Goal: Task Accomplishment & Management: Manage account settings

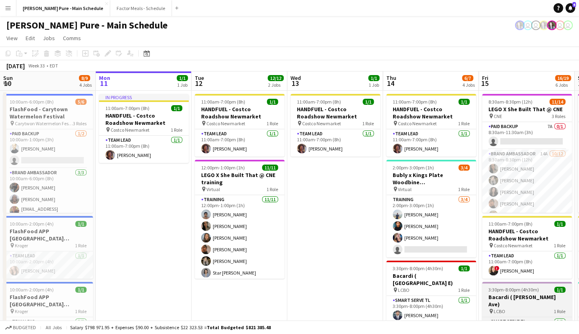
scroll to position [0, 314]
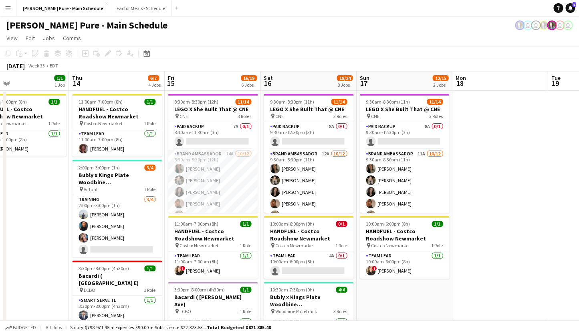
click at [8, 6] on app-icon "Menu" at bounding box center [8, 8] width 6 height 6
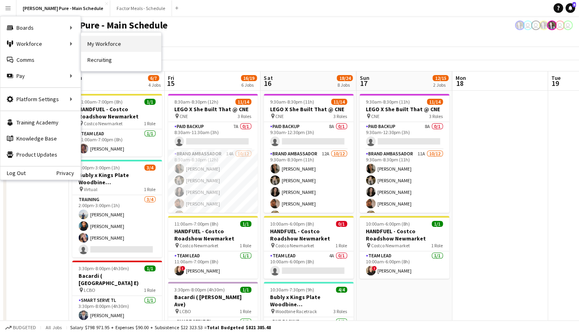
click at [101, 46] on link "My Workforce" at bounding box center [121, 44] width 80 height 16
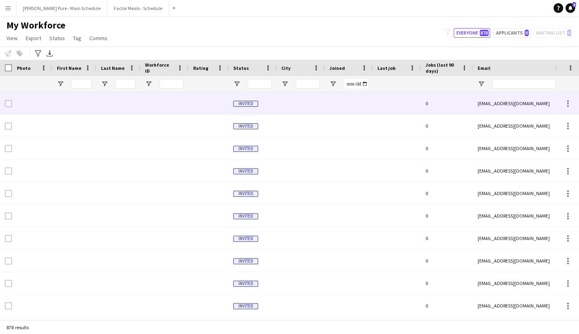
type input "**********"
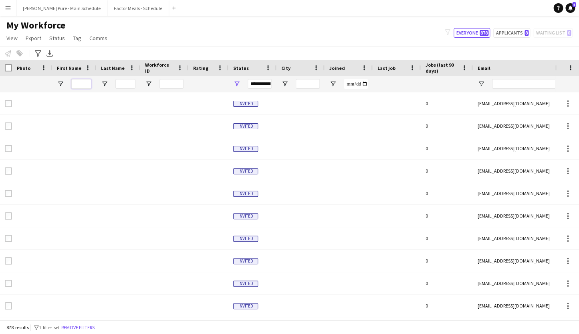
click at [84, 82] on input "First Name Filter Input" at bounding box center [81, 84] width 20 height 10
type input "*"
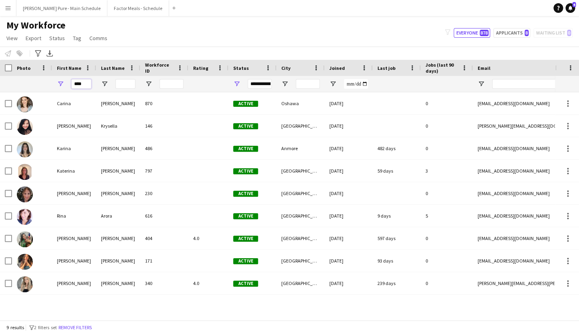
type input "****"
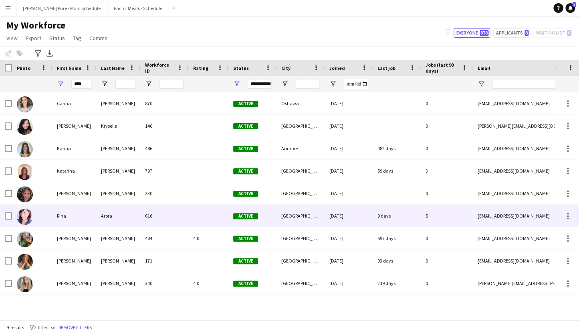
click at [37, 217] on div at bounding box center [32, 215] width 40 height 22
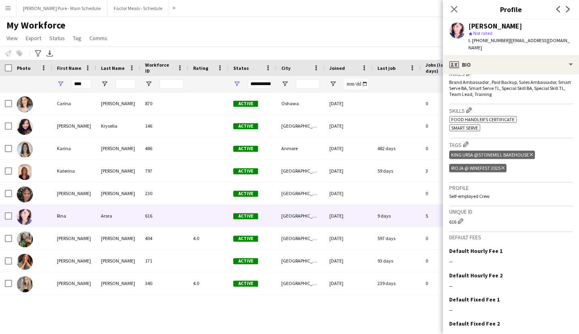
scroll to position [303, 0]
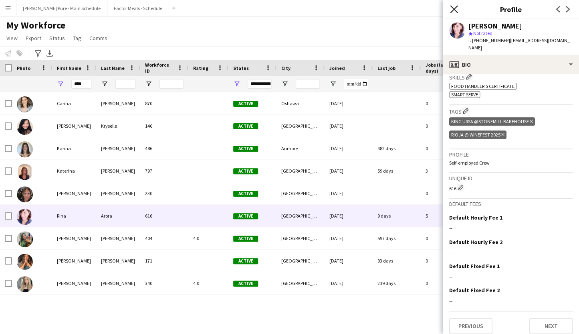
click at [457, 11] on icon "Close pop-in" at bounding box center [454, 9] width 8 height 8
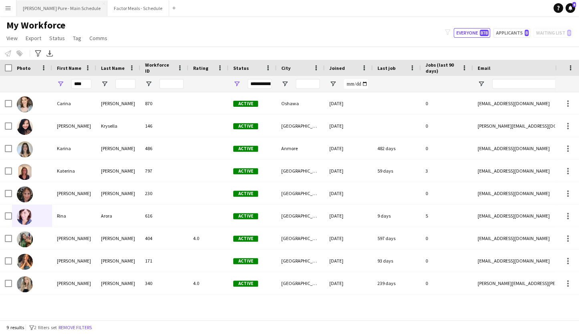
click at [57, 11] on button "[PERSON_NAME] Pure - Main Schedule Close" at bounding box center [61, 8] width 91 height 16
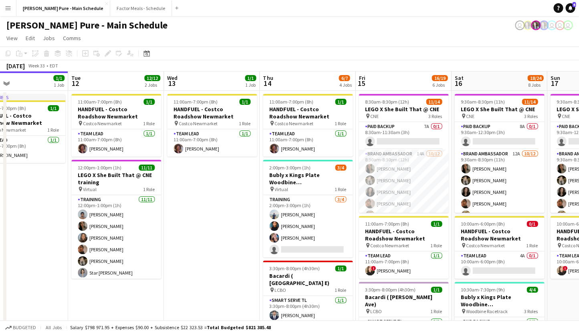
scroll to position [0, 409]
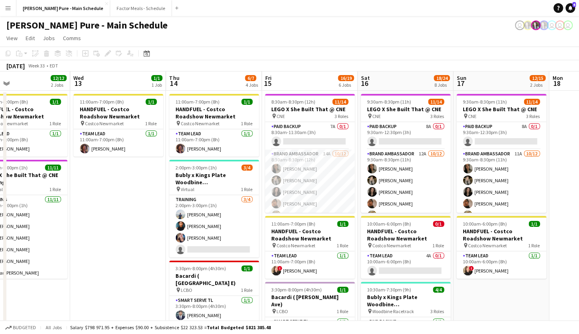
drag, startPoint x: 349, startPoint y: 159, endPoint x: 146, endPoint y: 138, distance: 204.4
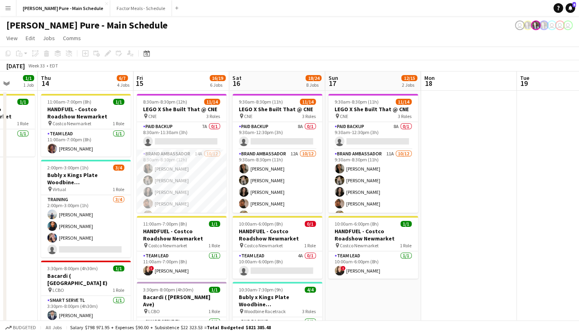
scroll to position [0, 386]
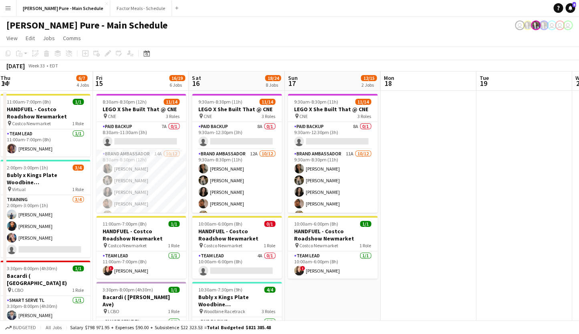
drag, startPoint x: 270, startPoint y: 178, endPoint x: 101, endPoint y: 154, distance: 170.4
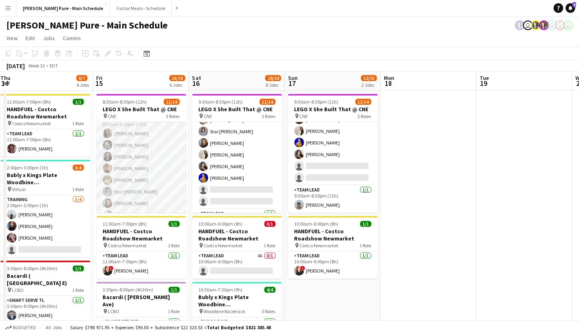
scroll to position [5, 0]
click at [128, 151] on app-card-role "Brand Ambassador 14A 10/12 8:30am-8:30pm (12h) Sarah Nuri Sohila Azimi Emily Ca…" at bounding box center [141, 221] width 90 height 155
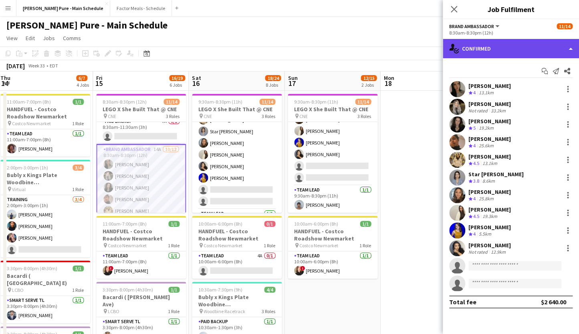
click at [498, 42] on div "single-neutral-actions-check-2 Confirmed" at bounding box center [511, 48] width 136 height 19
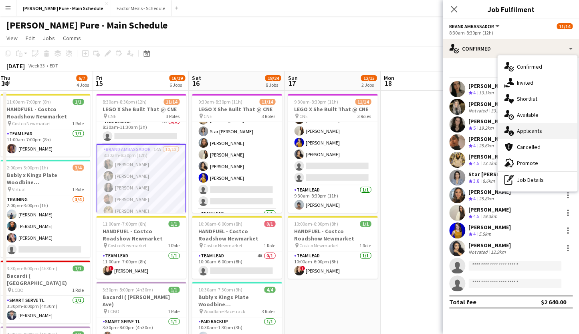
click at [548, 132] on div "single-neutral-actions-information Applicants" at bounding box center [537, 131] width 79 height 16
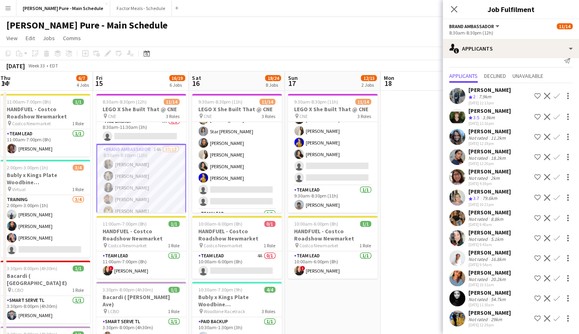
scroll to position [12, 0]
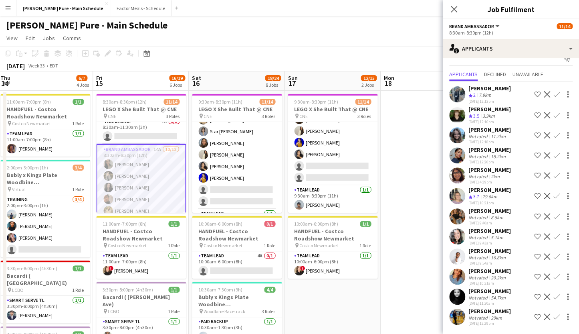
click at [486, 191] on div "Angela Cole" at bounding box center [490, 189] width 42 height 7
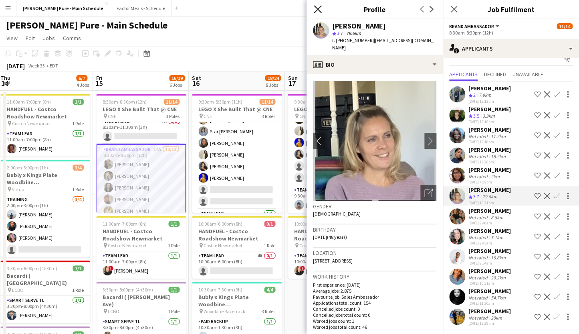
click at [320, 6] on icon "Close pop-in" at bounding box center [318, 9] width 8 height 8
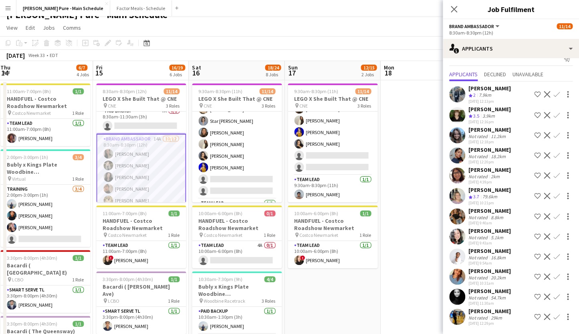
scroll to position [14, 0]
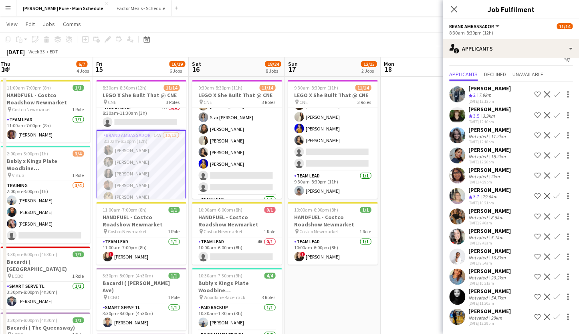
click at [502, 290] on div "Rachael Charlery" at bounding box center [490, 290] width 42 height 7
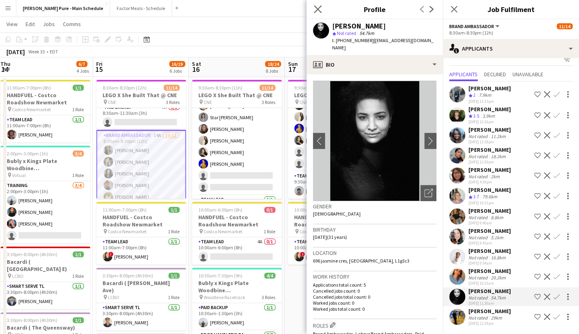
click at [313, 12] on app-icon "Close pop-in" at bounding box center [318, 10] width 12 height 12
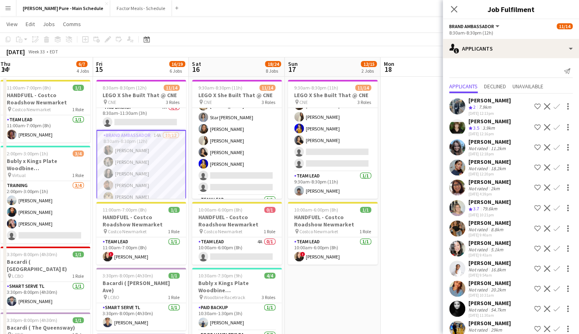
scroll to position [12, 0]
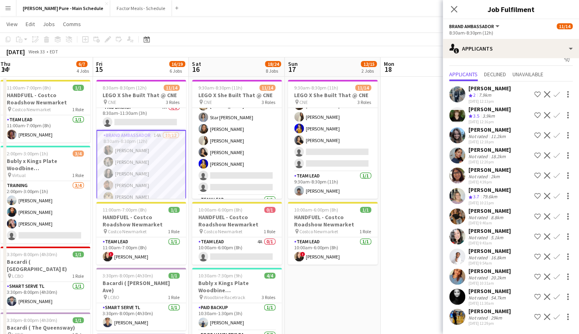
click at [495, 312] on div "[PERSON_NAME]" at bounding box center [490, 310] width 42 height 7
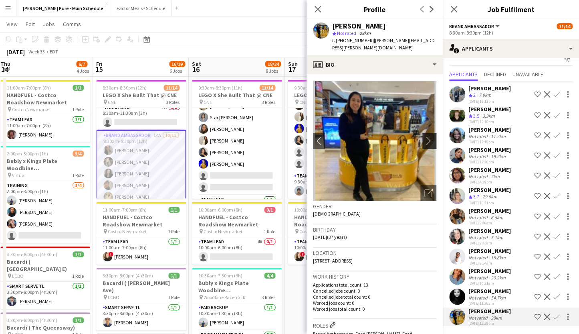
click at [431, 138] on button "chevron-right" at bounding box center [431, 141] width 16 height 16
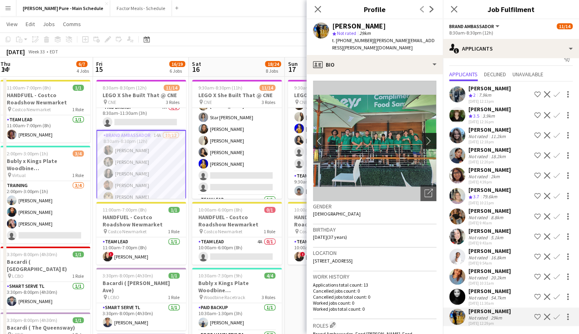
click at [431, 137] on app-icon "chevron-right" at bounding box center [431, 140] width 12 height 8
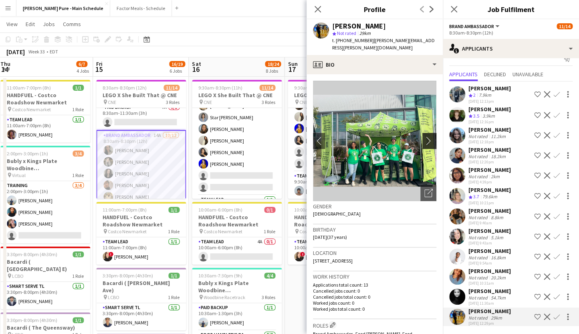
click at [431, 137] on app-icon "chevron-right" at bounding box center [431, 140] width 12 height 8
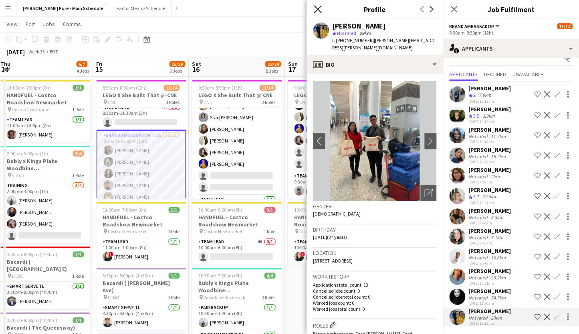
click at [318, 12] on icon "Close pop-in" at bounding box center [318, 9] width 8 height 8
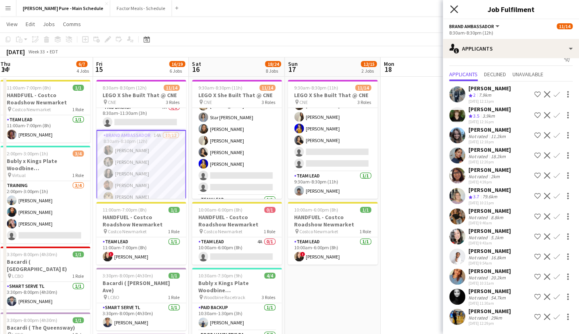
click at [456, 8] on icon at bounding box center [454, 9] width 8 height 8
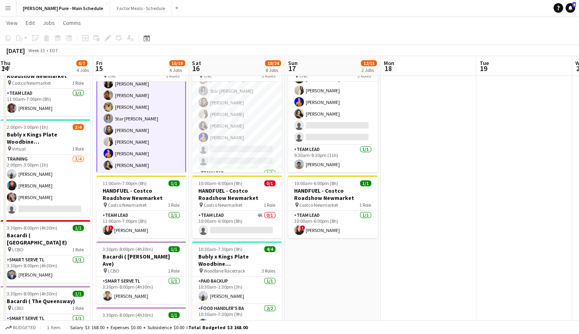
scroll to position [121, 0]
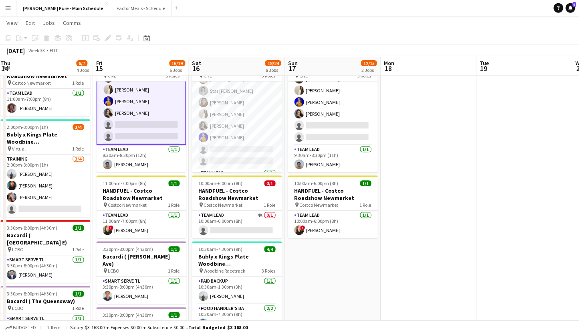
click at [141, 119] on app-card-role "Brand Ambassador 14A 10/12 8:30am-8:30pm (12h) Sarah Nuri Sohila Azimi Emily Ca…" at bounding box center [141, 66] width 90 height 157
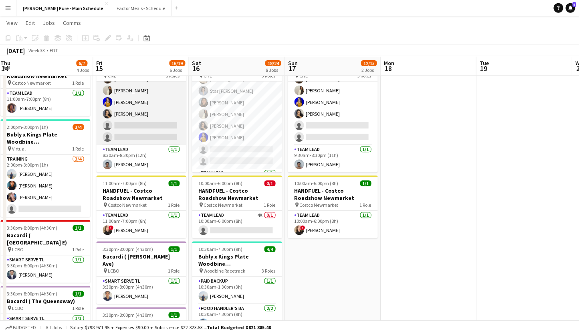
click at [146, 89] on app-card-role "Brand Ambassador 14A 10/12 8:30am-8:30pm (12h) Sarah Nuri Sohila Azimi Emily Ca…" at bounding box center [141, 67] width 90 height 155
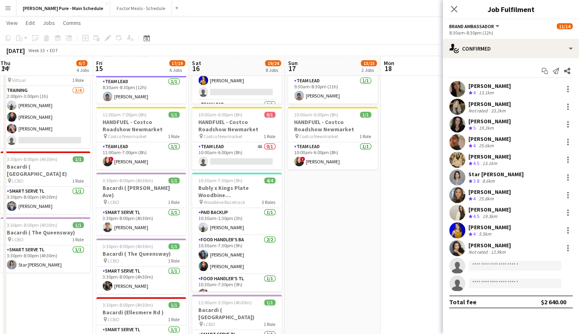
scroll to position [0, 0]
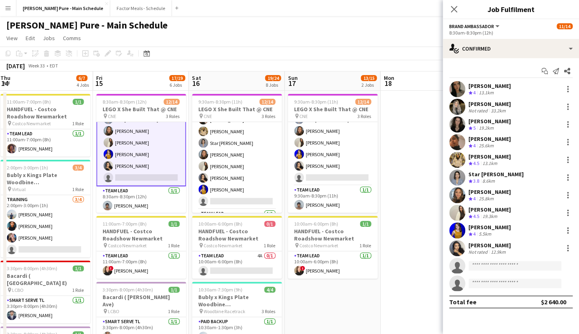
click at [4, 10] on button "Menu" at bounding box center [8, 8] width 16 height 16
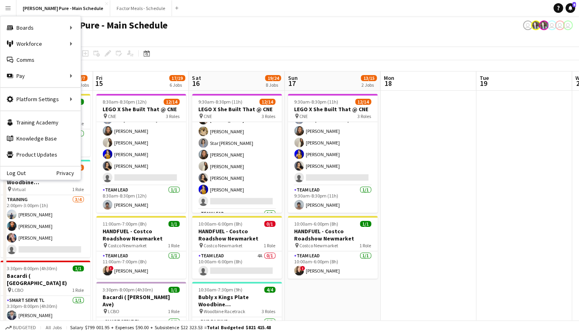
scroll to position [119, 0]
click at [103, 45] on link "My Workforce" at bounding box center [121, 44] width 80 height 16
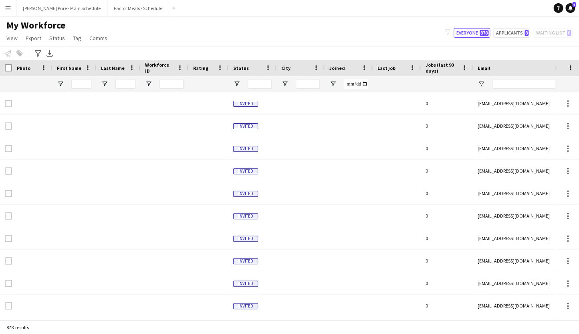
type input "****"
type input "**********"
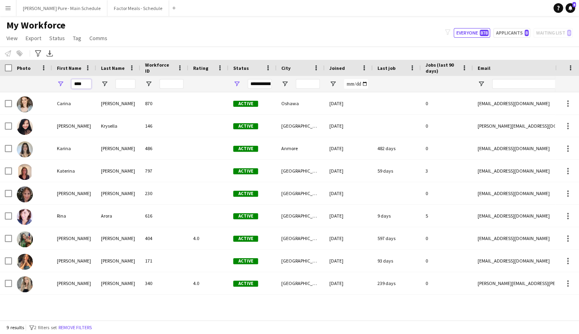
drag, startPoint x: 75, startPoint y: 83, endPoint x: 57, endPoint y: 81, distance: 18.2
click at [71, 82] on input "****" at bounding box center [81, 84] width 20 height 10
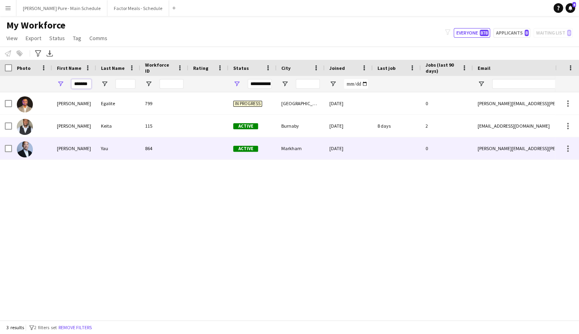
type input "*******"
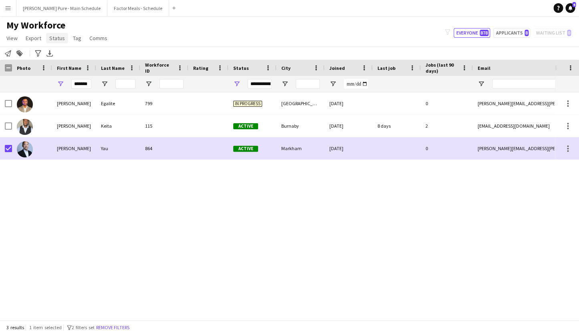
click at [58, 38] on span "Status" at bounding box center [57, 37] width 16 height 7
click at [66, 57] on link "Edit" at bounding box center [74, 55] width 56 height 17
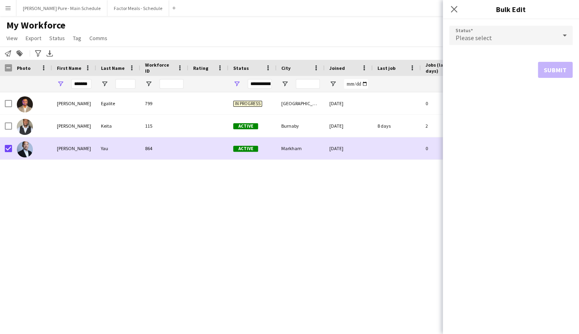
click at [562, 36] on icon at bounding box center [565, 35] width 10 height 16
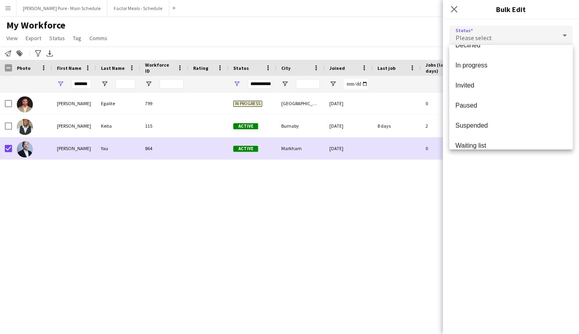
scroll to position [77, 0]
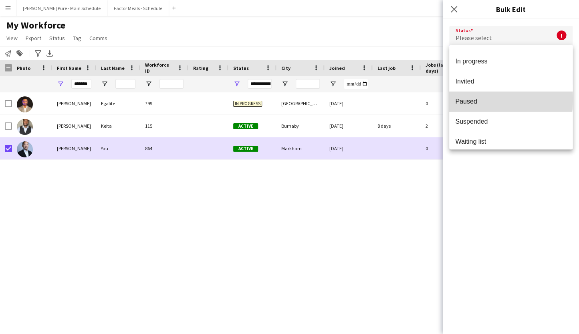
click at [474, 99] on span "Paused" at bounding box center [511, 101] width 111 height 8
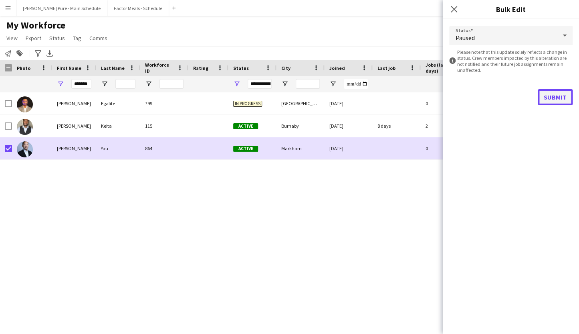
click at [552, 100] on button "Submit" at bounding box center [555, 97] width 35 height 16
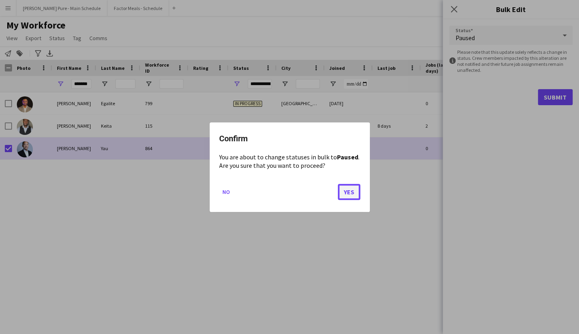
click at [351, 194] on button "Yes" at bounding box center [349, 191] width 22 height 16
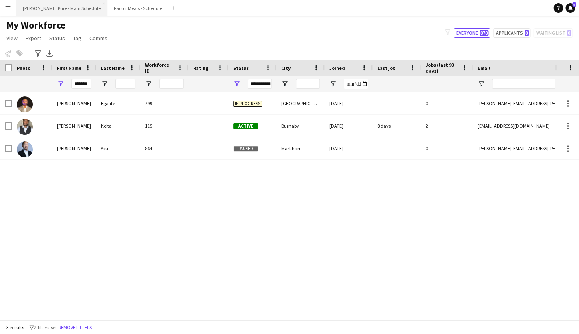
click at [53, 6] on button "[PERSON_NAME] Pure - Main Schedule Close" at bounding box center [61, 8] width 91 height 16
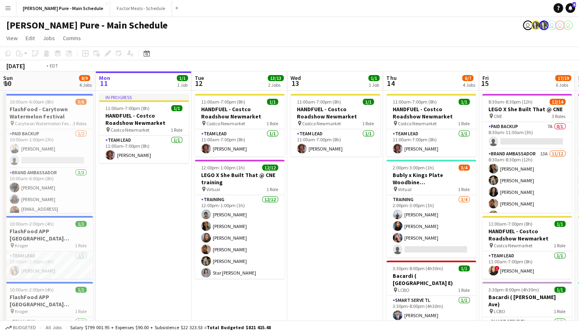
scroll to position [0, 409]
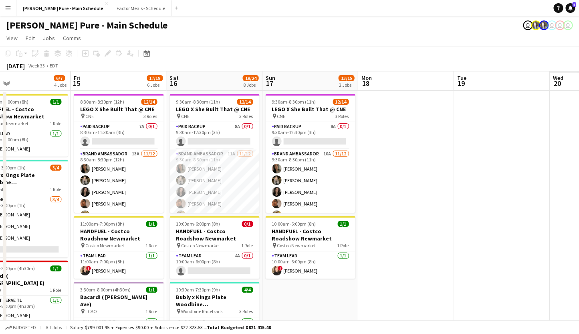
drag, startPoint x: 395, startPoint y: 111, endPoint x: -16, endPoint y: 109, distance: 411.4
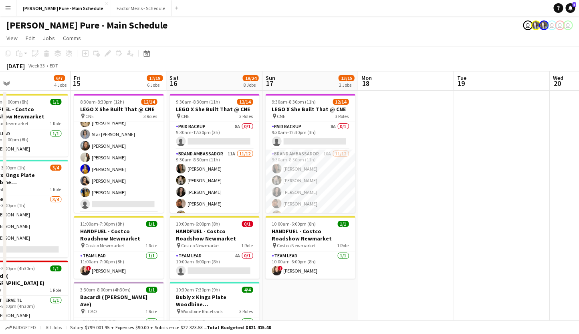
scroll to position [93, 0]
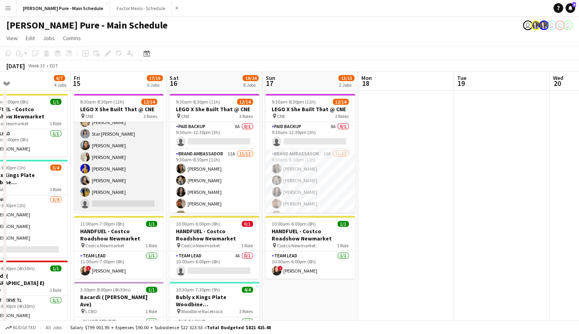
click at [115, 136] on app-card-role "Brand Ambassador 13A 11/12 8:30am-8:30pm (12h) Sarah Nuri Sohila Azimi Emily Ca…" at bounding box center [119, 133] width 90 height 155
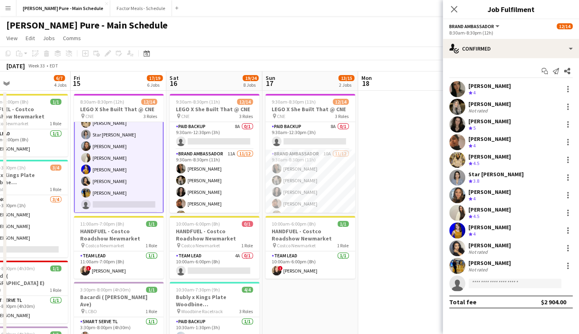
scroll to position [94, 0]
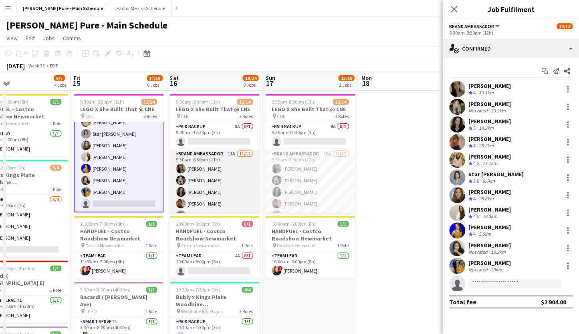
click at [209, 164] on app-card-role "Brand Ambassador 11A 11/12 9:30am-8:30pm (11h) Sarah Nuri Sohila Azimi Emily Ca…" at bounding box center [215, 226] width 90 height 155
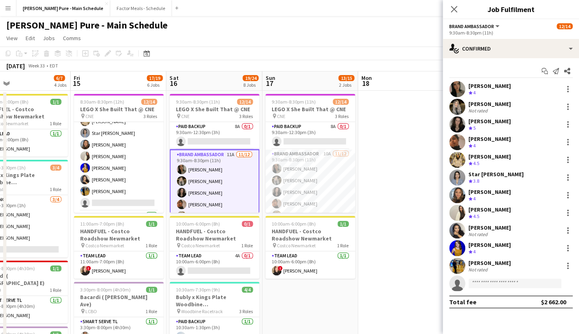
scroll to position [93, 0]
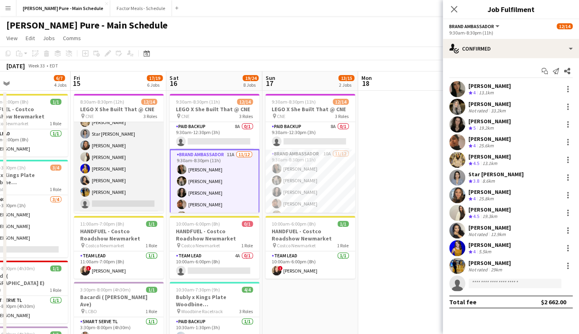
click at [131, 135] on app-card-role "Brand Ambassador 13A 11/12 8:30am-8:30pm (12h) Sarah Nuri Sohila Azimi Emily Ca…" at bounding box center [119, 133] width 90 height 155
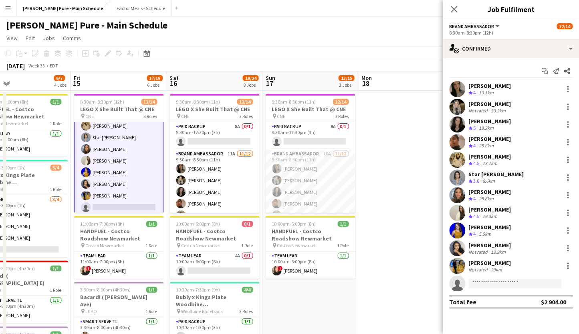
scroll to position [86, 0]
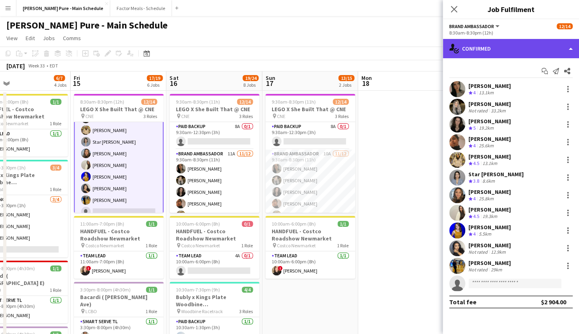
click at [517, 47] on div "single-neutral-actions-check-2 Confirmed" at bounding box center [511, 48] width 136 height 19
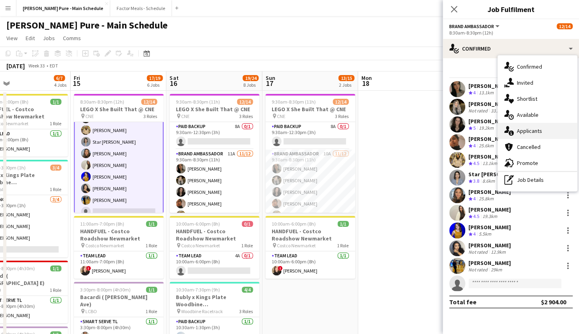
click at [538, 130] on div "single-neutral-actions-information Applicants" at bounding box center [537, 131] width 79 height 16
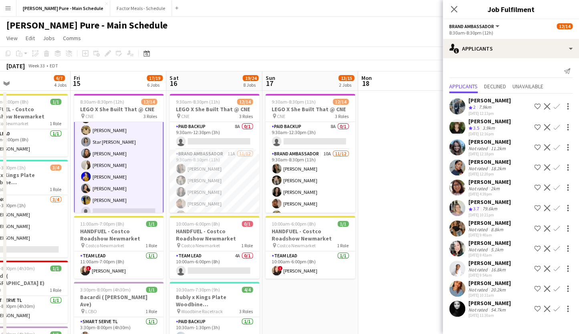
click at [496, 262] on div "[PERSON_NAME]" at bounding box center [490, 262] width 42 height 7
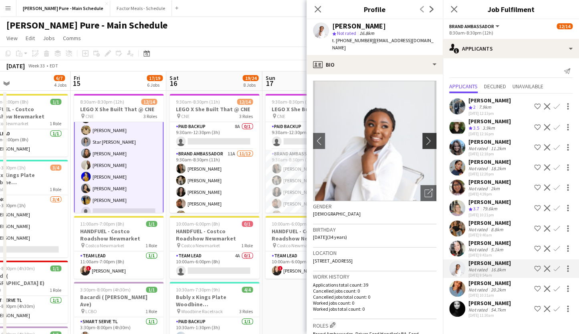
click at [428, 136] on app-icon "chevron-right" at bounding box center [431, 140] width 12 height 8
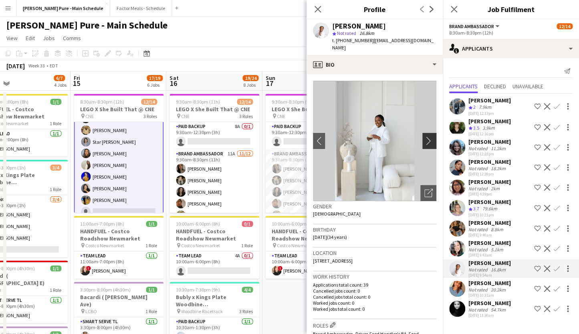
click at [428, 136] on app-icon "chevron-right" at bounding box center [431, 140] width 12 height 8
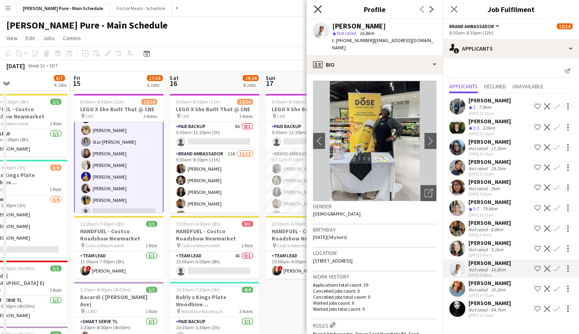
click at [316, 10] on icon "Close pop-in" at bounding box center [318, 9] width 8 height 8
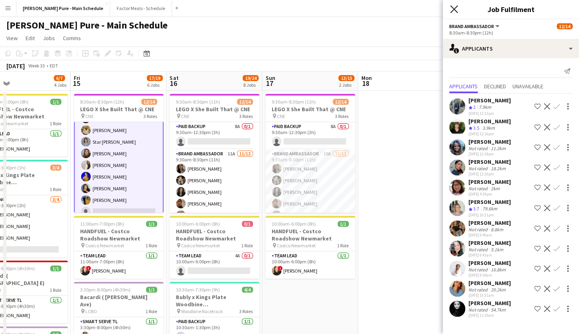
click at [453, 8] on icon "Close pop-in" at bounding box center [454, 9] width 8 height 8
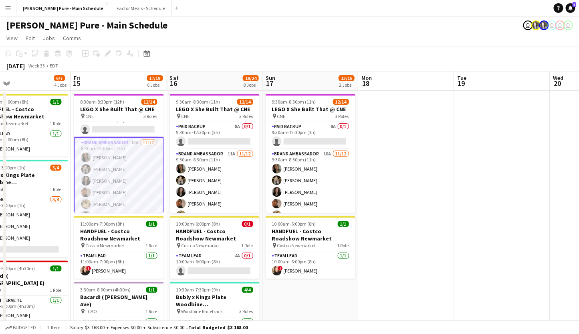
scroll to position [0, 0]
click at [117, 130] on app-card-role "Paid Backup 7A 0/1 8:30am-11:30am (3h) single-neutral-actions" at bounding box center [119, 135] width 90 height 27
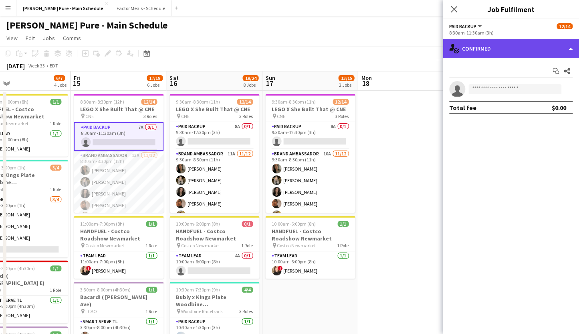
click at [511, 49] on div "single-neutral-actions-check-2 Confirmed" at bounding box center [511, 48] width 136 height 19
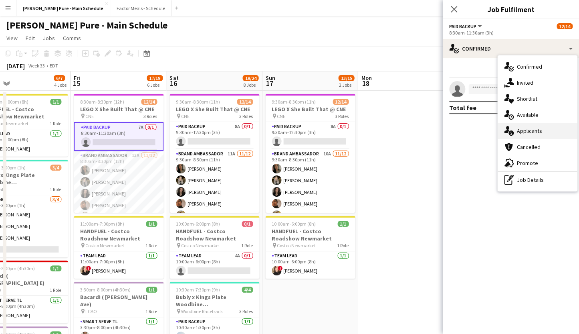
click at [539, 136] on div "single-neutral-actions-information Applicants" at bounding box center [537, 131] width 79 height 16
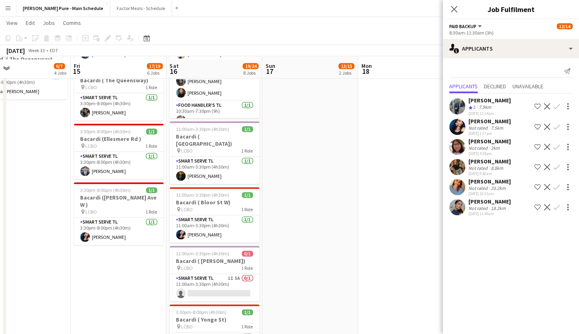
scroll to position [289, 0]
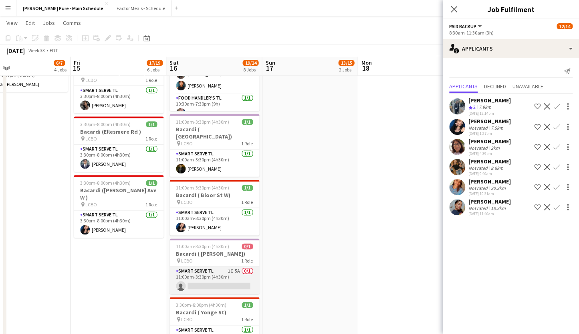
click at [207, 267] on app-card-role "Smart Serve TL 1I 5A 0/1 11:00am-3:30pm (4h30m) single-neutral-actions" at bounding box center [215, 279] width 90 height 27
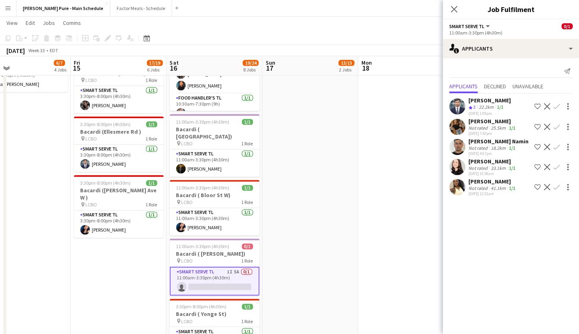
click at [484, 162] on div "[PERSON_NAME]" at bounding box center [493, 161] width 49 height 7
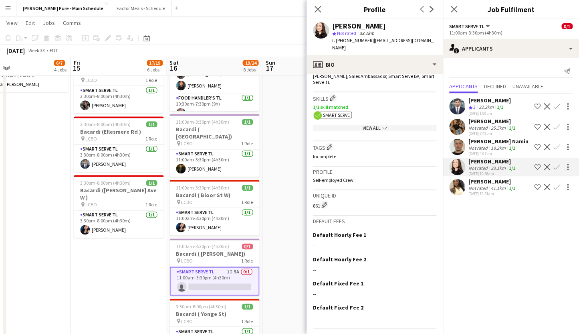
scroll to position [274, 0]
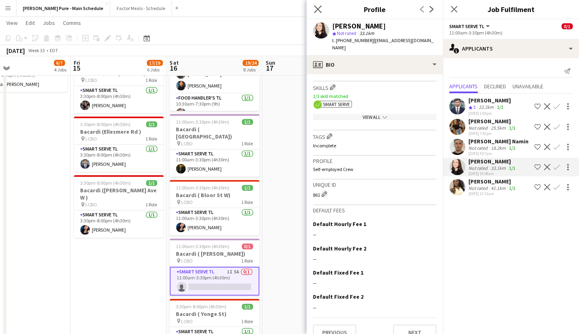
click at [322, 10] on app-icon "Close pop-in" at bounding box center [318, 10] width 12 height 12
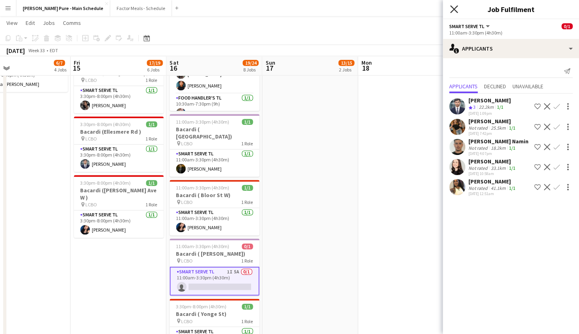
click at [456, 10] on icon "Close pop-in" at bounding box center [454, 9] width 8 height 8
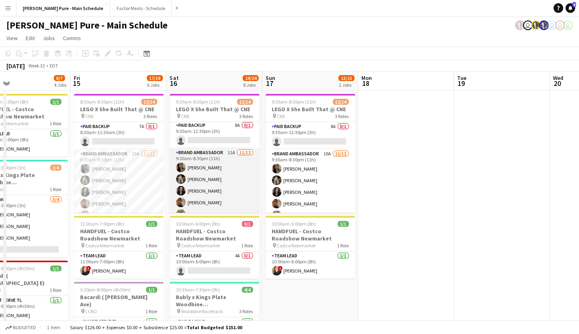
scroll to position [0, 0]
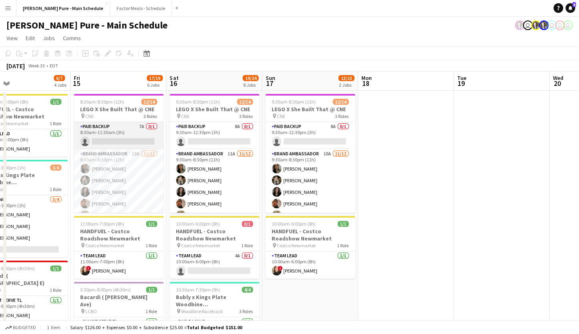
click at [109, 135] on app-card-role "Paid Backup 7A 0/1 8:30am-11:30am (3h) single-neutral-actions" at bounding box center [119, 135] width 90 height 27
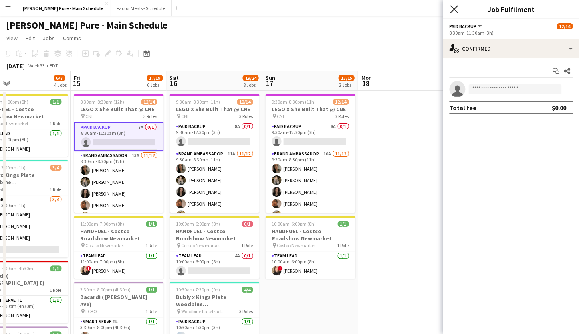
click at [455, 8] on icon at bounding box center [454, 9] width 8 height 8
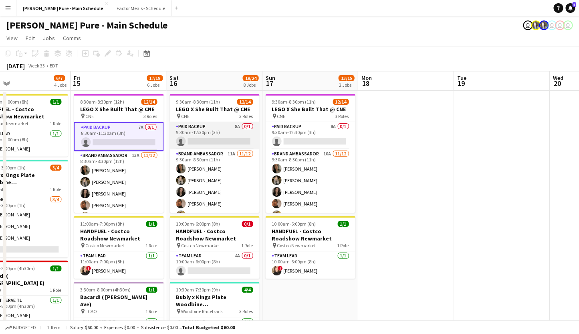
click at [243, 132] on app-card-role "Paid Backup 8A 0/1 9:30am-12:30pm (3h) single-neutral-actions" at bounding box center [215, 135] width 90 height 27
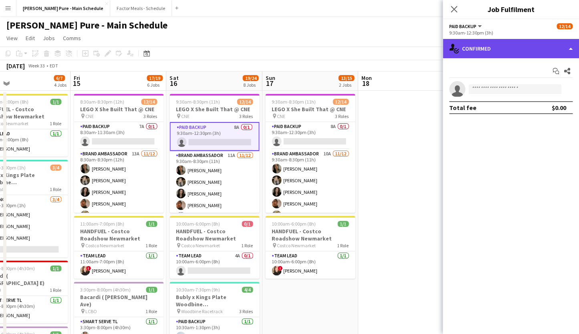
click at [519, 47] on div "single-neutral-actions-check-2 Confirmed" at bounding box center [511, 48] width 136 height 19
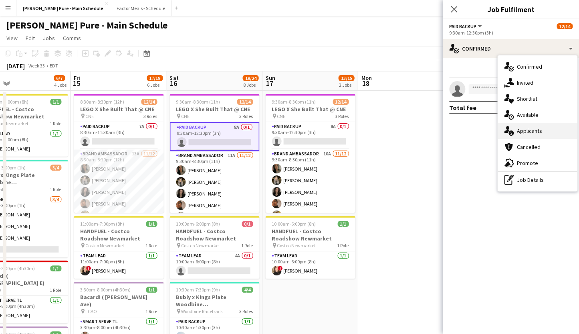
click at [518, 132] on div "single-neutral-actions-information Applicants" at bounding box center [537, 131] width 79 height 16
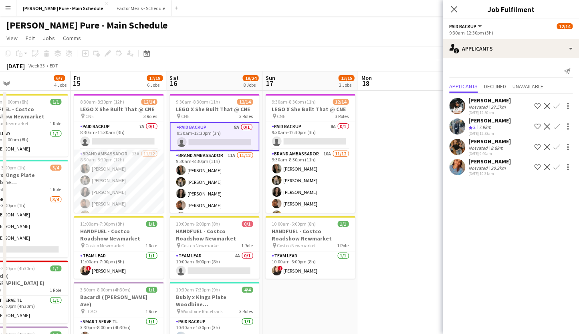
click at [479, 101] on div "[PERSON_NAME]" at bounding box center [490, 100] width 42 height 7
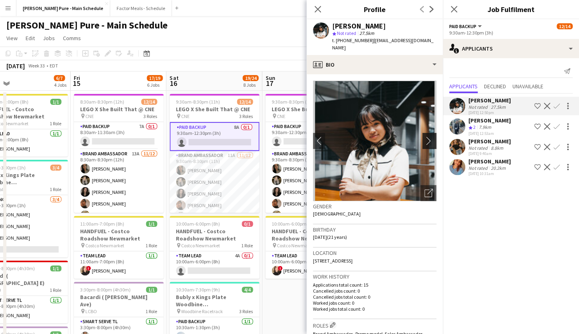
click at [430, 136] on app-icon "chevron-right" at bounding box center [431, 140] width 12 height 8
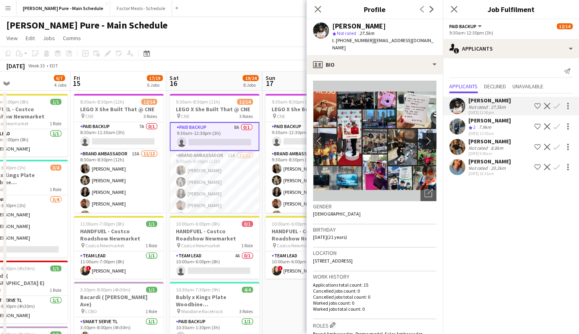
click at [428, 136] on app-icon "chevron-right" at bounding box center [431, 140] width 12 height 8
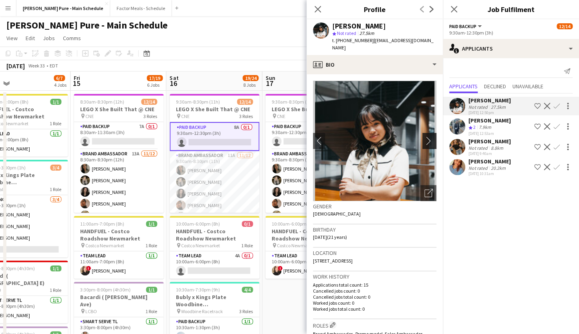
click at [428, 136] on app-icon "chevron-right" at bounding box center [431, 140] width 12 height 8
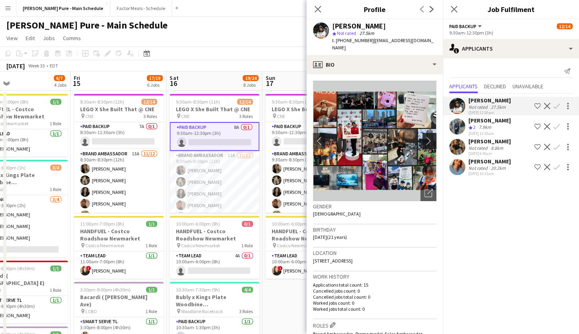
click at [428, 136] on app-icon "chevron-right" at bounding box center [431, 140] width 12 height 8
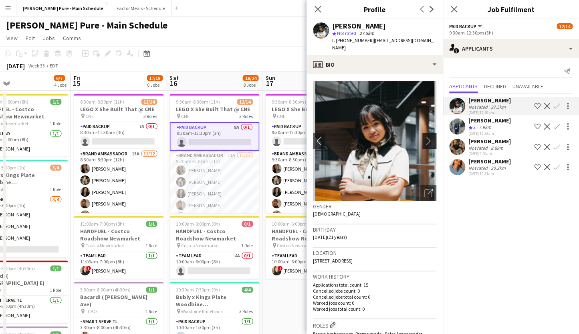
click at [428, 136] on app-icon "chevron-right" at bounding box center [431, 140] width 12 height 8
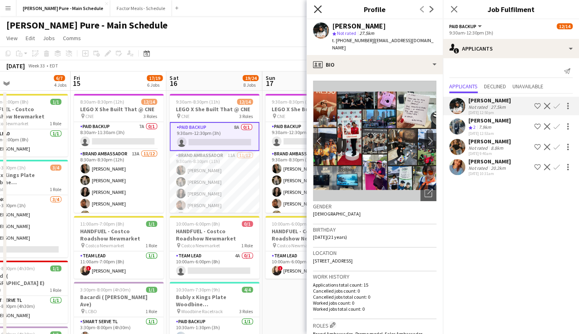
click at [317, 6] on icon "Close pop-in" at bounding box center [318, 9] width 8 height 8
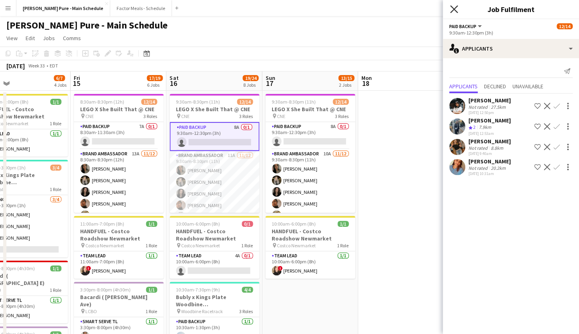
click at [454, 9] on icon at bounding box center [454, 9] width 8 height 8
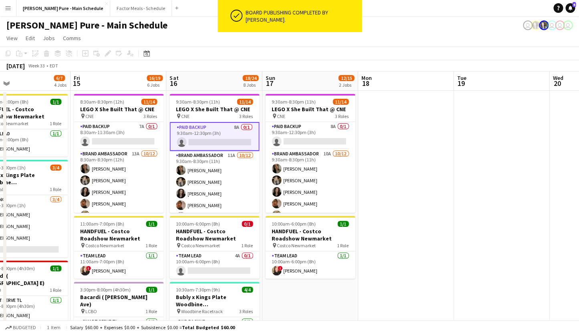
click at [208, 55] on app-toolbar "Copy Paste Paste Command V Paste with crew Command Shift V Paste linked Job Del…" at bounding box center [289, 54] width 579 height 14
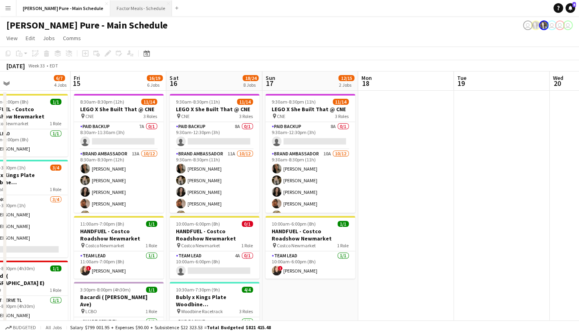
click at [123, 11] on button "Factor Meals - Schedule Close" at bounding box center [141, 8] width 62 height 16
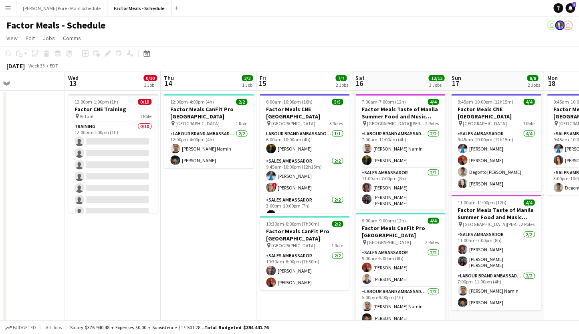
scroll to position [0, 223]
drag, startPoint x: 427, startPoint y: 214, endPoint x: 204, endPoint y: 190, distance: 224.1
click at [204, 190] on app-calendar-viewport "Sun 10 Mon 11 Tue 12 Wed 13 0/10 1 Job Thu 14 2/2 1 Job Fri 15 7/7 2 Jobs Sat 1…" at bounding box center [289, 256] width 579 height 370
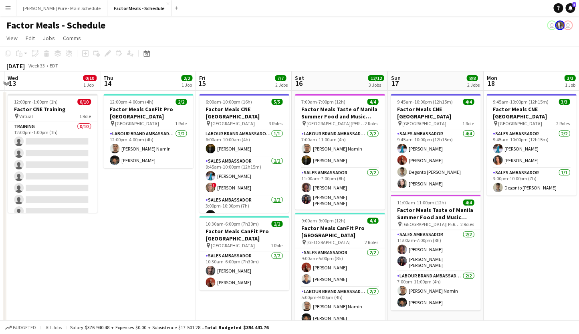
scroll to position [0, 288]
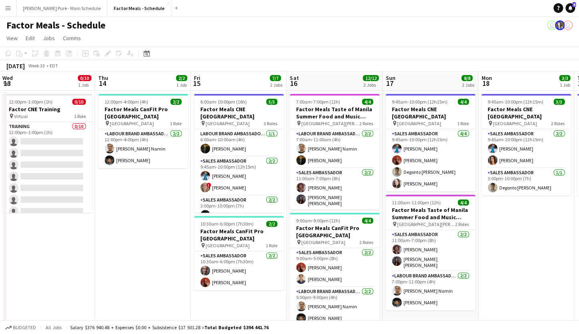
drag, startPoint x: 234, startPoint y: 254, endPoint x: 169, endPoint y: 246, distance: 65.8
click at [169, 246] on app-calendar-viewport "Sun 10 Mon 11 Tue 12 Wed 13 0/10 1 Job Thu 14 2/2 1 Job Fri 15 7/7 2 Jobs Sat 1…" at bounding box center [289, 256] width 579 height 370
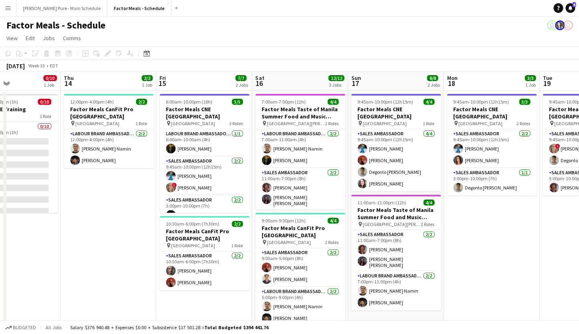
scroll to position [0, 229]
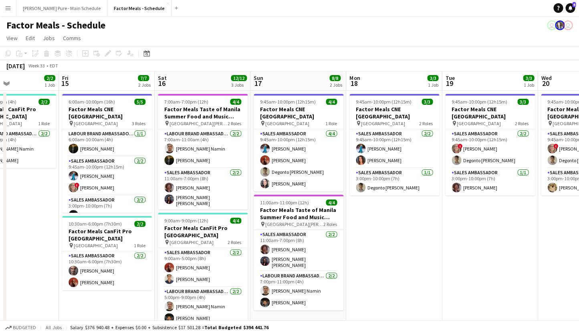
drag, startPoint x: 352, startPoint y: 254, endPoint x: 220, endPoint y: 244, distance: 132.3
click at [220, 244] on app-calendar-viewport "Tue 12 Wed 13 0/10 1 Job Thu 14 2/2 1 Job Fri 15 7/7 2 Jobs Sat 16 12/12 3 Jobs…" at bounding box center [289, 256] width 579 height 370
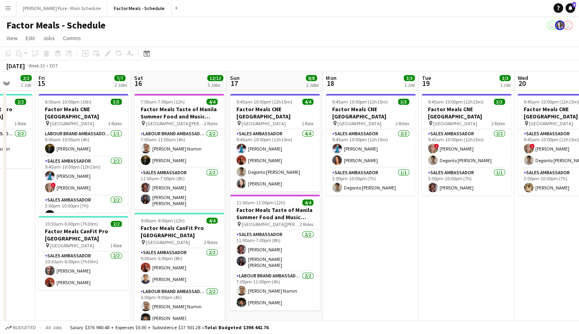
scroll to position [0, 280]
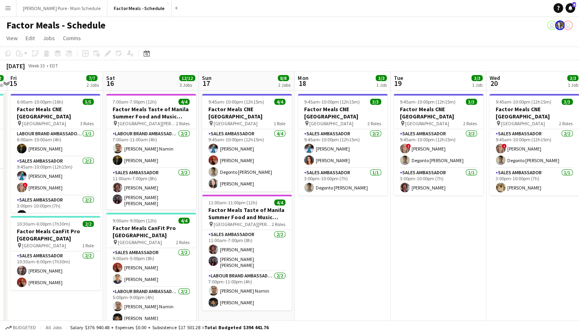
drag, startPoint x: 370, startPoint y: 252, endPoint x: 318, endPoint y: 246, distance: 52.1
click at [318, 246] on app-calendar-viewport "Tue 12 Wed 13 0/10 1 Job Thu 14 2/2 1 Job Fri 15 7/7 2 Jobs Sat 16 12/12 3 Jobs…" at bounding box center [289, 256] width 579 height 370
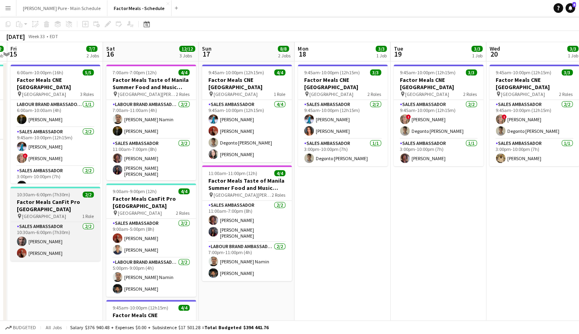
scroll to position [30, 0]
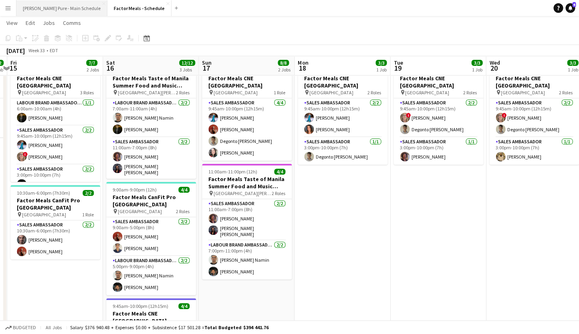
click at [52, 11] on button "[PERSON_NAME] Pure - Main Schedule Close" at bounding box center [61, 8] width 91 height 16
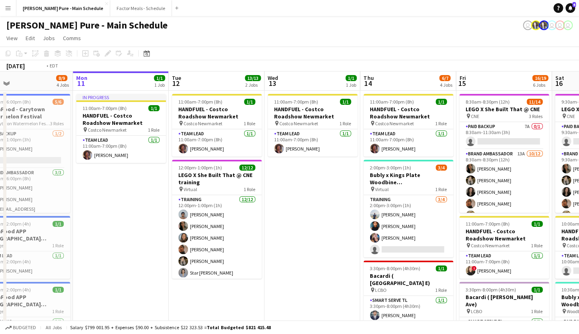
scroll to position [0, 282]
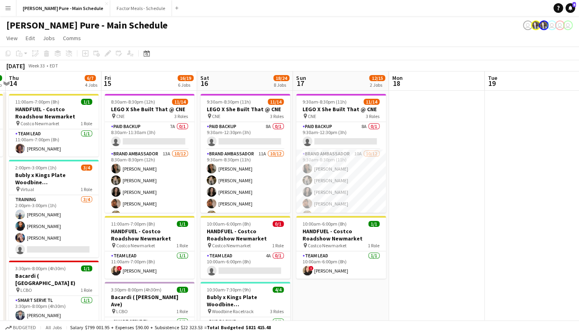
drag, startPoint x: 459, startPoint y: 149, endPoint x: 83, endPoint y: 124, distance: 377.3
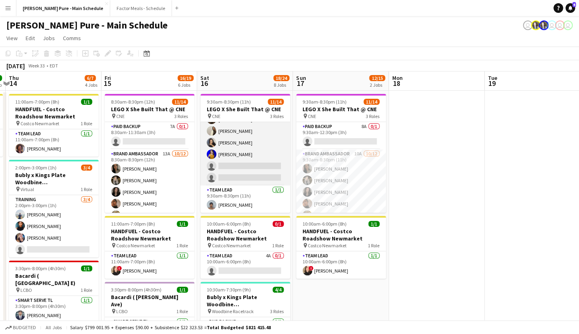
scroll to position [0, 0]
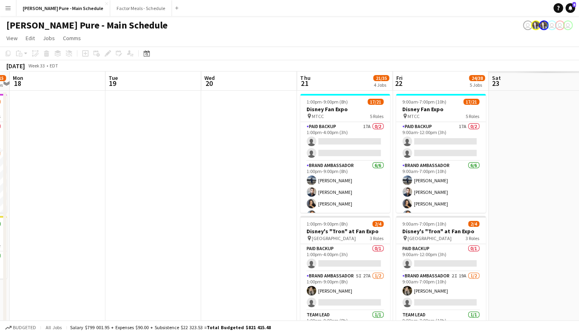
drag, startPoint x: 444, startPoint y: 166, endPoint x: 122, endPoint y: 183, distance: 322.8
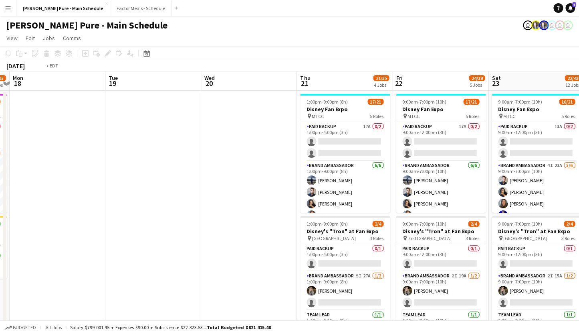
scroll to position [0, 367]
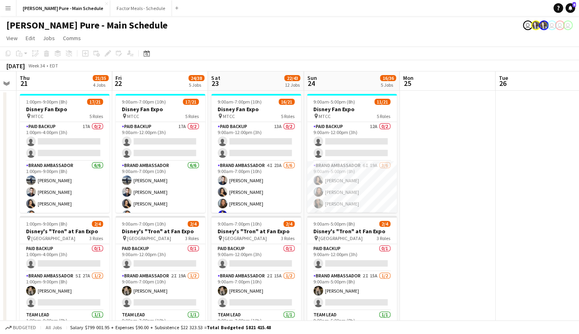
drag, startPoint x: 382, startPoint y: 164, endPoint x: 102, endPoint y: 152, distance: 280.9
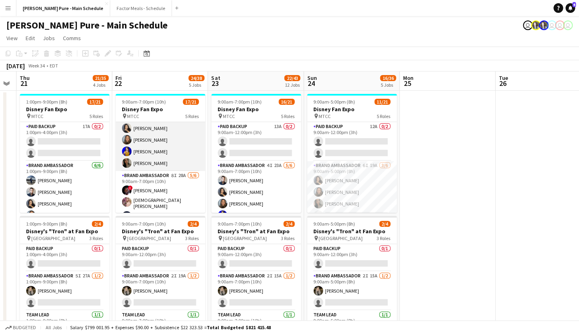
scroll to position [77, 0]
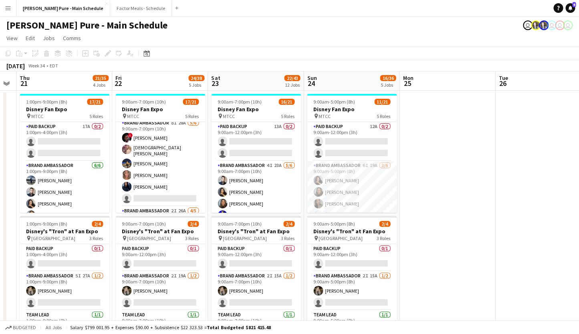
click at [157, 173] on app-card-role "Brand Ambassador 8I 28A 5/6 9:00am-7:00pm (10h) ! Anthony Kerr Cristiana Bodnar…" at bounding box center [160, 162] width 90 height 88
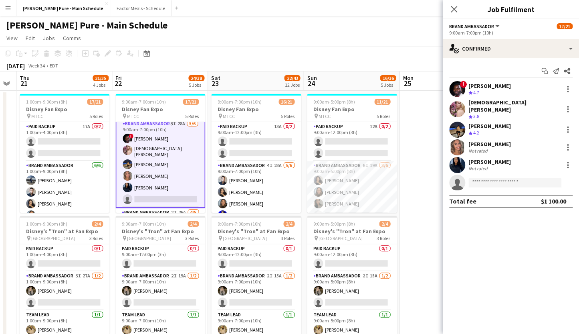
scroll to position [129, 0]
click at [494, 140] on div "[PERSON_NAME]" at bounding box center [490, 143] width 42 height 7
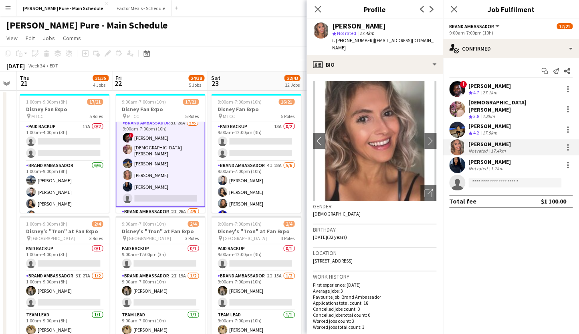
click at [499, 158] on div "[PERSON_NAME]" at bounding box center [490, 161] width 42 height 7
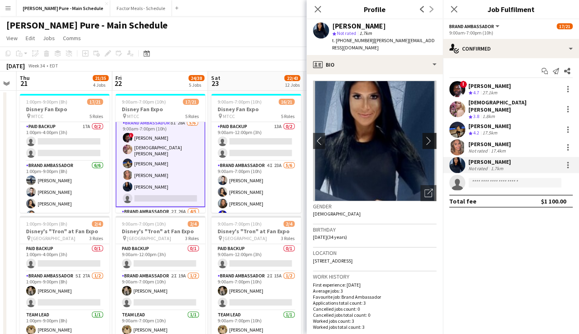
click at [431, 136] on app-icon "chevron-right" at bounding box center [431, 140] width 12 height 8
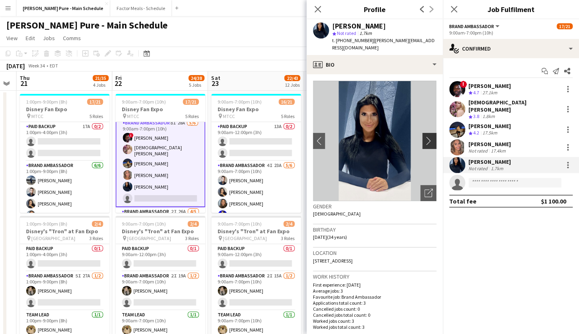
click at [431, 136] on app-icon "chevron-right" at bounding box center [431, 140] width 12 height 8
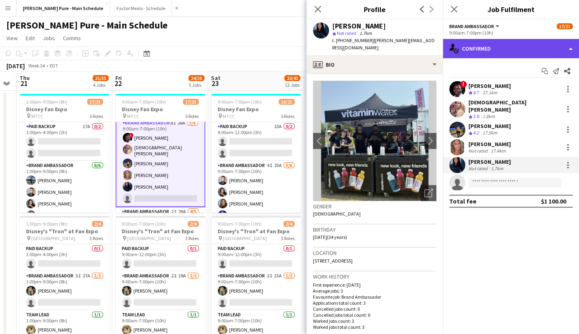
click at [506, 49] on div "single-neutral-actions-check-2 Confirmed" at bounding box center [511, 48] width 136 height 19
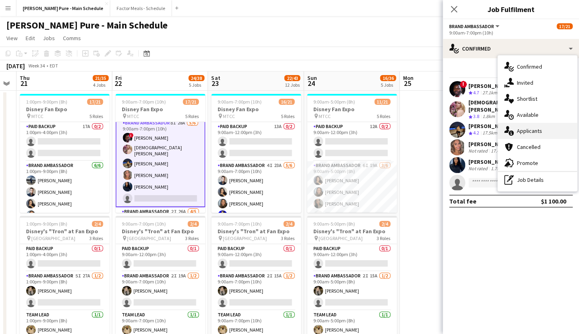
click at [546, 126] on div "single-neutral-actions-information Applicants" at bounding box center [537, 131] width 79 height 16
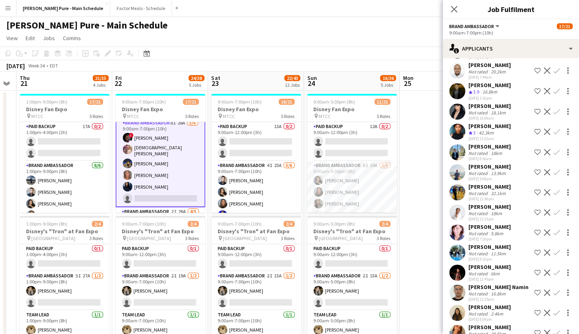
scroll to position [174, 0]
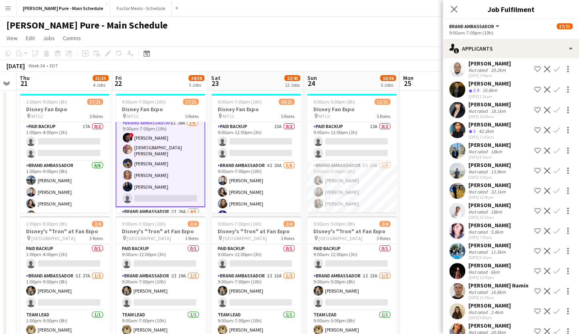
click at [489, 322] on div "[PERSON_NAME]" at bounding box center [490, 325] width 42 height 7
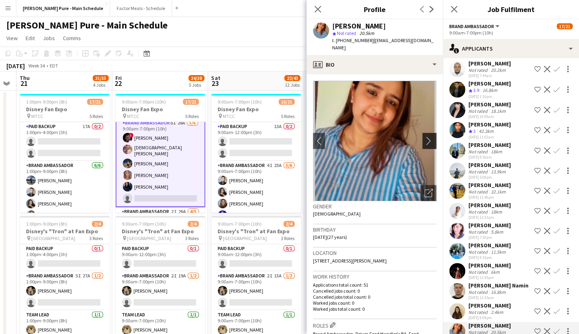
click at [432, 139] on button "chevron-right" at bounding box center [431, 141] width 16 height 16
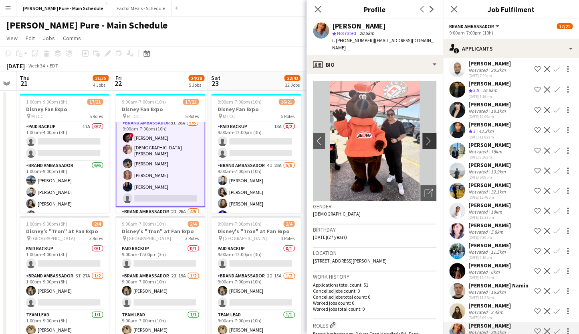
click at [431, 136] on app-icon "chevron-right" at bounding box center [431, 140] width 12 height 8
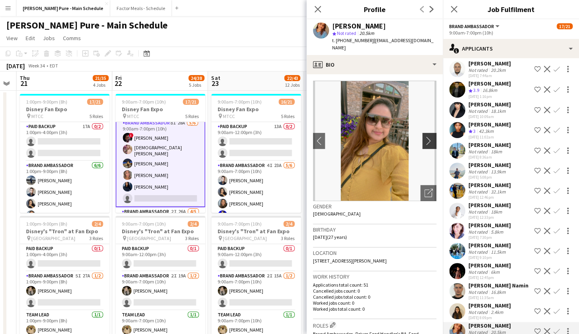
click at [431, 136] on app-icon "chevron-right" at bounding box center [431, 140] width 12 height 8
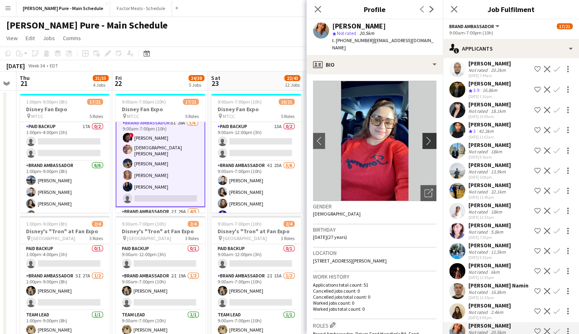
click at [431, 136] on app-icon "chevron-right" at bounding box center [431, 140] width 12 height 8
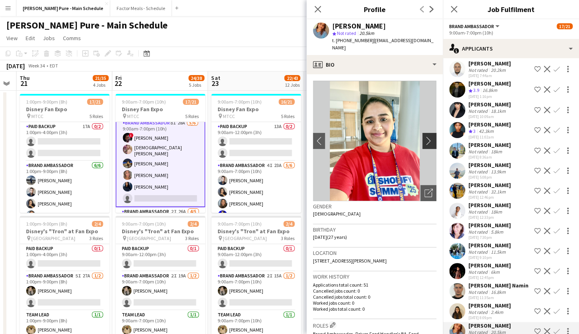
click at [431, 136] on app-icon "chevron-right" at bounding box center [431, 140] width 12 height 8
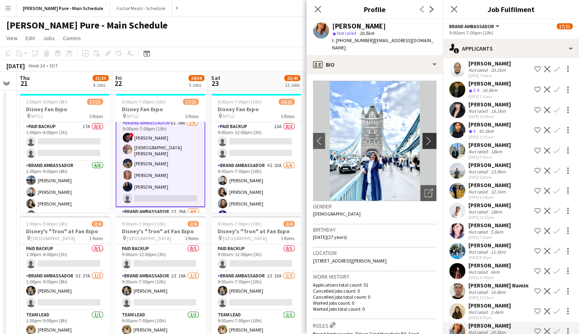
click at [431, 136] on app-icon "chevron-right" at bounding box center [431, 140] width 12 height 8
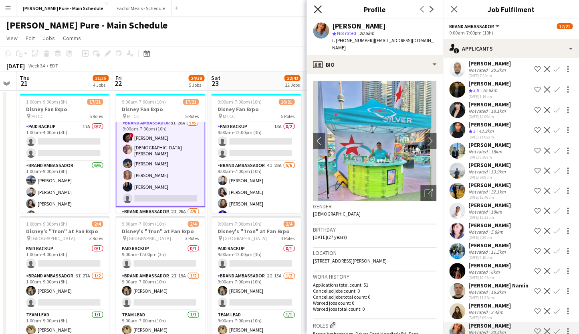
click at [319, 8] on icon at bounding box center [318, 9] width 8 height 8
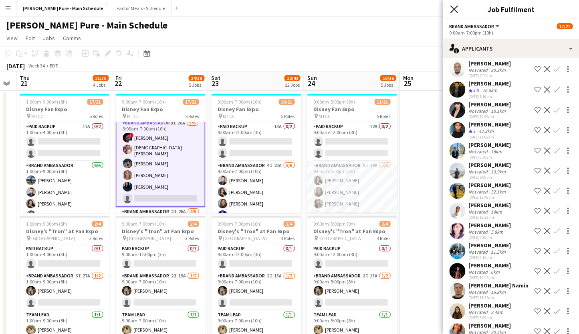
click at [454, 10] on icon at bounding box center [454, 9] width 8 height 8
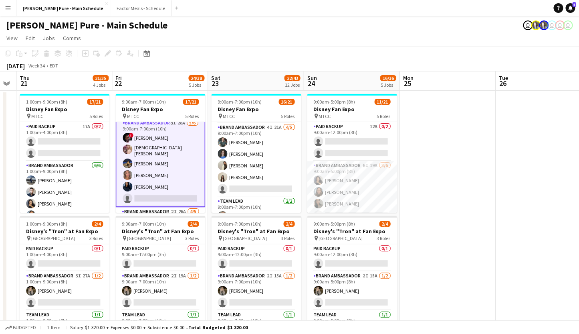
scroll to position [232, 0]
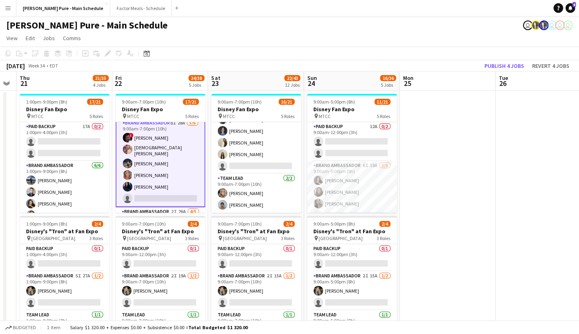
click at [150, 134] on app-card-role "Brand Ambassador 8I 28A 5/6 9:00am-7:00pm (10h) ! Anthony Kerr Cristiana Bodnar…" at bounding box center [160, 161] width 90 height 89
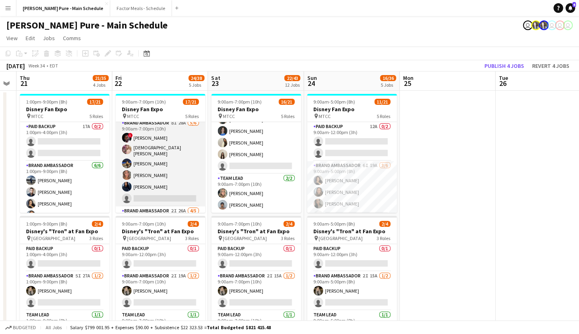
click at [150, 133] on app-card-role "Brand Ambassador 8I 28A 5/6 9:00am-7:00pm (10h) ! Anthony Kerr Cristiana Bodnar…" at bounding box center [160, 162] width 90 height 88
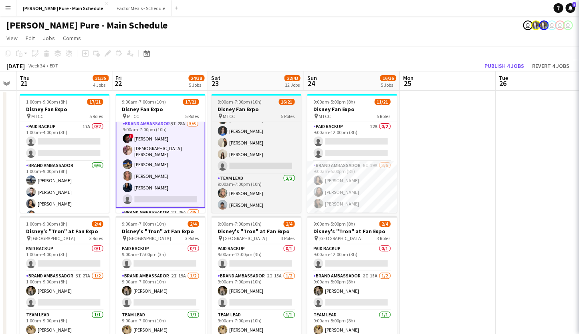
scroll to position [129, 0]
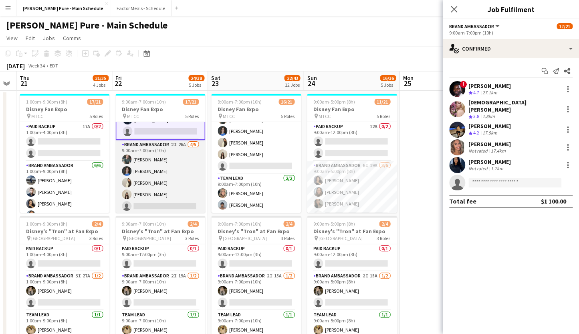
click at [157, 144] on app-card-role "Brand Ambassador 2I 26A 4/5 9:00am-7:00pm (10h) Dylan Watts Annika Dringenberg …" at bounding box center [160, 177] width 90 height 74
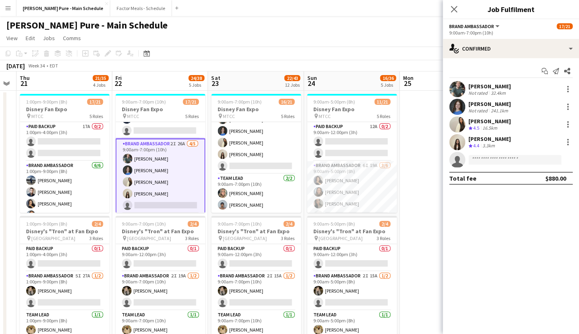
scroll to position [195, 0]
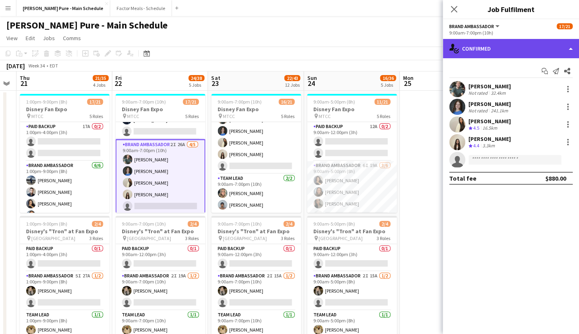
click at [486, 47] on div "single-neutral-actions-check-2 Confirmed" at bounding box center [511, 48] width 136 height 19
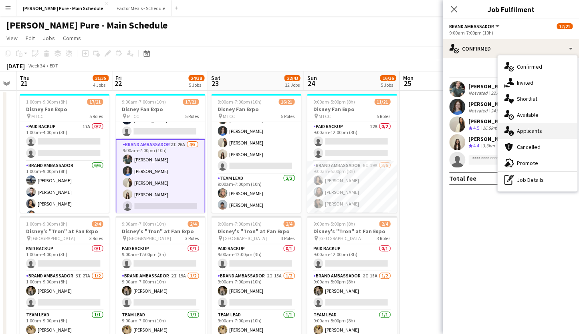
click at [522, 132] on div "single-neutral-actions-information Applicants" at bounding box center [537, 131] width 79 height 16
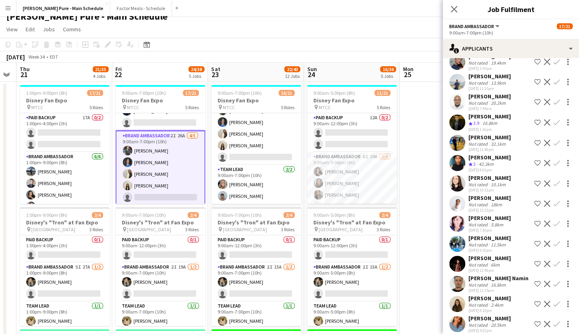
scroll to position [14, 0]
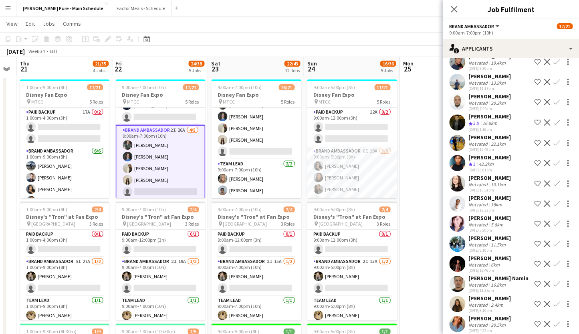
click at [489, 294] on div "[PERSON_NAME]" at bounding box center [490, 297] width 42 height 7
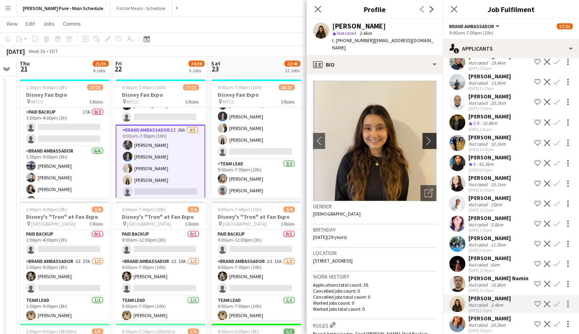
click at [433, 136] on app-icon "chevron-right" at bounding box center [431, 140] width 12 height 8
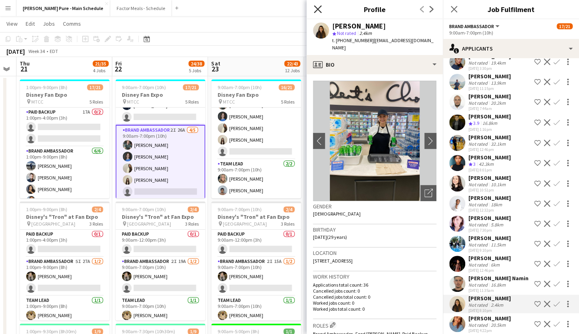
click at [318, 8] on icon at bounding box center [318, 9] width 8 height 8
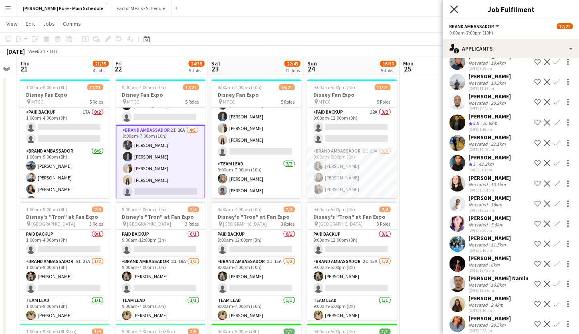
click at [455, 8] on icon at bounding box center [454, 9] width 8 height 8
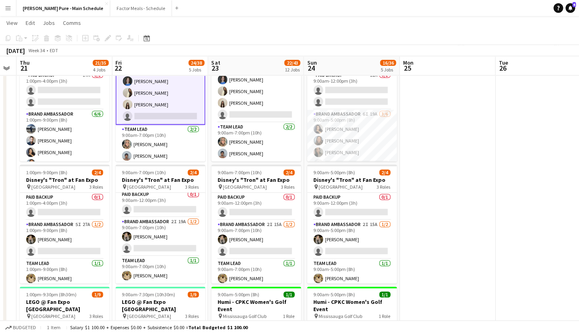
scroll to position [0, 0]
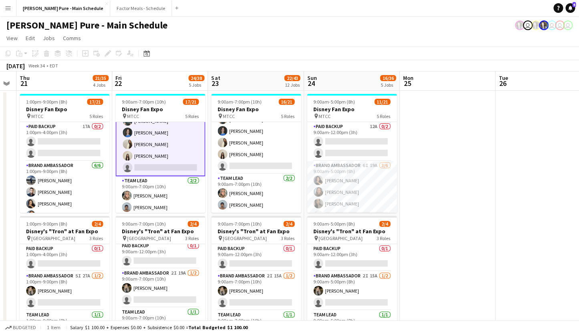
click at [154, 140] on app-card-role "Brand Ambassador 2I 26A 4/5 9:00am-7:00pm (10h) Dylan Watts Annika Dringenberg …" at bounding box center [160, 138] width 90 height 75
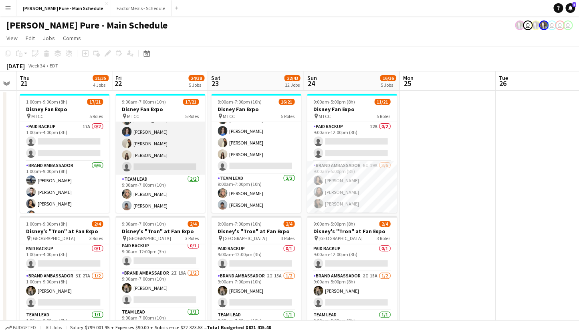
scroll to position [232, 0]
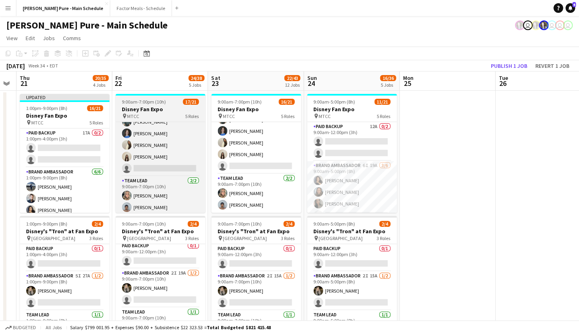
click at [150, 99] on span "9:00am-7:00pm (10h)" at bounding box center [144, 102] width 44 height 6
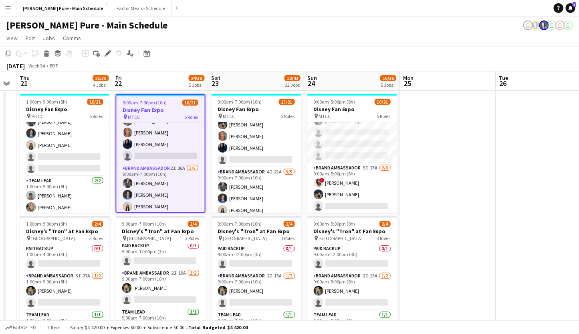
scroll to position [3, 0]
click at [48, 275] on app-card-role "Brand Ambassador 5I 27A 1/2 1:00pm-9:00pm (8h) Sohila Azimi single-neutral-acti…" at bounding box center [65, 287] width 90 height 39
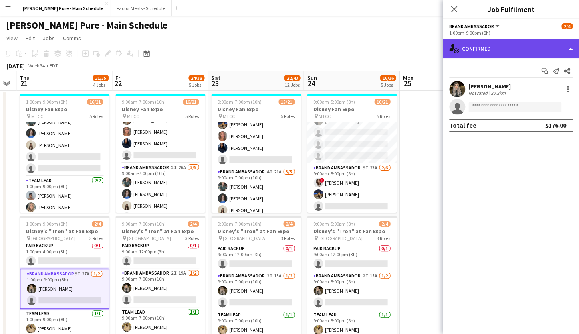
click at [511, 50] on div "single-neutral-actions-check-2 Confirmed" at bounding box center [511, 48] width 136 height 19
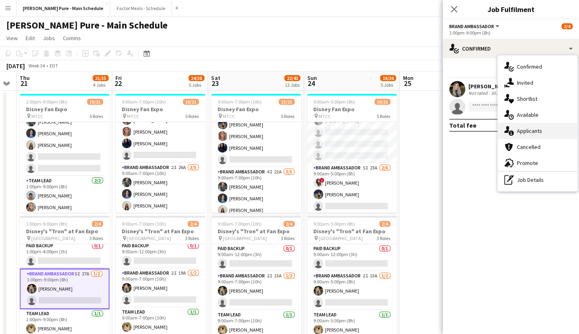
click at [513, 131] on icon at bounding box center [511, 132] width 5 height 5
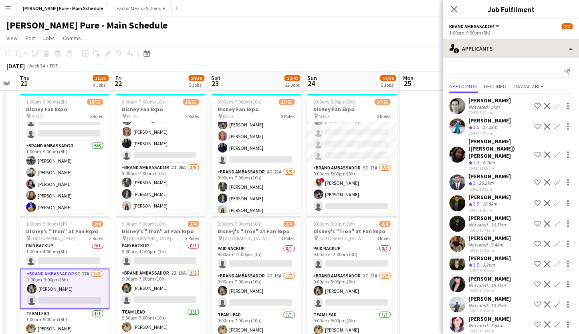
scroll to position [0, 0]
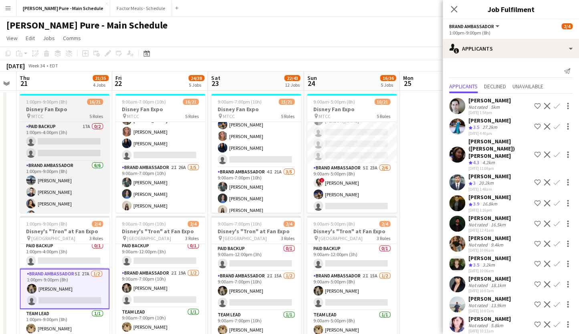
click at [56, 103] on span "1:00pm-9:00pm (8h)" at bounding box center [46, 102] width 41 height 6
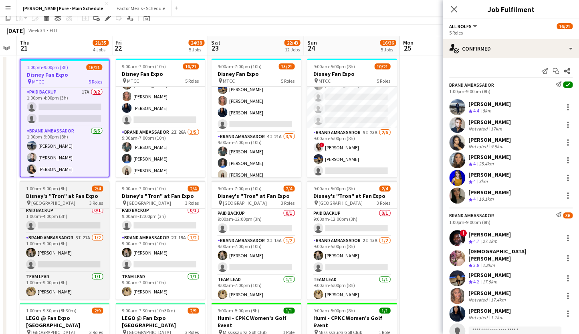
scroll to position [56, 0]
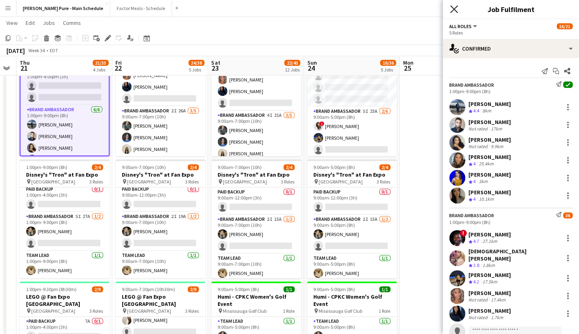
click at [457, 6] on icon at bounding box center [454, 9] width 8 height 8
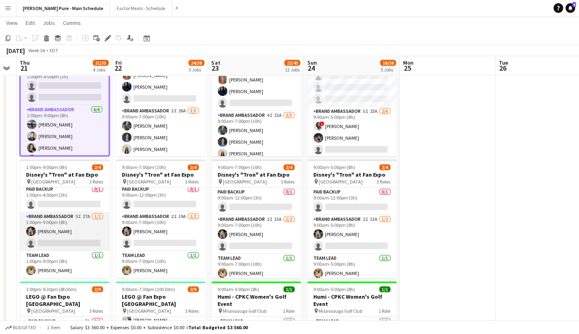
click at [61, 223] on app-card-role "Brand Ambassador 5I 27A 1/2 1:00pm-9:00pm (8h) Sohila Azimi single-neutral-acti…" at bounding box center [65, 231] width 90 height 39
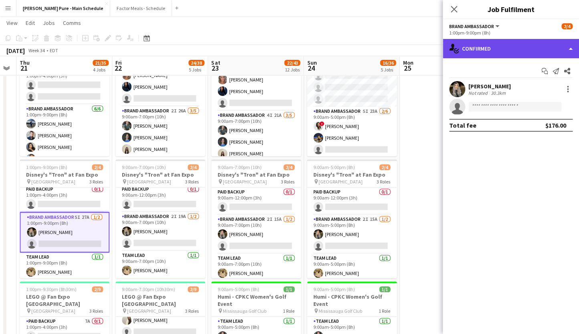
click at [491, 51] on div "single-neutral-actions-check-2 Confirmed" at bounding box center [511, 48] width 136 height 19
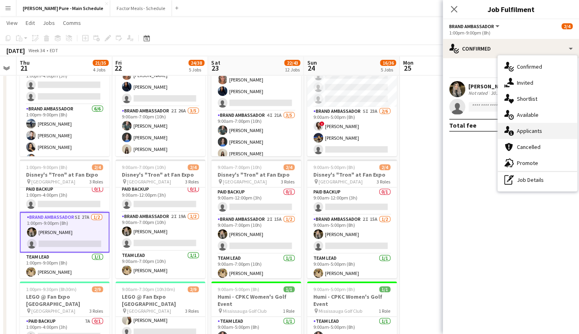
click at [524, 132] on div "single-neutral-actions-information Applicants" at bounding box center [537, 131] width 79 height 16
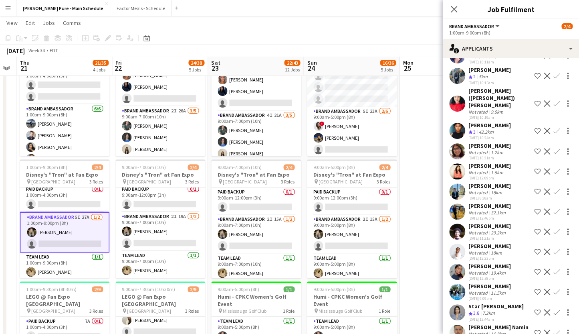
scroll to position [275, 0]
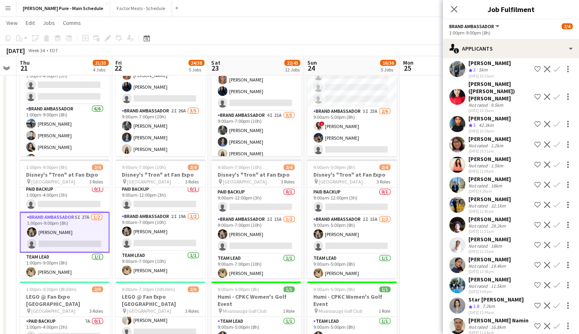
click at [478, 275] on div "[PERSON_NAME]" at bounding box center [490, 278] width 42 height 7
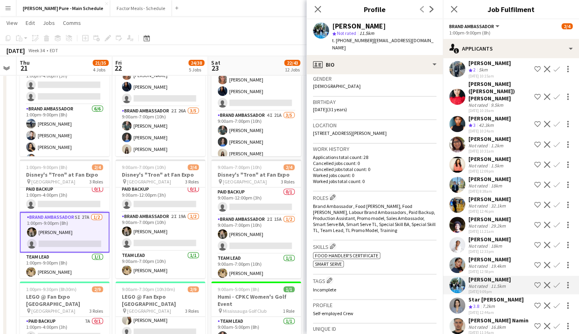
scroll to position [129, 0]
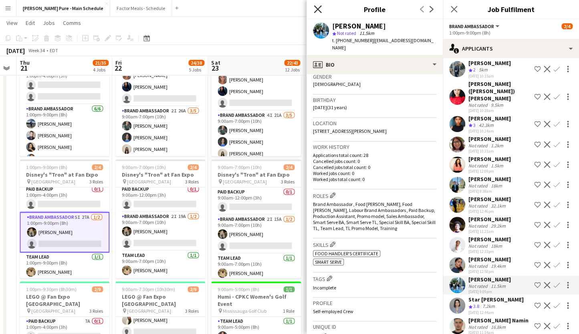
click at [319, 9] on icon "Close pop-in" at bounding box center [318, 9] width 8 height 8
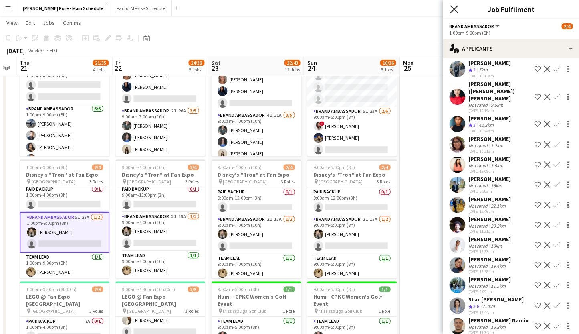
click at [457, 9] on icon "Close pop-in" at bounding box center [454, 9] width 8 height 8
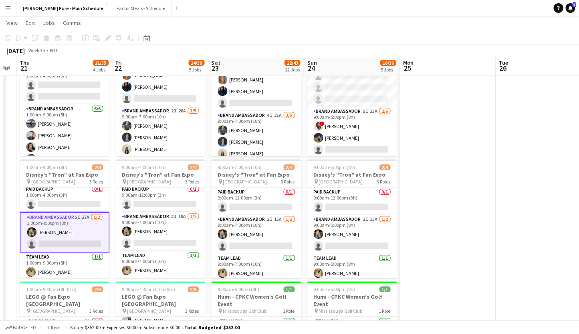
click at [53, 226] on app-card-role "Brand Ambassador 5I 27A 1/2 1:00pm-9:00pm (8h) Sohila Azimi single-neutral-acti…" at bounding box center [65, 232] width 90 height 40
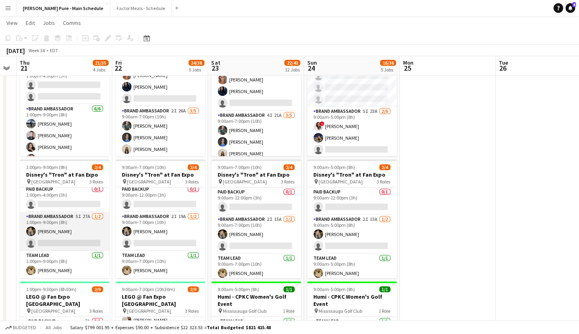
click at [53, 226] on app-card-role "Brand Ambassador 5I 27A 1/2 1:00pm-9:00pm (8h) Sohila Azimi single-neutral-acti…" at bounding box center [65, 231] width 90 height 39
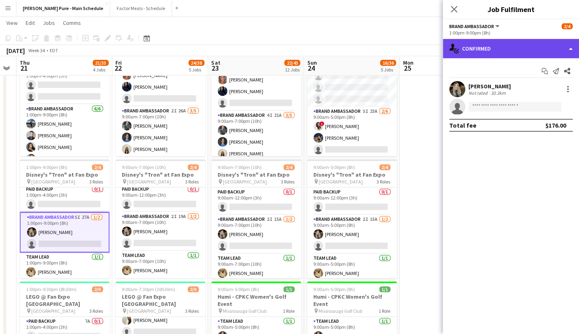
click at [485, 49] on div "single-neutral-actions-check-2 Confirmed" at bounding box center [511, 48] width 136 height 19
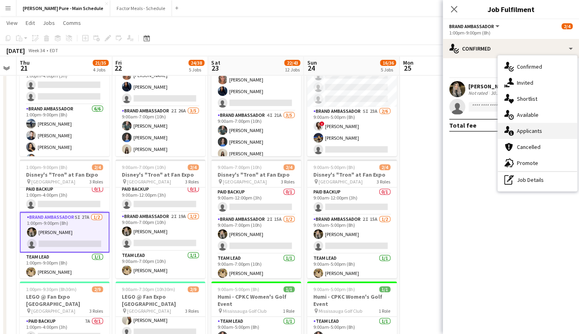
click at [522, 130] on div "single-neutral-actions-information Applicants" at bounding box center [537, 131] width 79 height 16
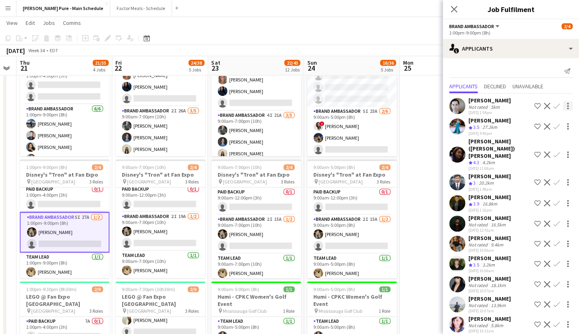
click at [568, 108] on div at bounding box center [568, 108] width 2 height 2
click at [548, 106] on div at bounding box center [289, 167] width 579 height 334
click at [548, 106] on app-icon "Decline" at bounding box center [547, 106] width 6 height 6
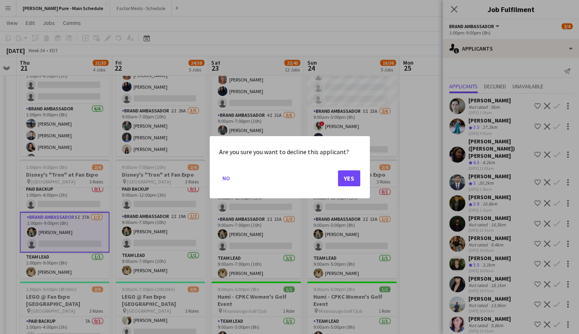
scroll to position [0, 367]
click at [348, 176] on button "Yes" at bounding box center [349, 178] width 22 height 16
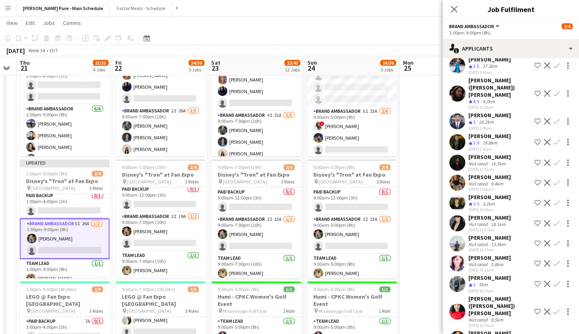
scroll to position [42, 0]
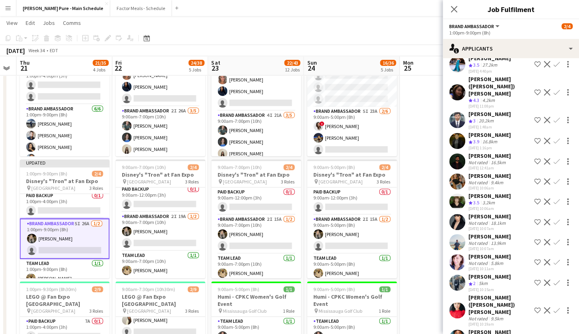
click at [477, 172] on div "[PERSON_NAME]" at bounding box center [490, 175] width 42 height 7
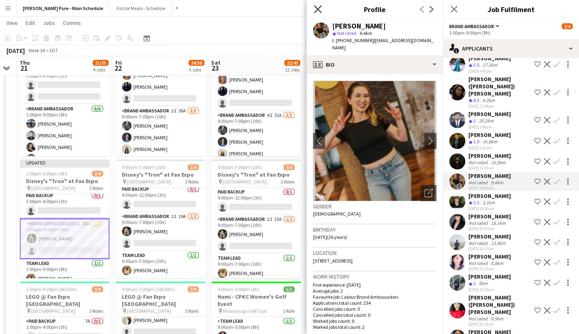
click at [318, 10] on icon at bounding box center [318, 9] width 8 height 8
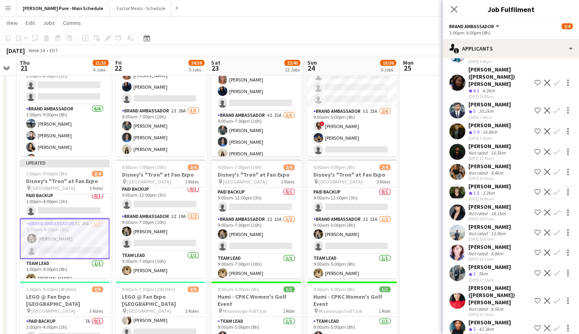
scroll to position [52, 0]
click at [480, 162] on div "[PERSON_NAME]" at bounding box center [490, 165] width 42 height 7
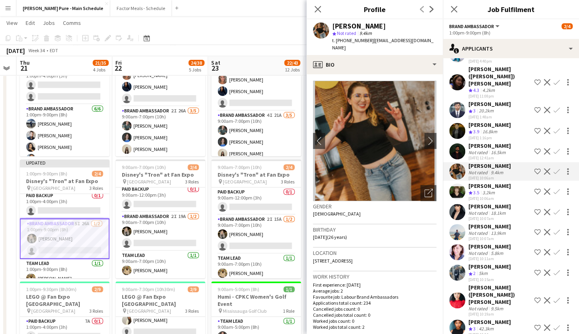
click at [547, 168] on app-icon "Decline" at bounding box center [547, 171] width 6 height 6
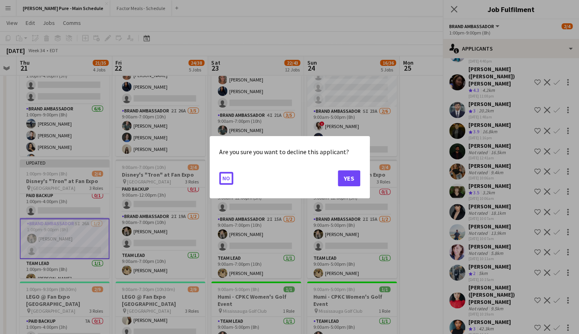
scroll to position [0, 0]
click at [350, 179] on button "Yes" at bounding box center [349, 178] width 22 height 16
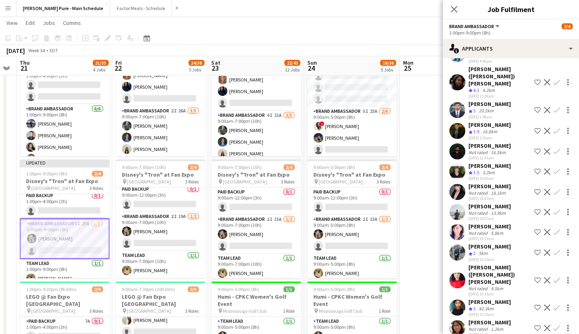
scroll to position [52, 0]
click at [548, 188] on app-icon "Decline" at bounding box center [547, 191] width 6 height 6
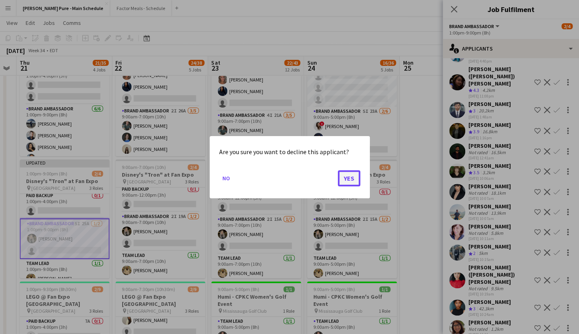
click at [349, 181] on button "Yes" at bounding box center [349, 178] width 22 height 16
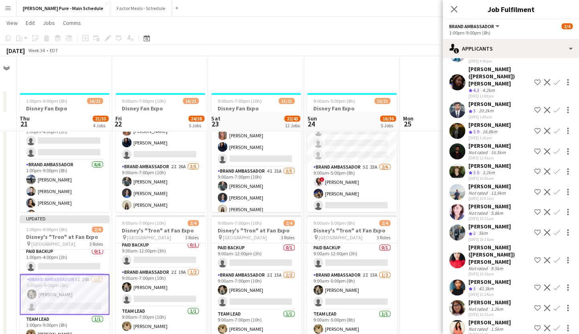
scroll to position [3, 0]
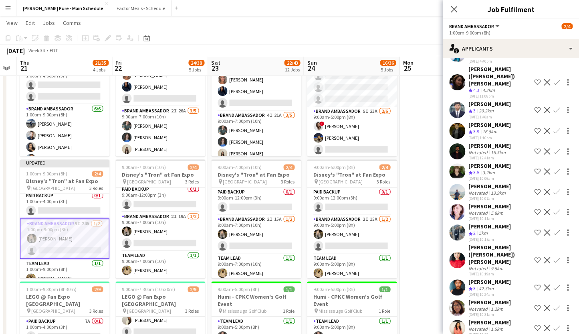
click at [495, 243] on div "[PERSON_NAME] ([PERSON_NAME]) [PERSON_NAME]" at bounding box center [500, 254] width 63 height 22
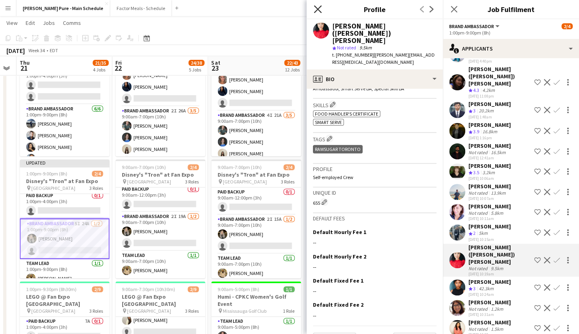
click at [318, 7] on icon "Close pop-in" at bounding box center [318, 9] width 8 height 8
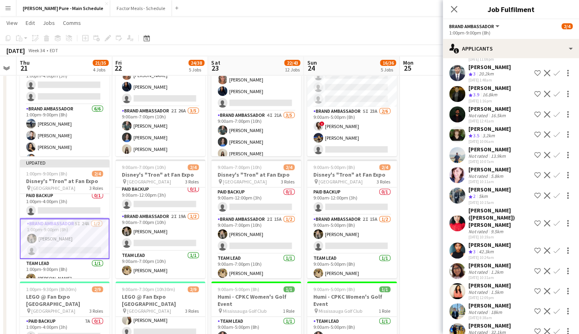
scroll to position [89, 0]
click at [474, 281] on div "[PERSON_NAME]" at bounding box center [490, 284] width 42 height 7
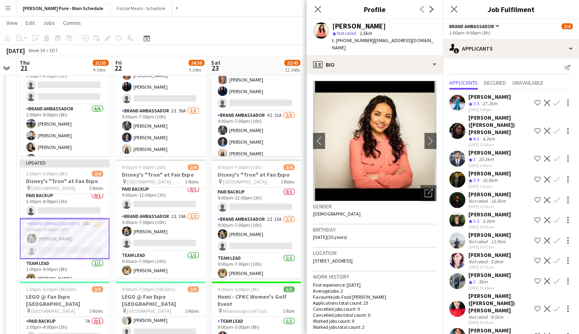
scroll to position [0, 0]
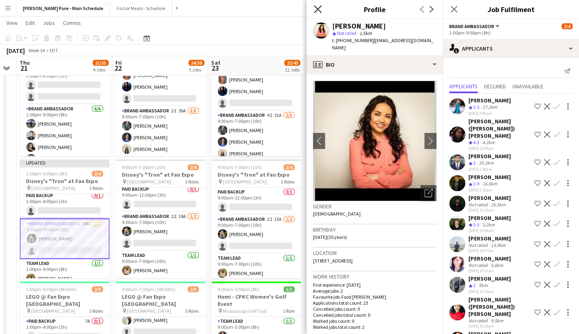
click at [320, 10] on icon "Close pop-in" at bounding box center [318, 9] width 8 height 8
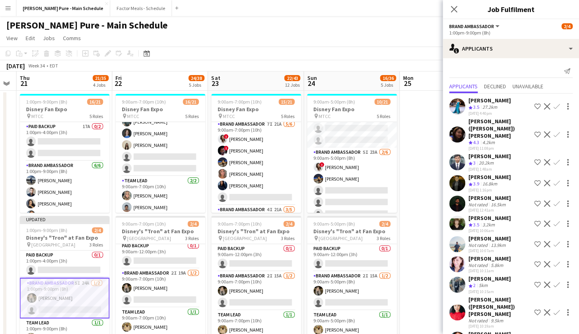
scroll to position [101, 0]
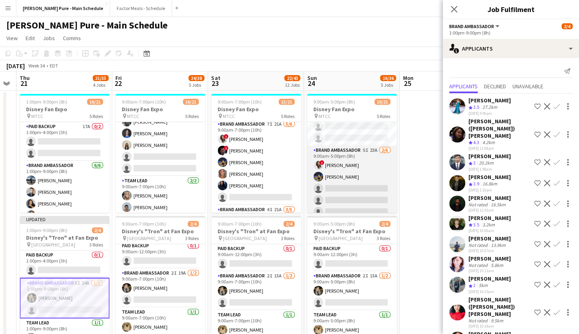
click at [329, 155] on app-card-role "Brand Ambassador 5I 23A 2/6 9:00am-5:00pm (8h) ! Christina Cabral Ritish Nagpal…" at bounding box center [352, 188] width 90 height 85
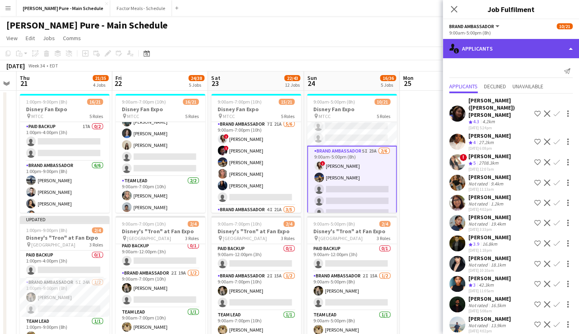
click at [489, 50] on div "single-neutral-actions-information Applicants" at bounding box center [511, 48] width 136 height 19
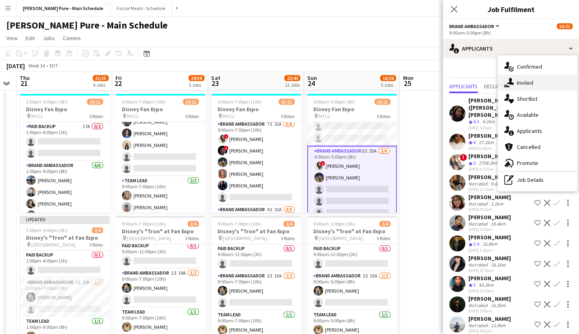
click at [525, 83] on div "single-neutral-actions-share-1 Invited" at bounding box center [537, 83] width 79 height 16
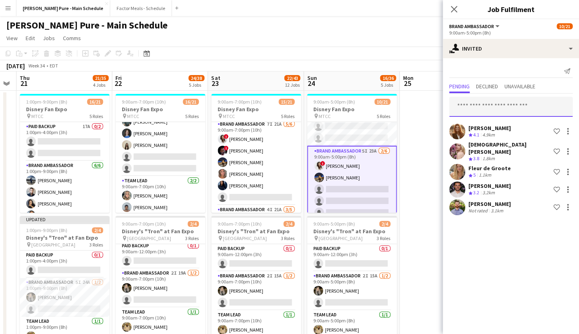
click at [464, 107] on input "text" at bounding box center [510, 107] width 123 height 20
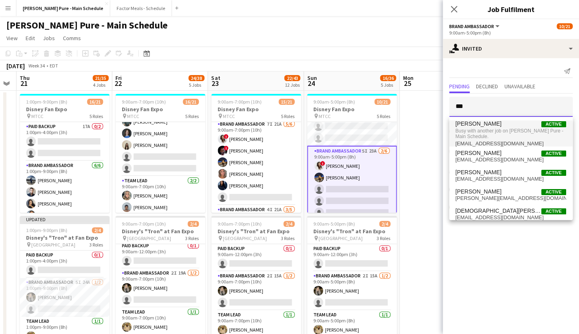
type input "***"
click at [465, 133] on span "Busy with another job on [PERSON_NAME] Pure - Main Schedule." at bounding box center [511, 133] width 111 height 13
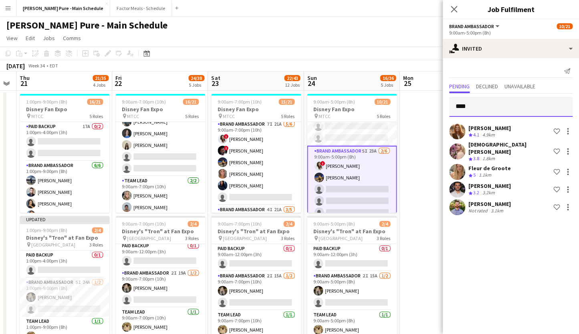
type input "*****"
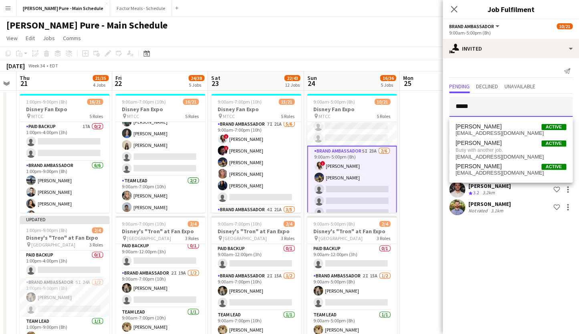
drag, startPoint x: 486, startPoint y: 111, endPoint x: 428, endPoint y: 108, distance: 58.2
click at [449, 108] on input "*****" at bounding box center [510, 107] width 123 height 20
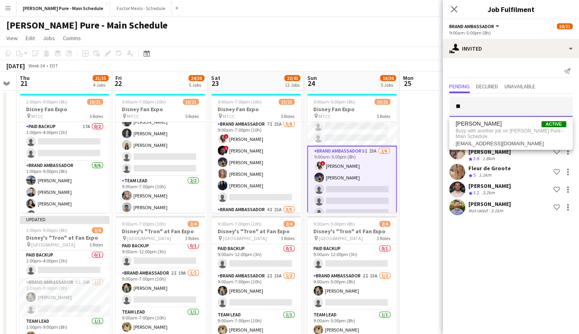
type input "*"
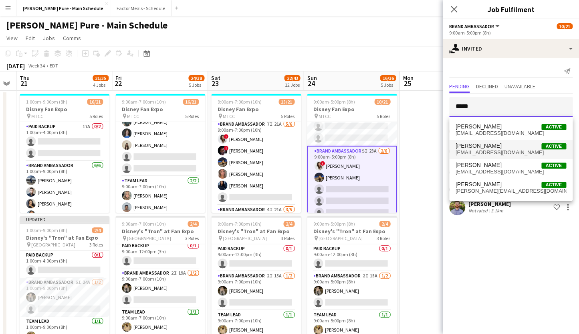
type input "*****"
click at [465, 146] on span "[PERSON_NAME]" at bounding box center [479, 145] width 46 height 7
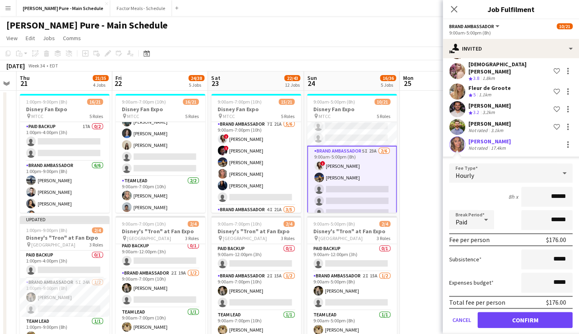
scroll to position [85, 0]
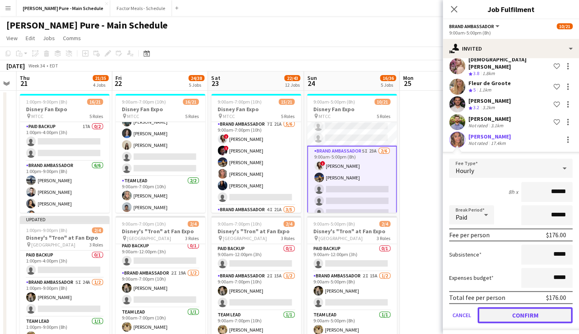
click at [512, 312] on button "Confirm" at bounding box center [525, 315] width 95 height 16
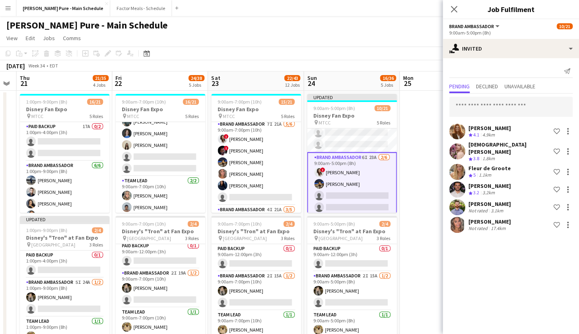
scroll to position [0, 0]
click at [473, 109] on input "text" at bounding box center [510, 107] width 123 height 20
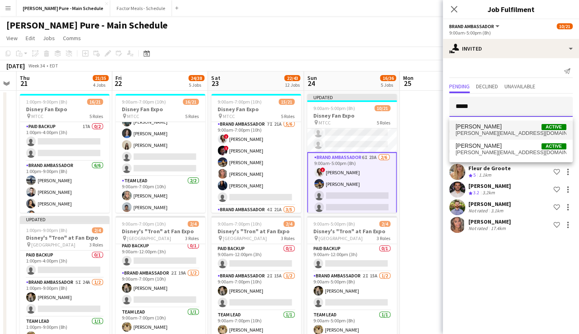
type input "*****"
click at [498, 132] on span "diana.randeniya@gmail.com" at bounding box center [511, 133] width 111 height 6
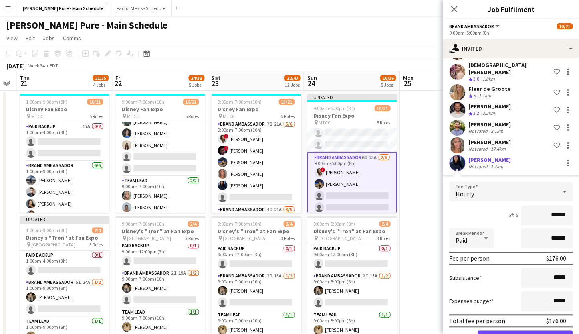
scroll to position [103, 0]
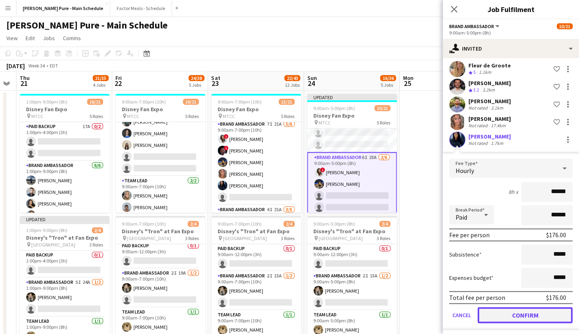
click at [500, 311] on button "Confirm" at bounding box center [525, 315] width 95 height 16
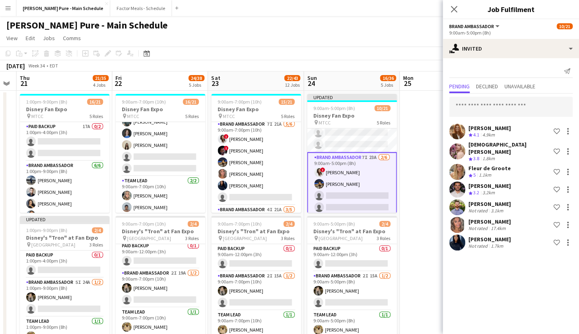
scroll to position [0, 0]
click at [453, 10] on icon "Close pop-in" at bounding box center [454, 9] width 8 height 8
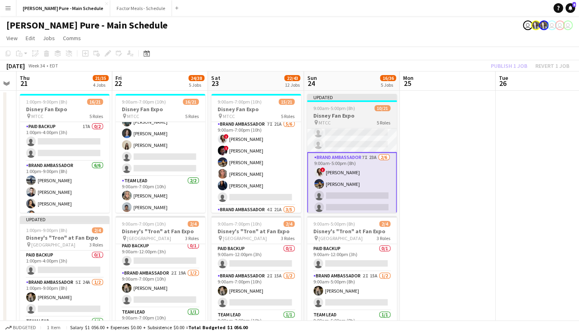
click at [336, 99] on div "Updated" at bounding box center [352, 97] width 90 height 6
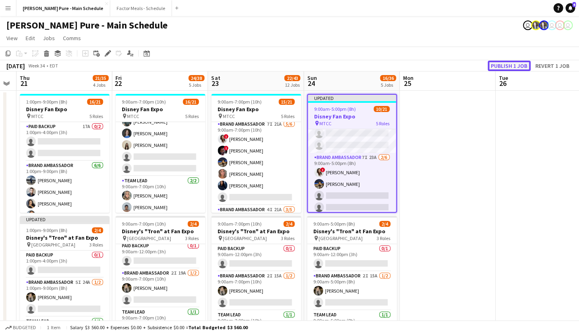
click at [507, 61] on button "Publish 1 job" at bounding box center [509, 66] width 43 height 10
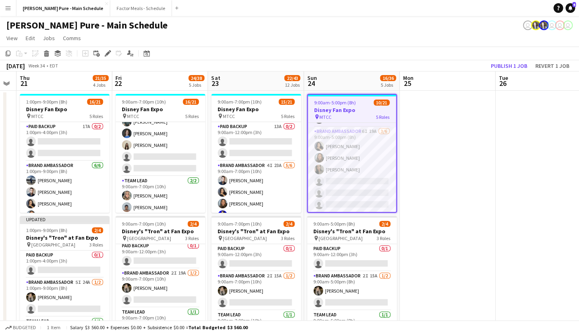
scroll to position [38, 0]
click at [338, 131] on app-card-role "Brand Ambassador 6I 19A [DATE] 9:00am-5:00pm (8h) [PERSON_NAME] [PERSON_NAME] […" at bounding box center [352, 165] width 88 height 85
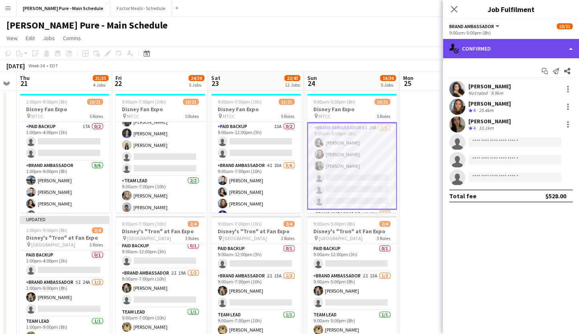
click at [487, 51] on div "single-neutral-actions-check-2 Confirmed" at bounding box center [511, 48] width 136 height 19
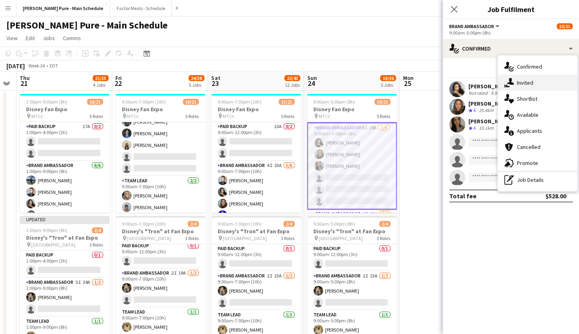
click at [512, 83] on icon at bounding box center [510, 81] width 7 height 7
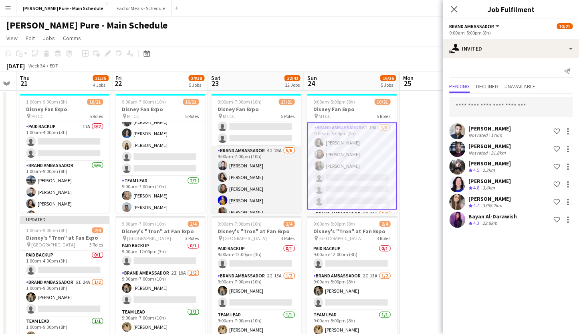
scroll to position [21, 0]
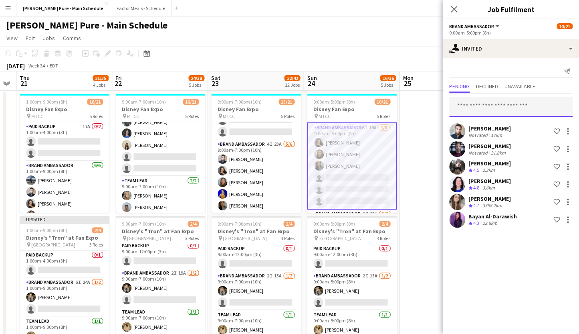
click at [474, 108] on input "text" at bounding box center [510, 107] width 123 height 20
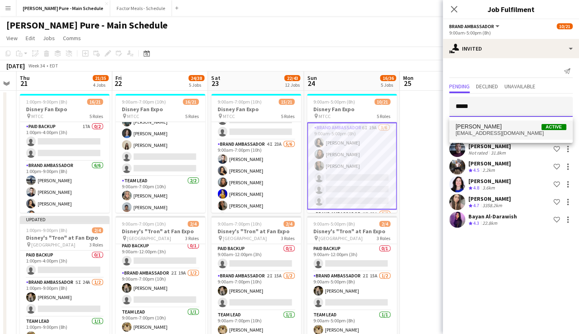
type input "*****"
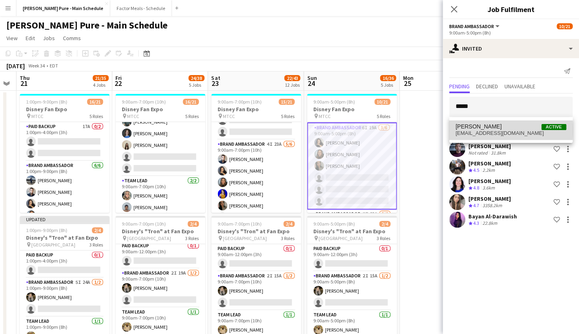
click at [481, 130] on span "[PERSON_NAME]" at bounding box center [479, 126] width 46 height 7
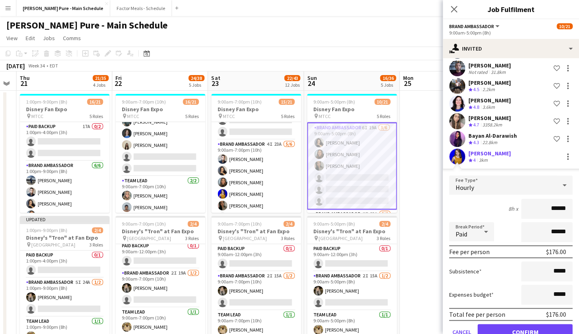
scroll to position [103, 0]
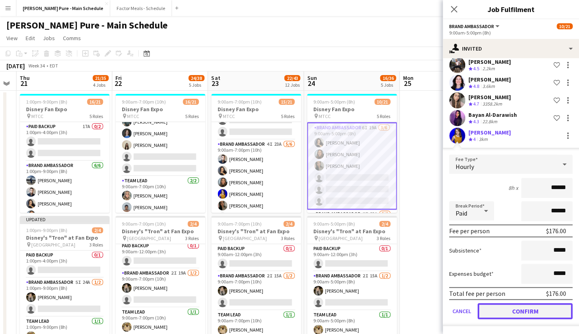
click at [514, 308] on button "Confirm" at bounding box center [525, 311] width 95 height 16
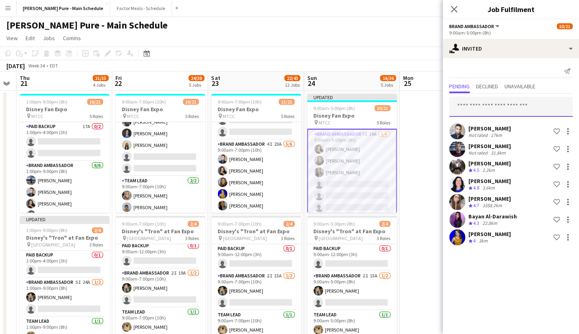
click at [474, 104] on input "text" at bounding box center [510, 107] width 123 height 20
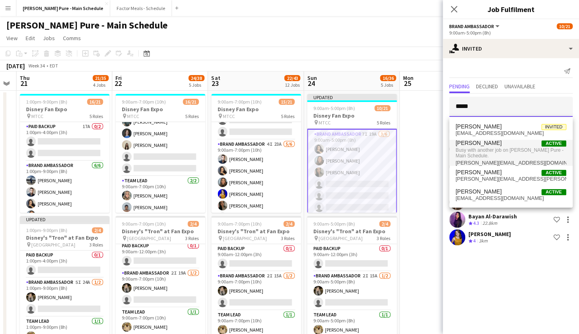
type input "*****"
click at [485, 150] on span "Busy with another job on [PERSON_NAME] Pure - Main Schedule." at bounding box center [511, 152] width 111 height 13
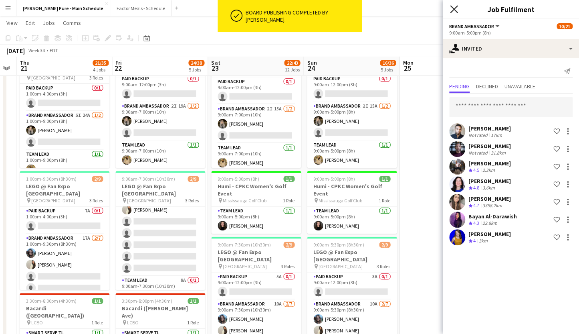
click at [453, 8] on icon at bounding box center [454, 9] width 8 height 8
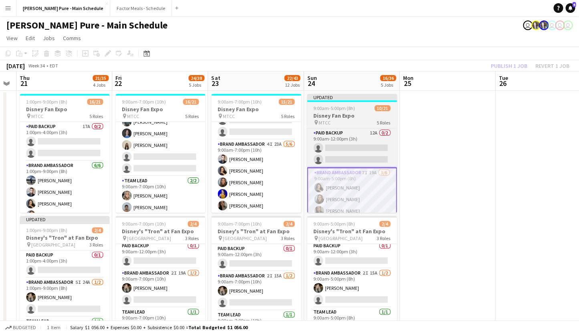
click at [334, 98] on div "Updated" at bounding box center [352, 97] width 90 height 6
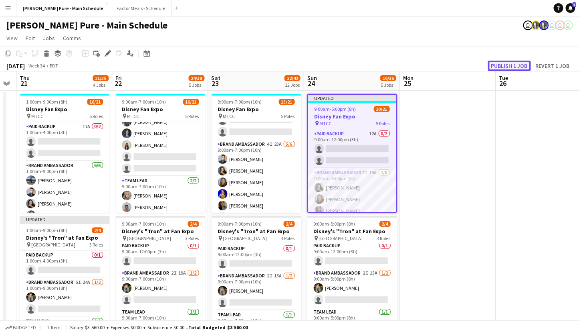
click at [500, 64] on button "Publish 1 job" at bounding box center [509, 66] width 43 height 10
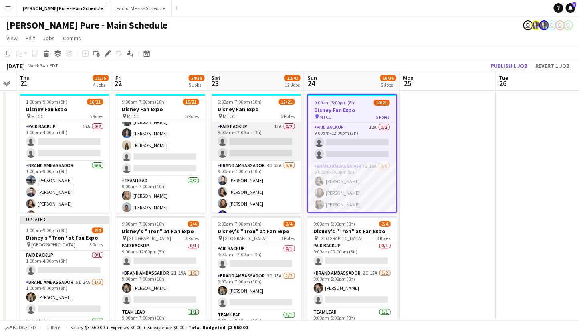
click at [244, 128] on app-card-role "Paid Backup 13A 0/2 9:00am-12:00pm (3h) single-neutral-actions single-neutral-a…" at bounding box center [256, 141] width 90 height 39
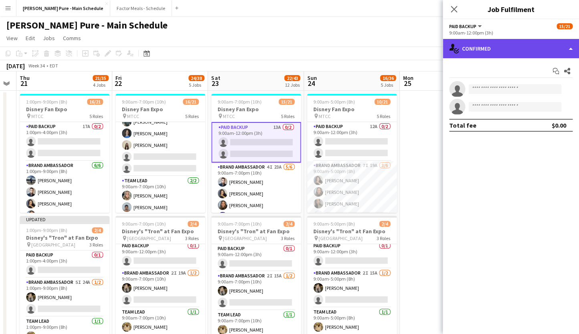
click at [479, 45] on div "single-neutral-actions-check-2 Confirmed" at bounding box center [511, 48] width 136 height 19
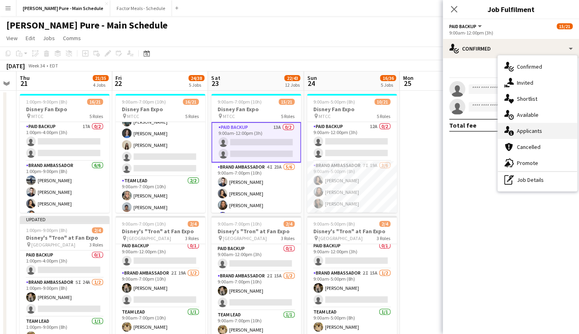
click at [532, 129] on div "single-neutral-actions-information Applicants" at bounding box center [537, 131] width 79 height 16
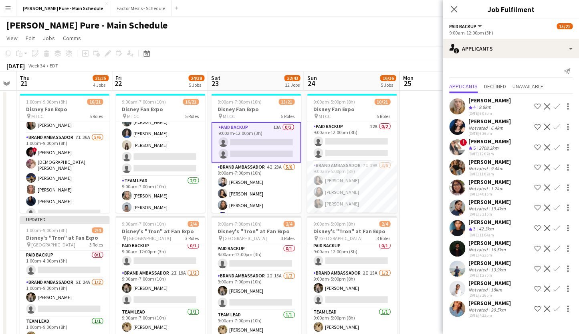
scroll to position [114, 0]
click at [57, 144] on app-card-role "Brand Ambassador 7I 36A [DATE] 1:00pm-9:00pm (8h) ! [PERSON_NAME] [PERSON_NAME]…" at bounding box center [65, 176] width 90 height 88
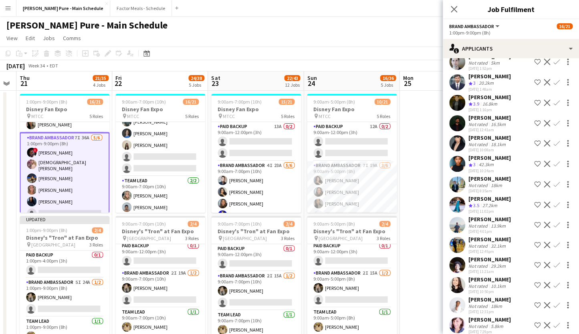
scroll to position [335, 0]
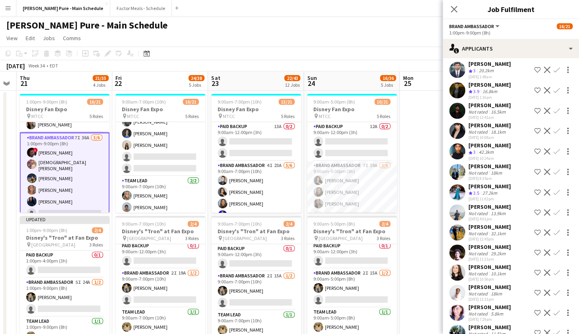
click at [488, 223] on div "[PERSON_NAME]" at bounding box center [490, 226] width 42 height 7
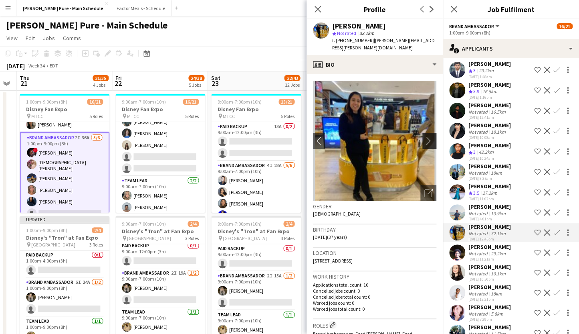
click at [430, 136] on app-icon "chevron-right" at bounding box center [431, 140] width 12 height 8
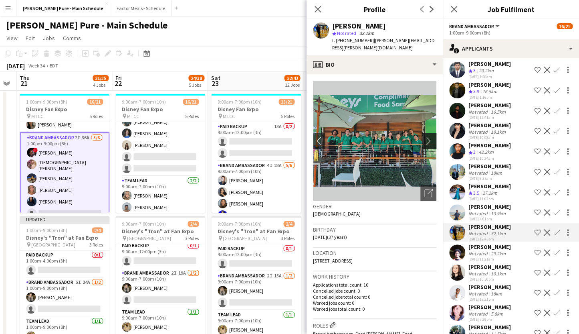
click at [428, 136] on app-icon "chevron-right" at bounding box center [431, 140] width 12 height 8
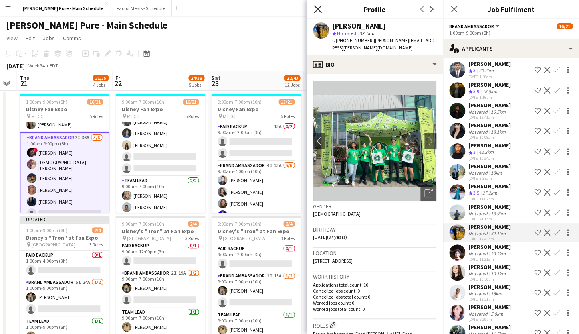
click at [318, 8] on icon "Close pop-in" at bounding box center [318, 9] width 8 height 8
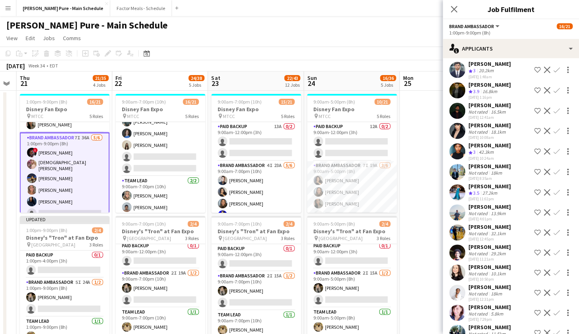
click at [451, 9] on icon "Close pop-in" at bounding box center [454, 9] width 6 height 6
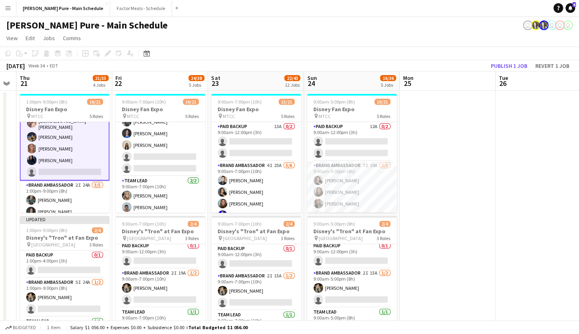
scroll to position [145, 0]
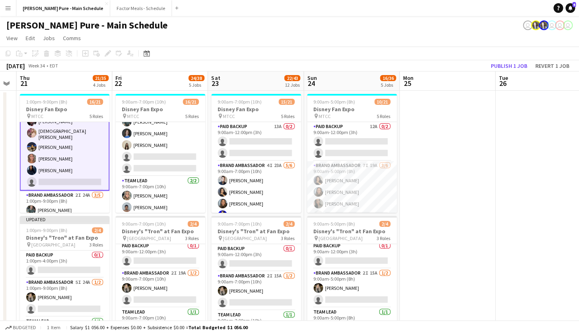
click at [53, 146] on app-card-role "Brand Ambassador 7I 36A [DATE] 1:00pm-9:00pm (8h) ! [PERSON_NAME] [PERSON_NAME]…" at bounding box center [65, 145] width 90 height 89
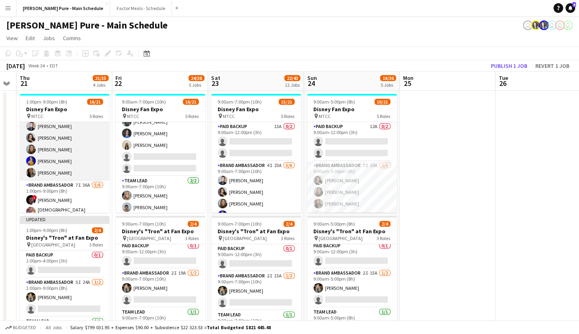
scroll to position [55, 0]
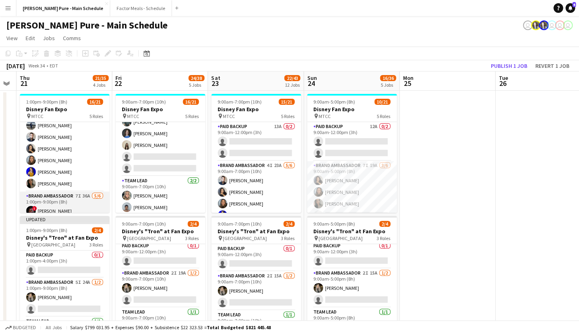
click at [41, 196] on app-card-role "Brand Ambassador 7I 36A [DATE] 1:00pm-9:00pm (8h) ! [PERSON_NAME] [PERSON_NAME]…" at bounding box center [65, 235] width 90 height 88
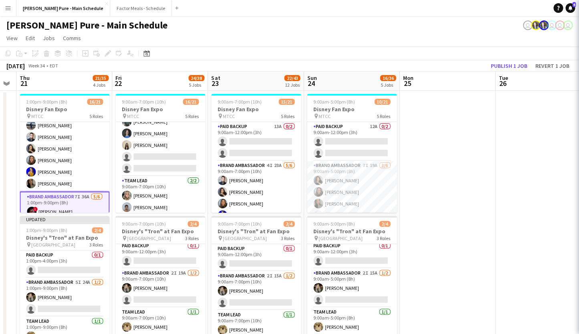
click at [41, 196] on app-card-role "Brand Ambassador 7I 36A [DATE] 1:00pm-9:00pm (8h) ! [PERSON_NAME] [PERSON_NAME]…" at bounding box center [65, 235] width 90 height 89
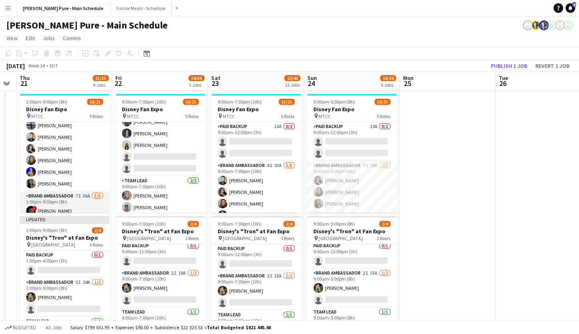
click at [41, 196] on app-card-role "Brand Ambassador 7I 36A [DATE] 1:00pm-9:00pm (8h) ! [PERSON_NAME] [PERSON_NAME]…" at bounding box center [65, 235] width 90 height 88
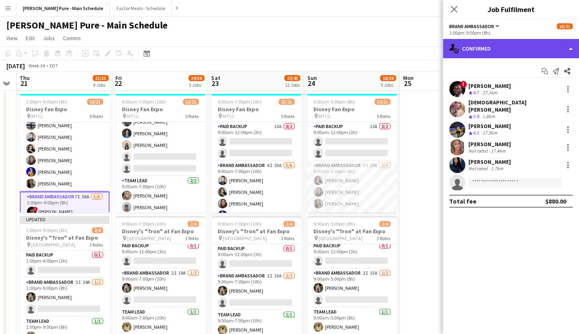
click at [522, 49] on div "single-neutral-actions-check-2 Confirmed" at bounding box center [511, 48] width 136 height 19
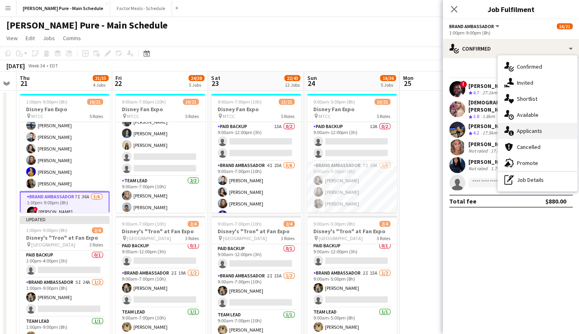
click at [523, 127] on div "single-neutral-actions-information Applicants" at bounding box center [537, 131] width 79 height 16
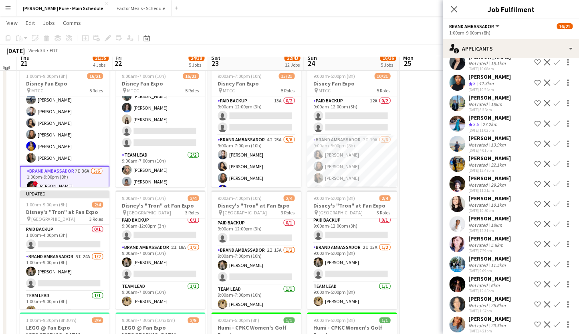
scroll to position [0, 367]
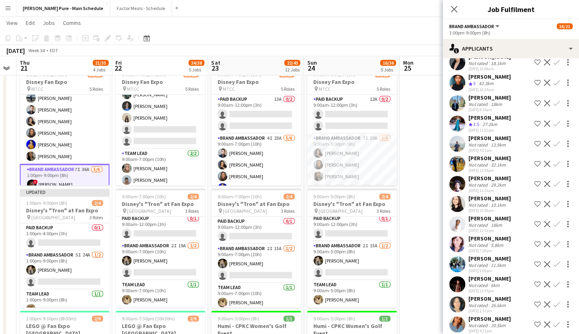
click at [482, 315] on div "[PERSON_NAME]" at bounding box center [490, 318] width 42 height 7
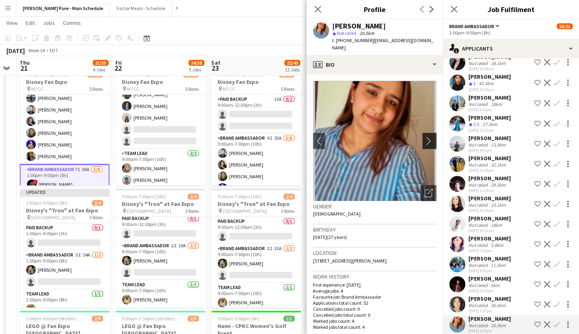
click at [429, 133] on button "chevron-right" at bounding box center [431, 141] width 16 height 16
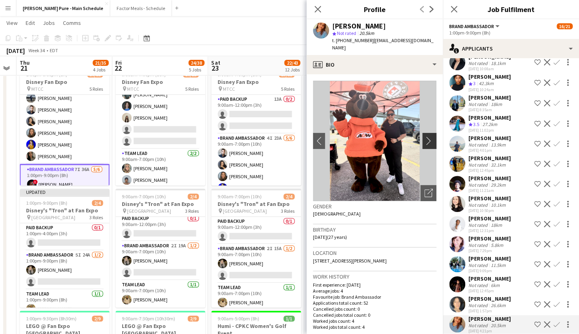
click at [430, 136] on app-icon "chevron-right" at bounding box center [431, 140] width 12 height 8
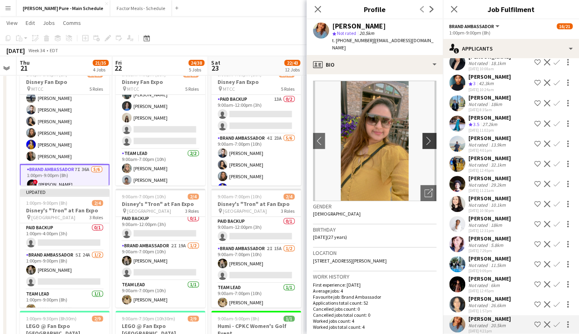
click at [430, 136] on app-icon "chevron-right" at bounding box center [431, 140] width 12 height 8
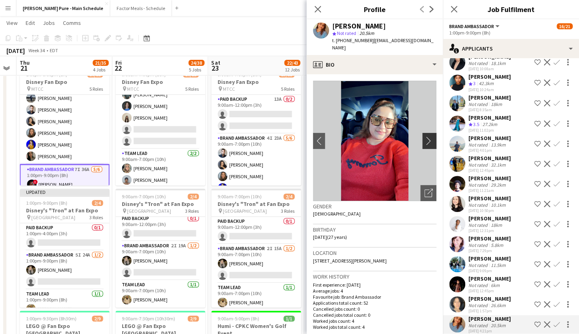
click at [430, 136] on app-icon "chevron-right" at bounding box center [431, 140] width 12 height 8
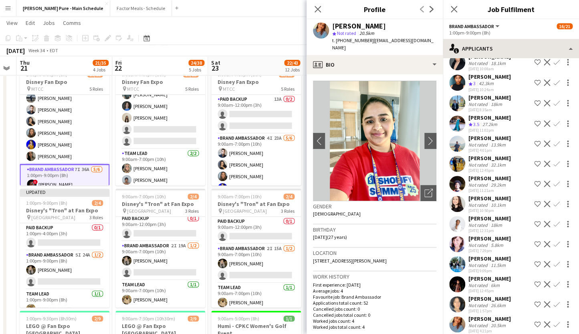
click at [455, 9] on icon at bounding box center [454, 9] width 6 height 6
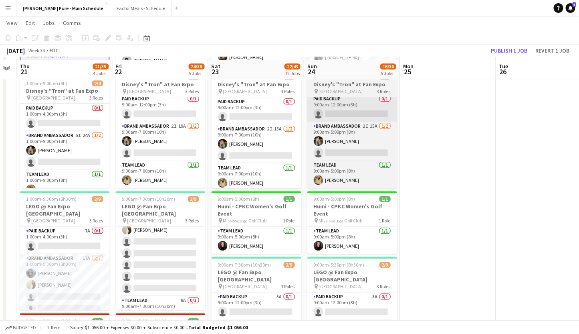
scroll to position [150, 0]
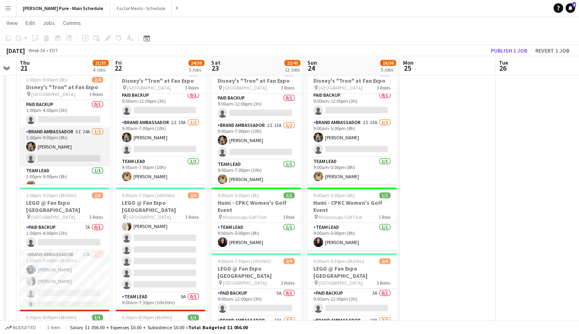
click at [64, 133] on app-card-role "Brand Ambassador 5I 24A 1/2 1:00pm-9:00pm (8h) Sohila Azimi single-neutral-acti…" at bounding box center [65, 146] width 90 height 39
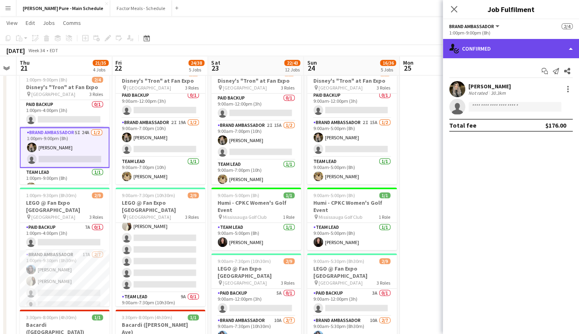
click at [514, 50] on div "single-neutral-actions-check-2 Confirmed" at bounding box center [511, 48] width 136 height 19
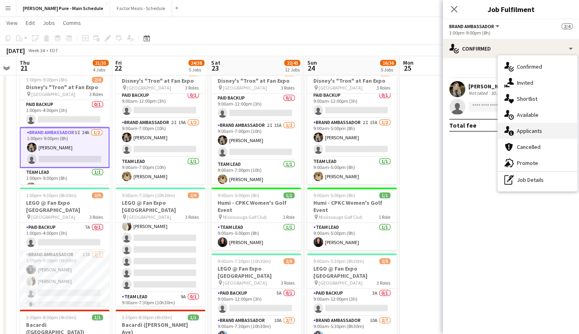
click at [523, 133] on div "single-neutral-actions-information Applicants" at bounding box center [537, 131] width 79 height 16
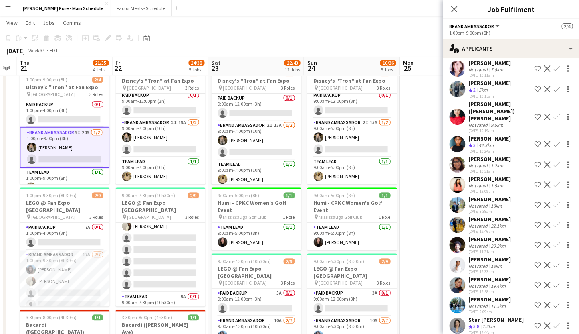
scroll to position [215, 0]
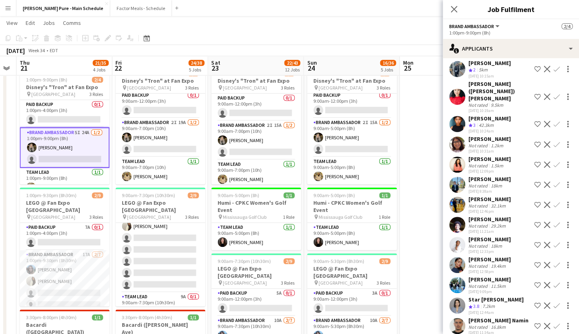
click at [484, 275] on div "[PERSON_NAME]" at bounding box center [490, 278] width 42 height 7
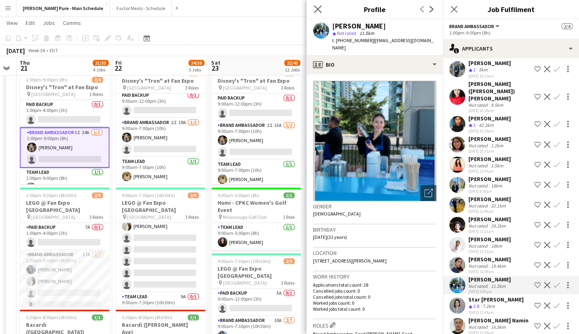
click at [319, 5] on app-icon "Close pop-in" at bounding box center [318, 10] width 12 height 12
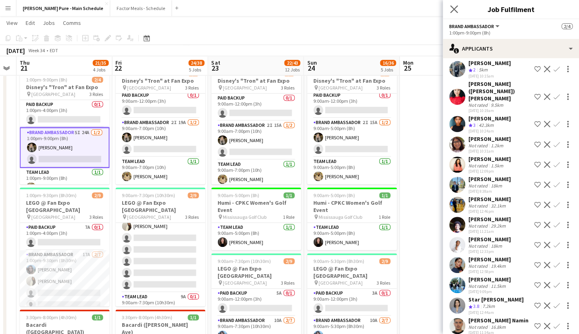
click at [449, 10] on app-icon "Close pop-in" at bounding box center [455, 10] width 12 height 12
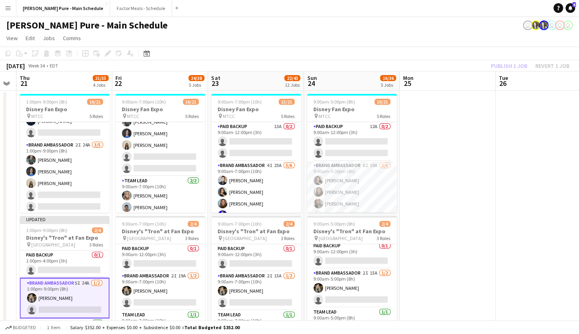
scroll to position [194, 0]
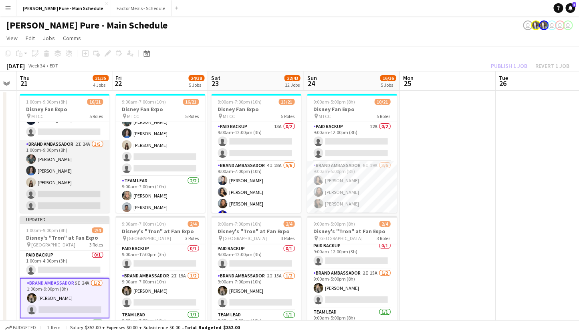
click at [56, 148] on app-card-role "Brand Ambassador 2I 24A 3/5 1:00pm-9:00pm (8h) Dylan Watts Annika Dringenberg G…" at bounding box center [65, 177] width 90 height 74
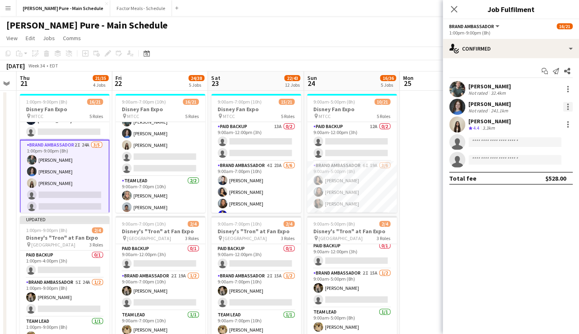
click at [569, 109] on div at bounding box center [568, 109] width 2 height 2
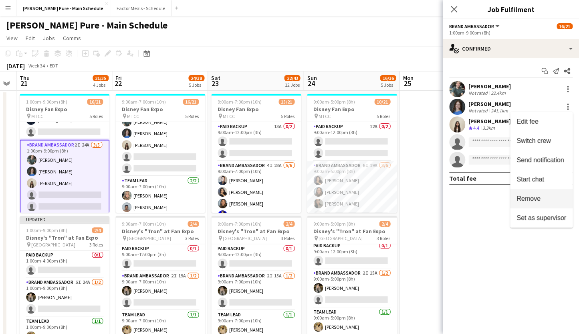
click at [523, 196] on span "Remove" at bounding box center [529, 198] width 24 height 7
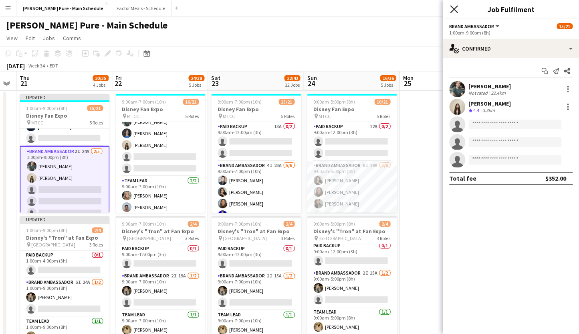
click at [456, 7] on icon at bounding box center [454, 9] width 8 height 8
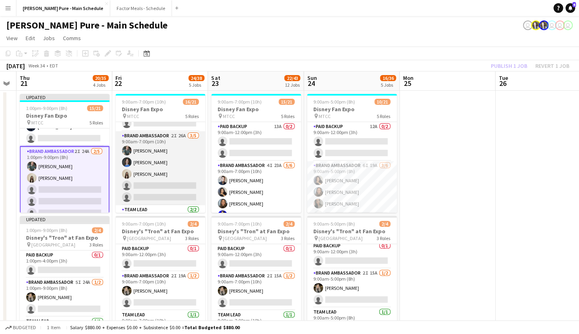
scroll to position [201, 0]
click at [152, 138] on app-card-role "Brand Ambassador 2I 26A 3/5 9:00am-7:00pm (10h) Dylan Watts Annika Dringenberg …" at bounding box center [160, 170] width 90 height 74
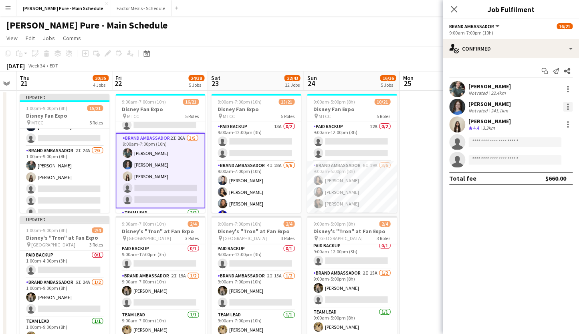
click at [569, 109] on div at bounding box center [568, 107] width 10 height 10
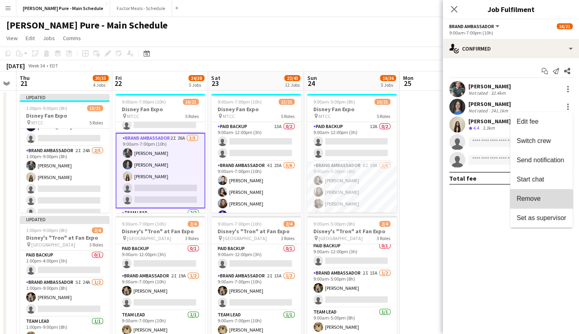
click at [531, 199] on span "Remove" at bounding box center [529, 198] width 24 height 7
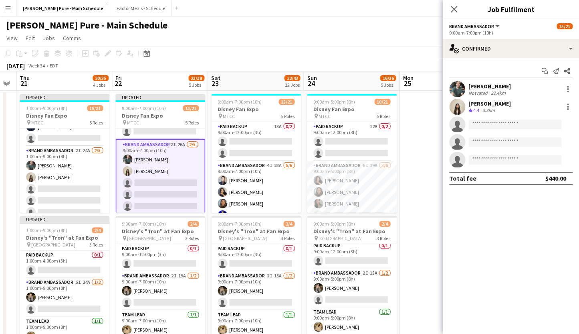
click at [451, 9] on icon "Close pop-in" at bounding box center [454, 9] width 6 height 6
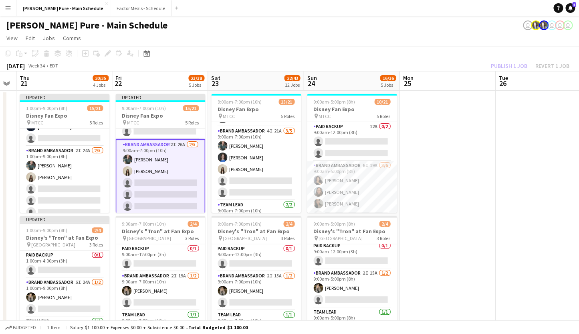
scroll to position [210, 0]
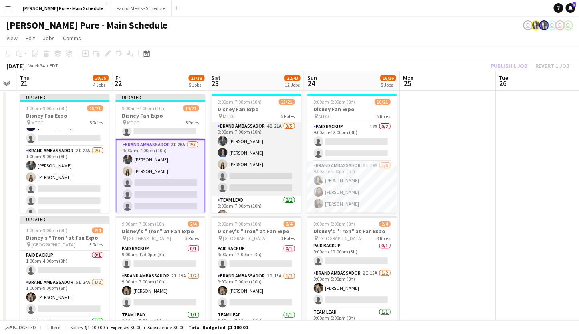
click at [251, 137] on app-card-role "Brand Ambassador 4I 21A 3/5 9:00am-7:00pm (10h) Dylan Watts Annika Dringenberg …" at bounding box center [256, 158] width 90 height 74
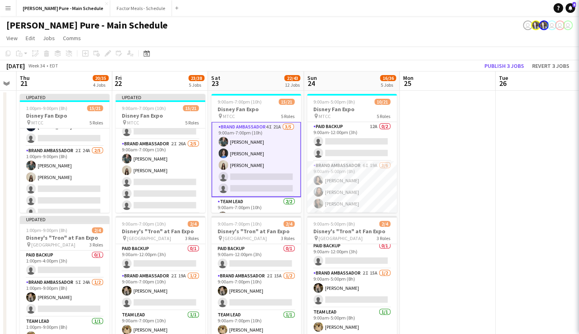
scroll to position [211, 0]
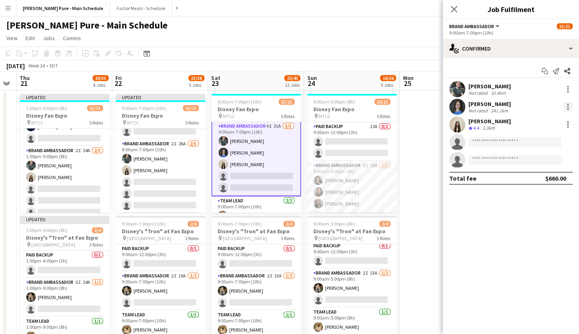
click at [569, 105] on div at bounding box center [568, 107] width 10 height 10
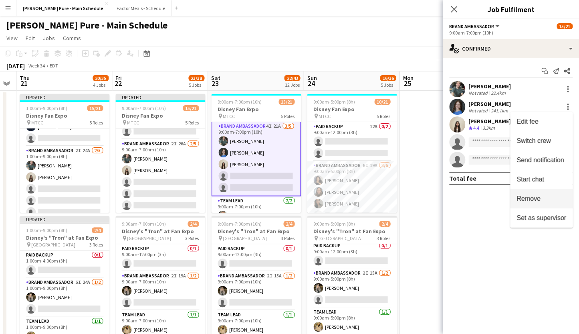
click at [529, 196] on span "Remove" at bounding box center [529, 198] width 24 height 7
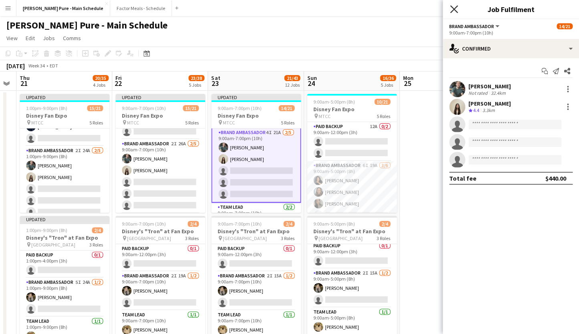
click at [455, 10] on icon at bounding box center [454, 9] width 8 height 8
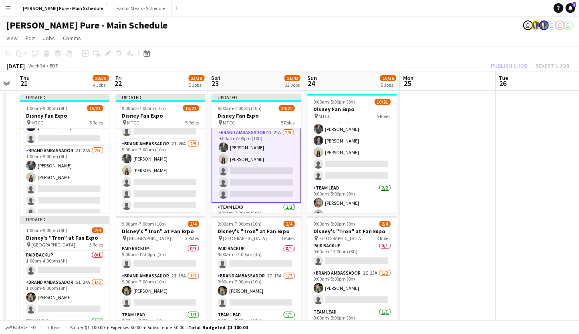
scroll to position [232, 0]
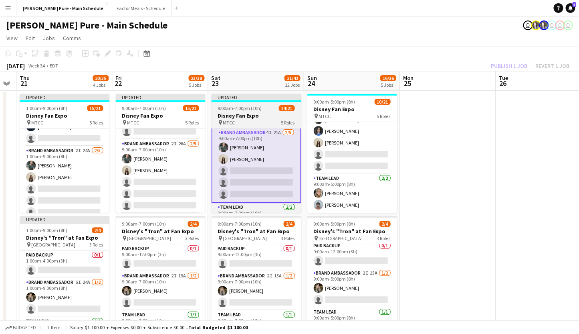
click at [232, 98] on div "Updated" at bounding box center [256, 97] width 90 height 6
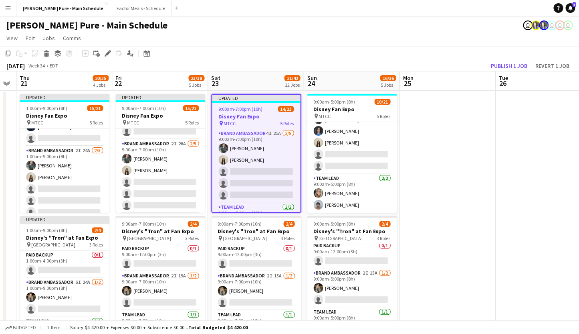
click at [508, 60] on app-toolbar "Copy Paste Paste Command V Paste with crew Command Shift V Paste linked Job Del…" at bounding box center [289, 54] width 579 height 14
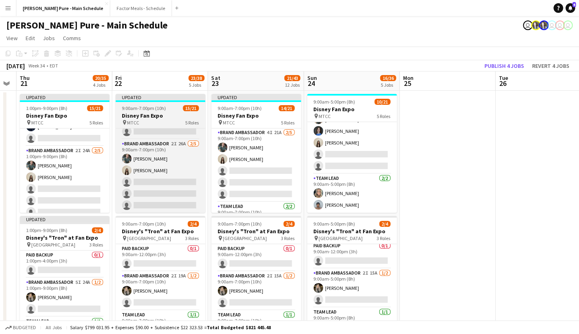
click at [132, 99] on div "Updated" at bounding box center [160, 97] width 90 height 6
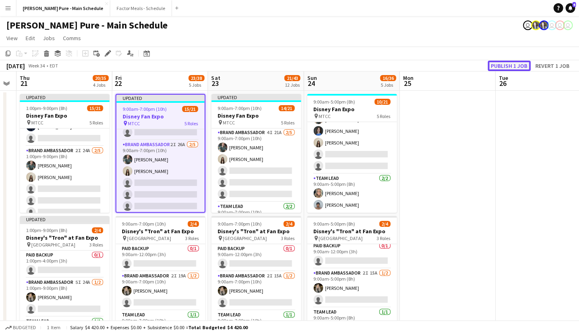
click at [498, 66] on button "Publish 1 job" at bounding box center [509, 66] width 43 height 10
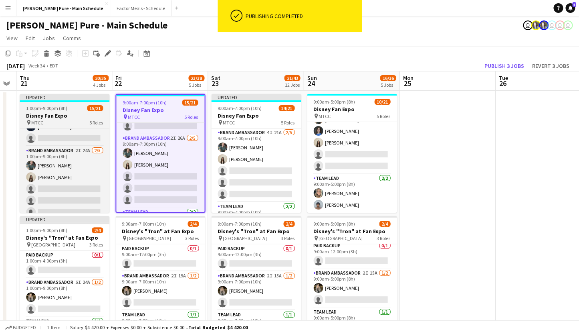
scroll to position [0, 367]
click at [71, 96] on div "Updated" at bounding box center [64, 97] width 90 height 6
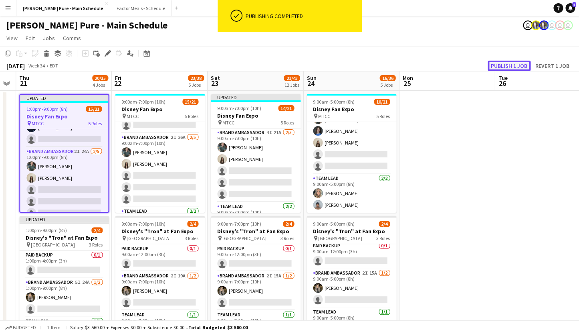
click at [512, 63] on button "Publish 1 job" at bounding box center [509, 66] width 43 height 10
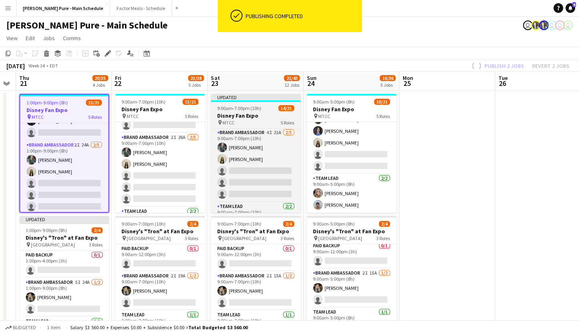
click at [243, 99] on div "Updated" at bounding box center [256, 97] width 90 height 6
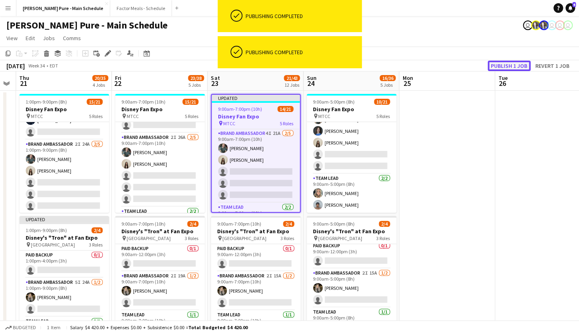
click at [506, 65] on button "Publish 1 job" at bounding box center [509, 66] width 43 height 10
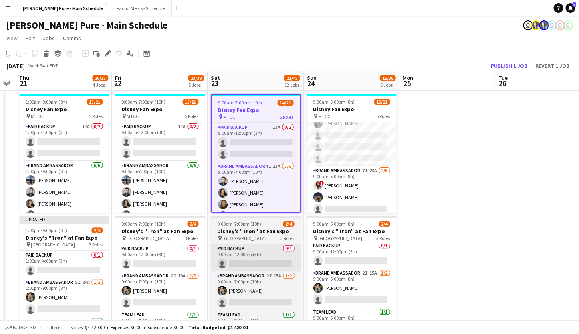
scroll to position [81, 0]
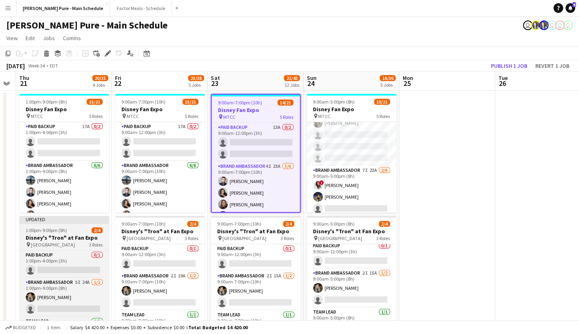
click at [34, 222] on div "Updated" at bounding box center [64, 219] width 90 height 6
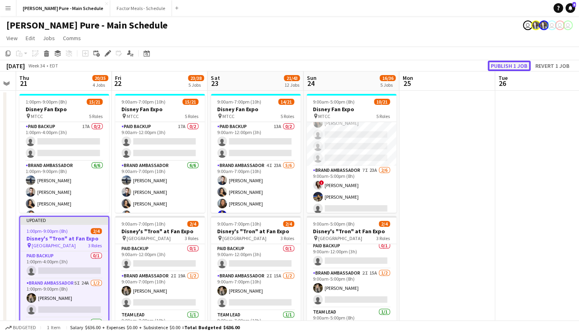
click at [516, 66] on button "Publish 1 job" at bounding box center [509, 66] width 43 height 10
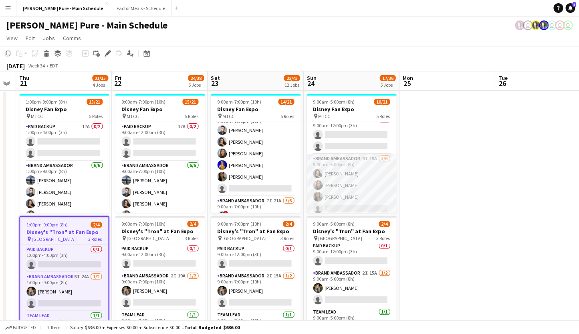
scroll to position [0, 0]
click at [334, 170] on app-card-role "Brand Ambassador 6I 19A [DATE] 9:00am-5:00pm (8h) [PERSON_NAME] [PERSON_NAME] […" at bounding box center [352, 203] width 90 height 85
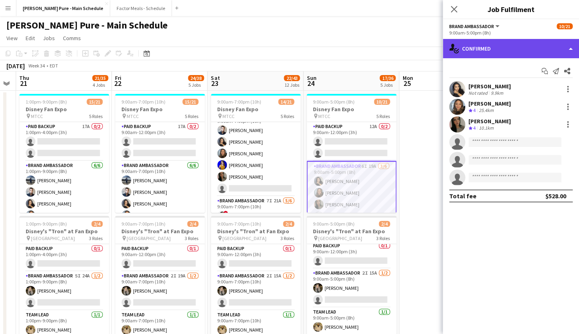
click at [478, 47] on div "single-neutral-actions-check-2 Confirmed" at bounding box center [511, 48] width 136 height 19
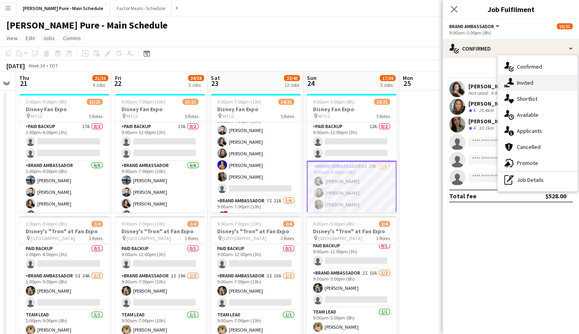
click at [518, 85] on div "single-neutral-actions-share-1 Invited" at bounding box center [537, 83] width 79 height 16
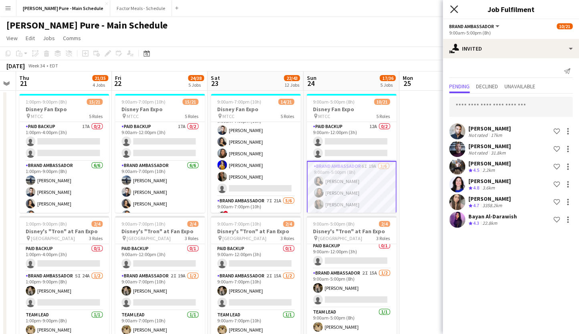
click at [454, 11] on icon "Close pop-in" at bounding box center [454, 9] width 8 height 8
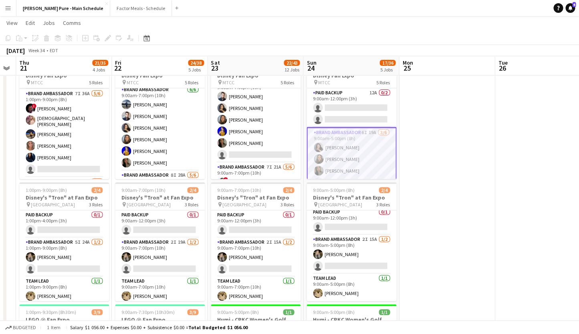
scroll to position [122, 0]
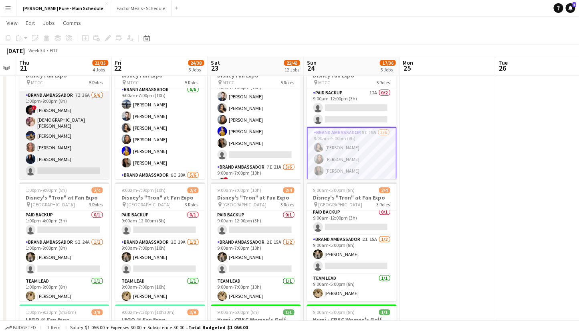
click at [51, 107] on app-card-role "Brand Ambassador 7I 36A [DATE] 1:00pm-9:00pm (8h) ! [PERSON_NAME] [PERSON_NAME]…" at bounding box center [64, 135] width 90 height 88
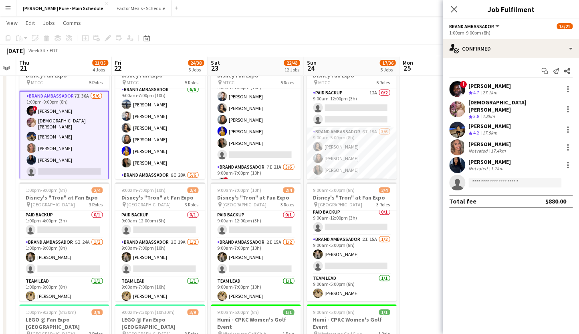
click at [49, 95] on app-card-role "Brand Ambassador 7I 36A [DATE] 1:00pm-9:00pm (8h) ! [PERSON_NAME] [PERSON_NAME]…" at bounding box center [64, 135] width 90 height 89
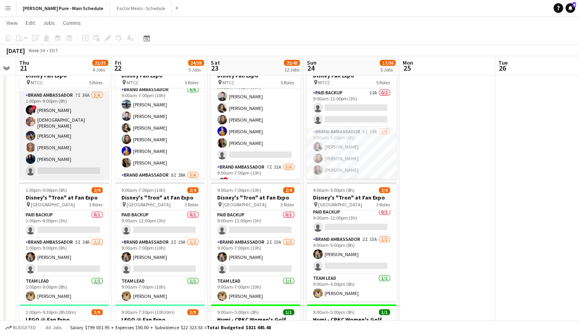
click at [49, 95] on app-card-role "Brand Ambassador 7I 36A [DATE] 1:00pm-9:00pm (8h) ! [PERSON_NAME] [PERSON_NAME]…" at bounding box center [64, 135] width 90 height 88
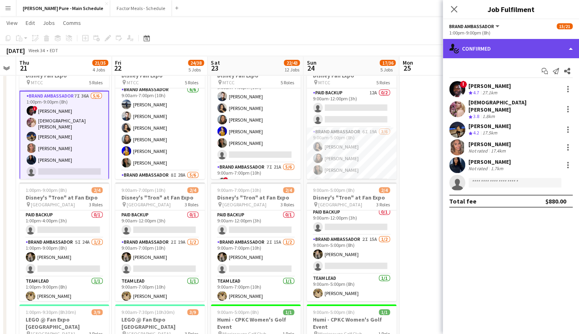
click at [491, 53] on div "single-neutral-actions-check-2 Confirmed" at bounding box center [511, 48] width 136 height 19
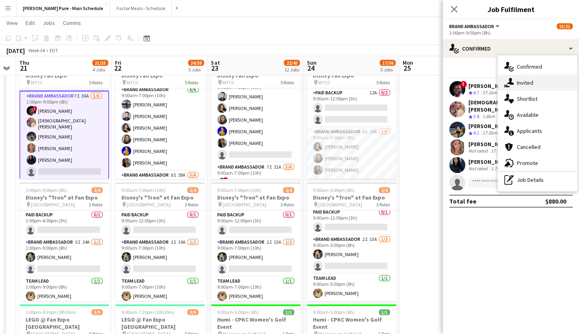
click at [529, 81] on div "single-neutral-actions-share-1 Invited" at bounding box center [537, 83] width 79 height 16
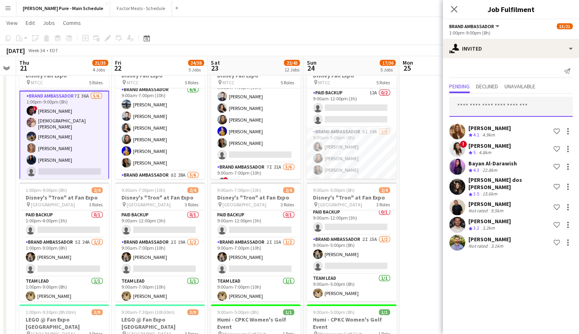
click at [482, 109] on input "text" at bounding box center [510, 107] width 123 height 20
type input "**********"
click at [9, 7] on app-icon "Menu" at bounding box center [8, 8] width 6 height 6
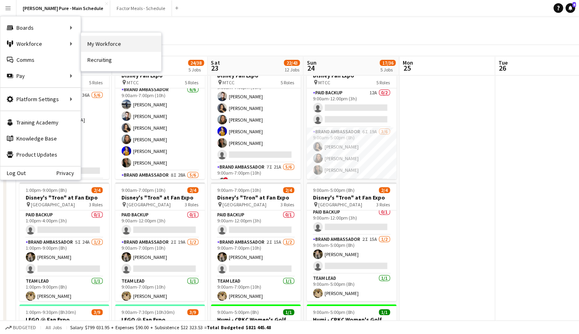
click at [106, 46] on link "My Workforce" at bounding box center [121, 44] width 80 height 16
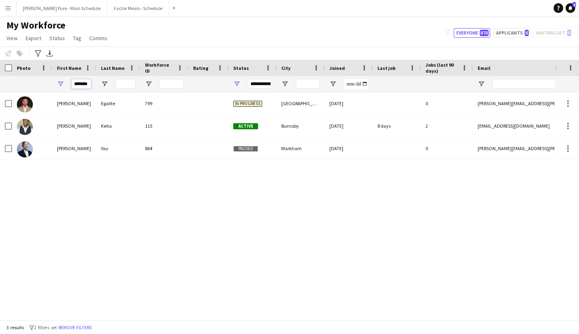
drag, startPoint x: 73, startPoint y: 83, endPoint x: 120, endPoint y: 89, distance: 46.9
click at [96, 89] on div "*******" at bounding box center [74, 84] width 44 height 16
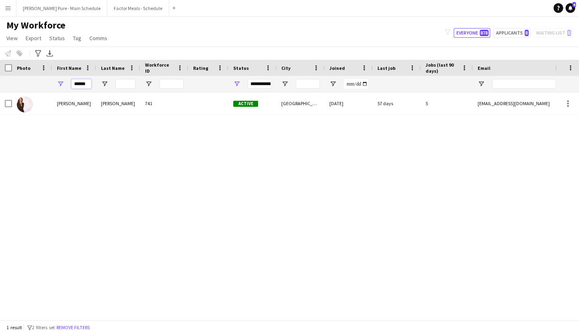
type input "******"
type input "*"
type input "*******"
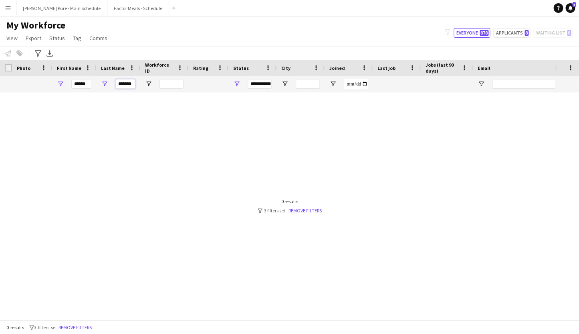
drag, startPoint x: 135, startPoint y: 84, endPoint x: 85, endPoint y: 81, distance: 50.2
click at [96, 81] on div "*******" at bounding box center [118, 84] width 44 height 16
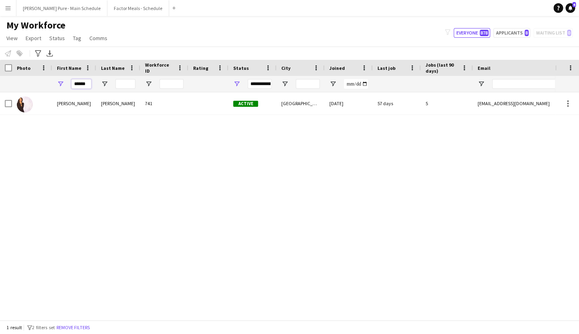
drag, startPoint x: 86, startPoint y: 84, endPoint x: 40, endPoint y: 81, distance: 45.8
click at [71, 81] on input "******" at bounding box center [81, 84] width 20 height 10
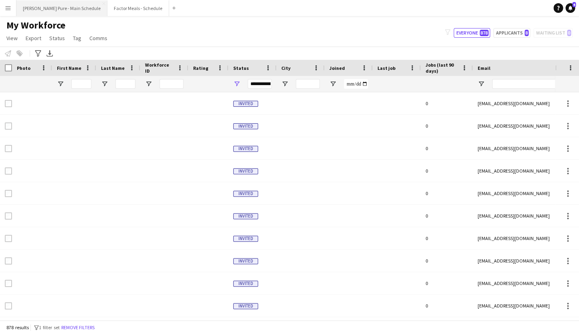
click at [51, 6] on button "[PERSON_NAME] Pure - Main Schedule Close" at bounding box center [61, 8] width 91 height 16
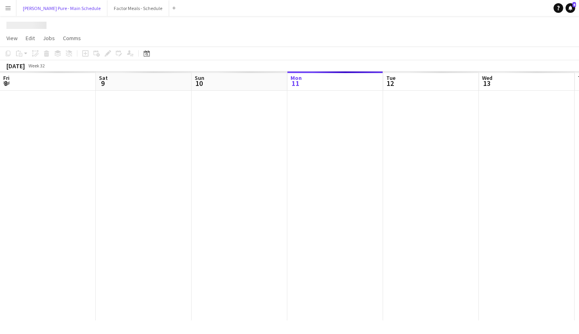
scroll to position [0, 192]
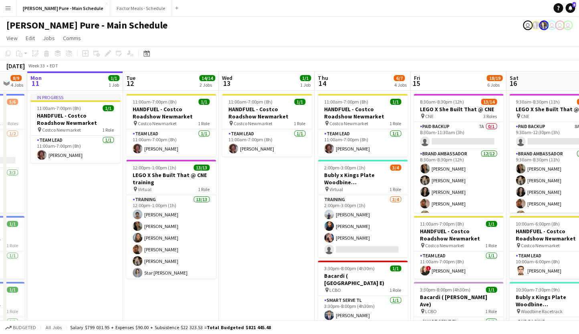
drag, startPoint x: 367, startPoint y: 139, endPoint x: 113, endPoint y: 121, distance: 255.2
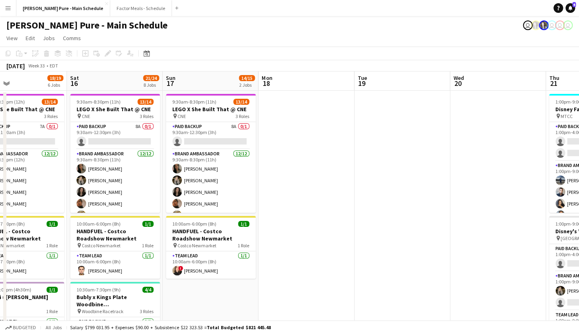
drag, startPoint x: 257, startPoint y: 133, endPoint x: 64, endPoint y: 124, distance: 193.0
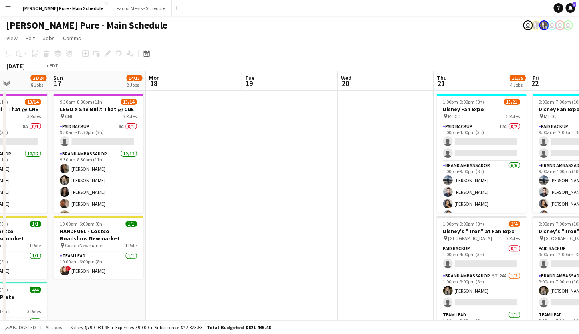
drag, startPoint x: 387, startPoint y: 93, endPoint x: 59, endPoint y: 89, distance: 327.6
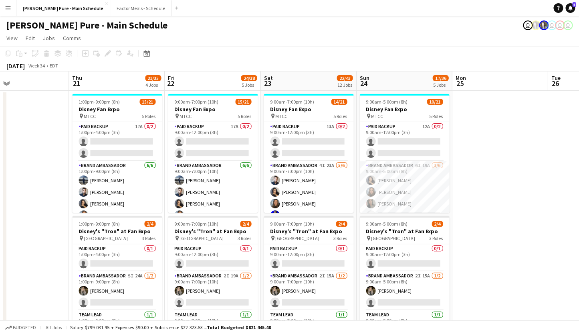
scroll to position [0, 258]
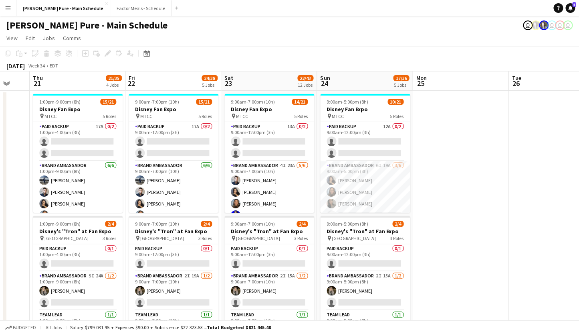
drag, startPoint x: 291, startPoint y: 97, endPoint x: 111, endPoint y: 83, distance: 180.6
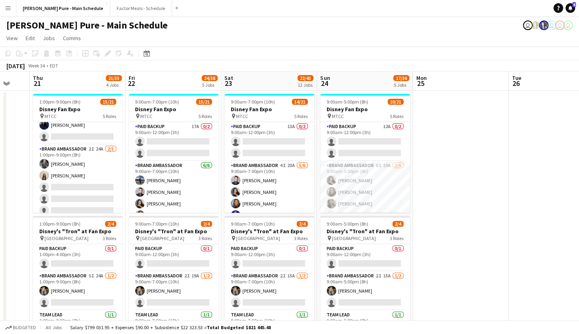
scroll to position [191, 0]
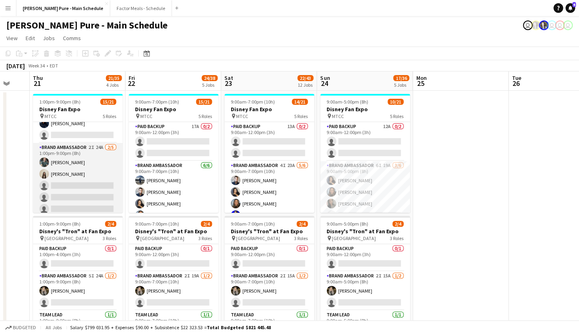
click at [57, 148] on app-card-role "Brand Ambassador 2I 24A 2/5 1:00pm-9:00pm (8h) Dylan Watts Geanie Luu single-ne…" at bounding box center [78, 180] width 90 height 74
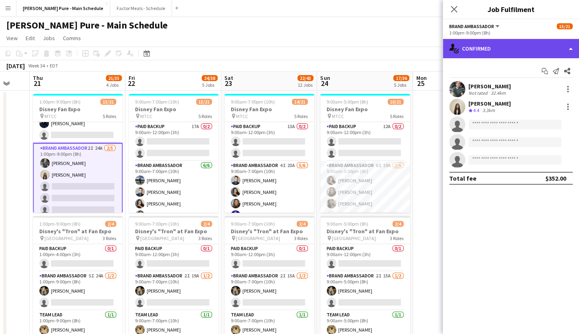
click at [491, 49] on div "single-neutral-actions-check-2 Confirmed" at bounding box center [511, 48] width 136 height 19
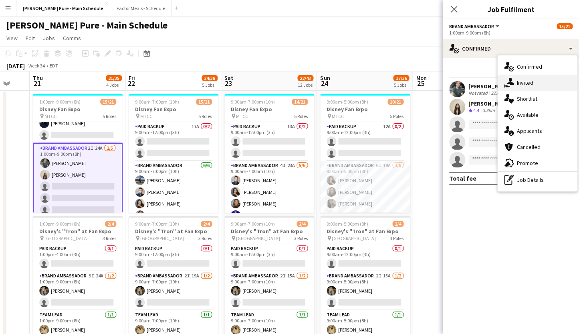
click at [528, 84] on div "single-neutral-actions-share-1 Invited" at bounding box center [537, 83] width 79 height 16
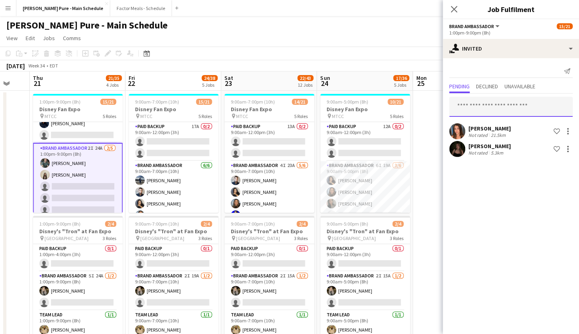
click at [467, 108] on input "text" at bounding box center [510, 107] width 123 height 20
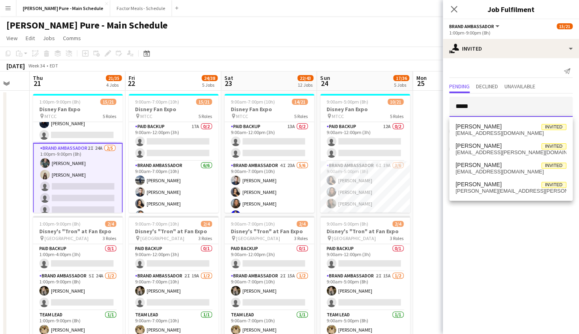
type input "*****"
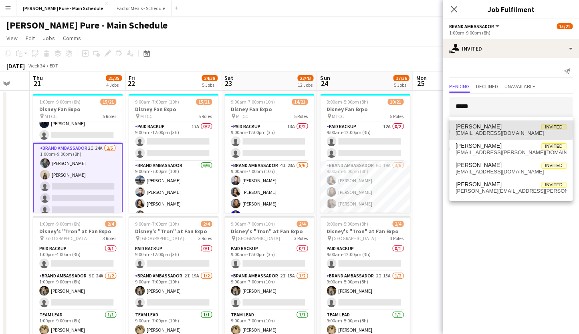
click at [492, 129] on span "[PERSON_NAME]" at bounding box center [479, 126] width 46 height 7
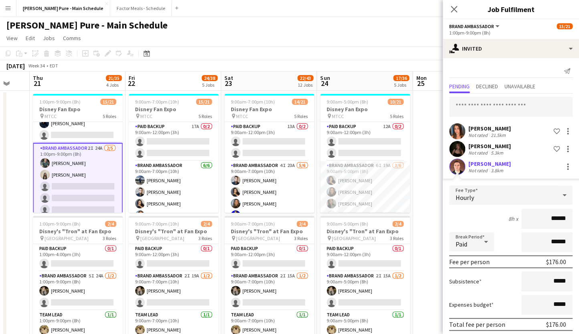
scroll to position [32, 0]
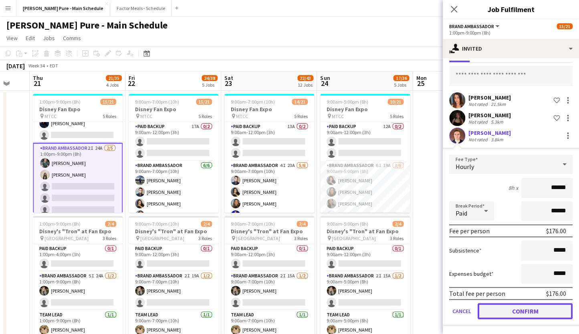
click at [502, 310] on button "Confirm" at bounding box center [525, 311] width 95 height 16
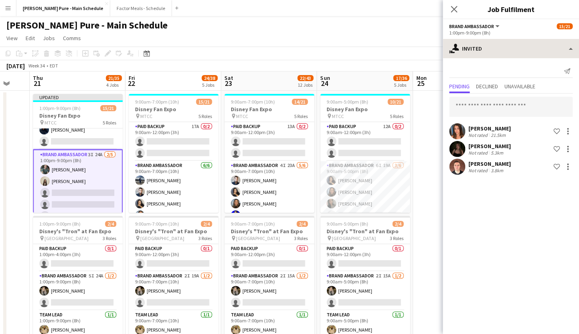
scroll to position [0, 0]
click at [453, 8] on icon "Close pop-in" at bounding box center [454, 9] width 8 height 8
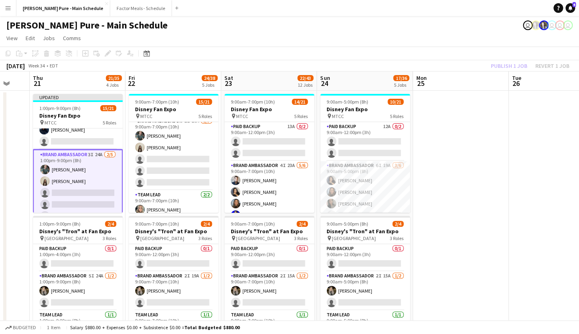
scroll to position [232, 0]
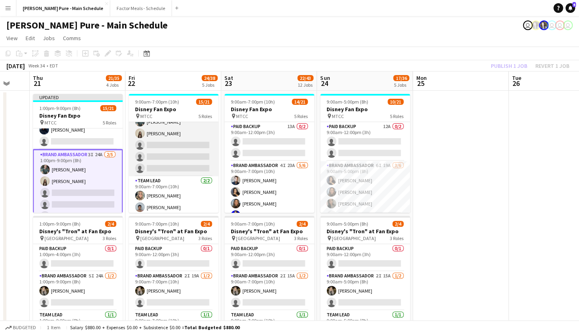
click at [153, 133] on app-card-role "Brand Ambassador 2I 26A 2/5 9:00am-7:00pm (10h) Dylan Watts Geanie Luu single-n…" at bounding box center [174, 139] width 90 height 74
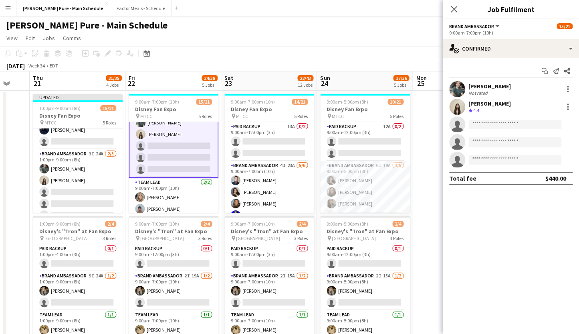
scroll to position [233, 0]
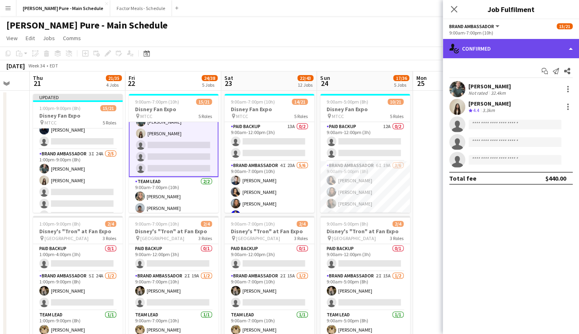
click at [475, 45] on div "single-neutral-actions-check-2 Confirmed" at bounding box center [511, 48] width 136 height 19
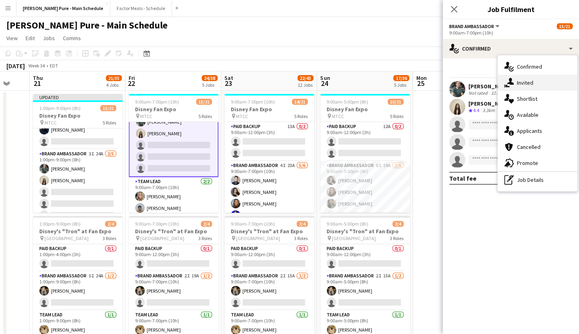
click at [522, 82] on div "single-neutral-actions-share-1 Invited" at bounding box center [537, 83] width 79 height 16
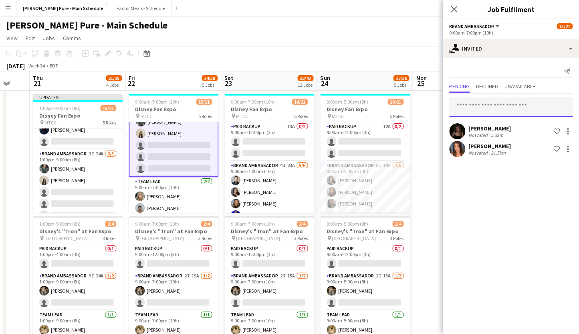
click at [473, 105] on input "text" at bounding box center [510, 107] width 123 height 20
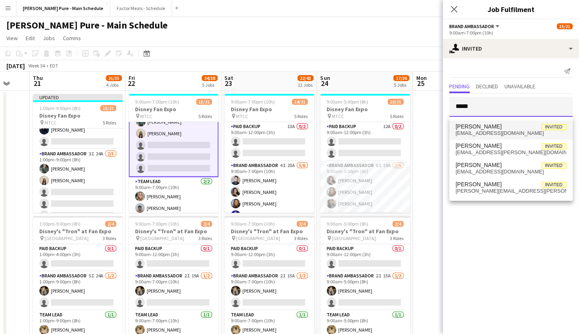
type input "*****"
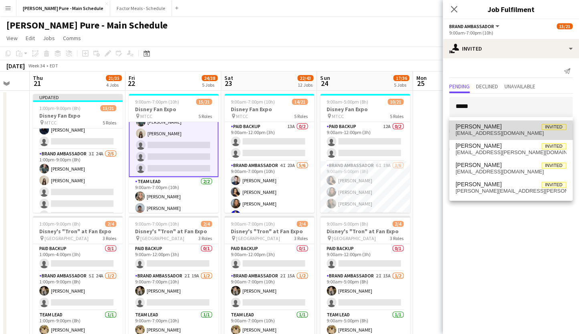
click at [496, 133] on span "sahaydock13@yahoo.com" at bounding box center [511, 133] width 111 height 6
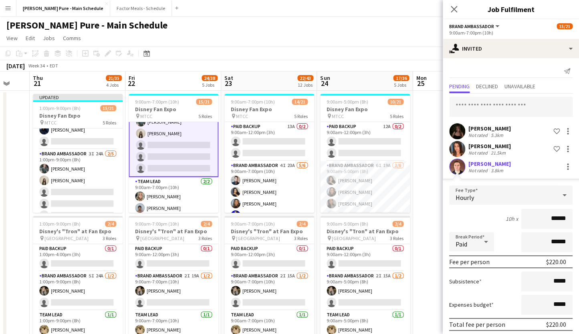
scroll to position [32, 0]
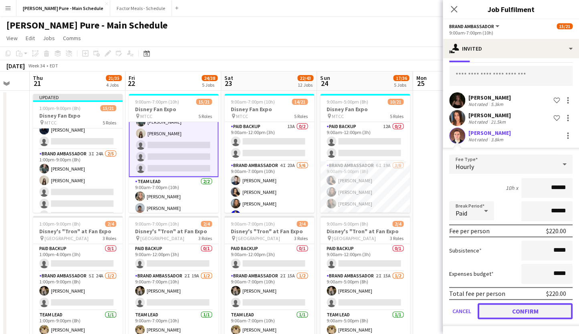
click at [514, 312] on button "Confirm" at bounding box center [525, 311] width 95 height 16
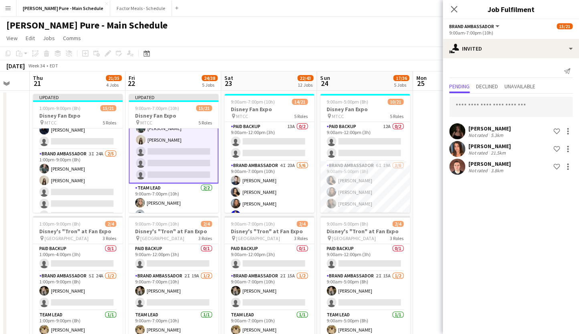
scroll to position [0, 0]
click at [459, 7] on app-icon "Close pop-in" at bounding box center [455, 10] width 12 height 12
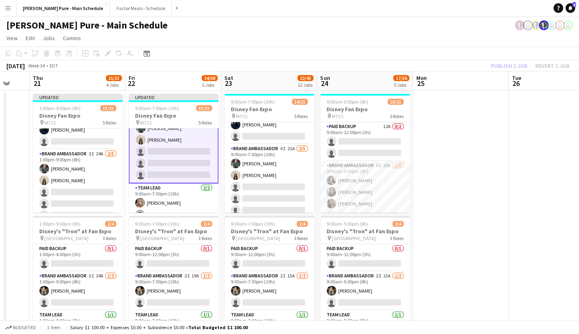
scroll to position [196, 0]
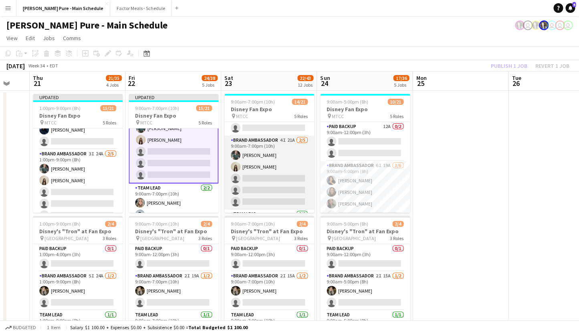
click at [254, 142] on app-card-role "Brand Ambassador 4I 21A 2/5 9:00am-7:00pm (10h) Dylan Watts Geanie Luu single-n…" at bounding box center [270, 173] width 90 height 74
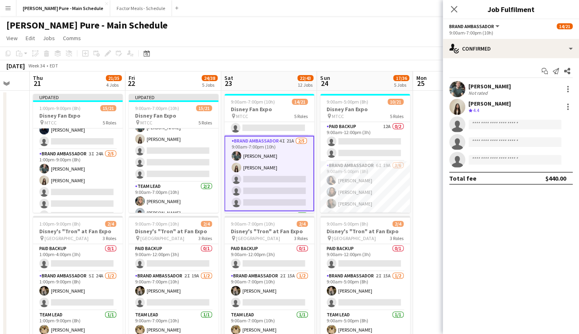
scroll to position [232, 0]
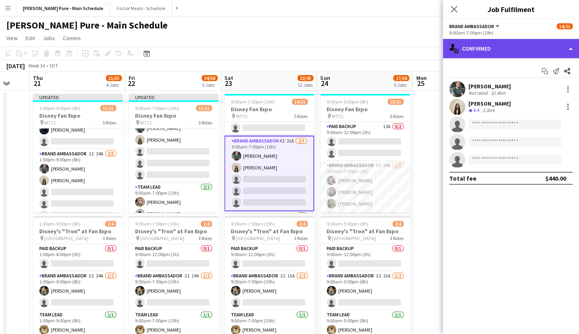
click at [491, 49] on div "single-neutral-actions-check-2 Confirmed" at bounding box center [511, 48] width 136 height 19
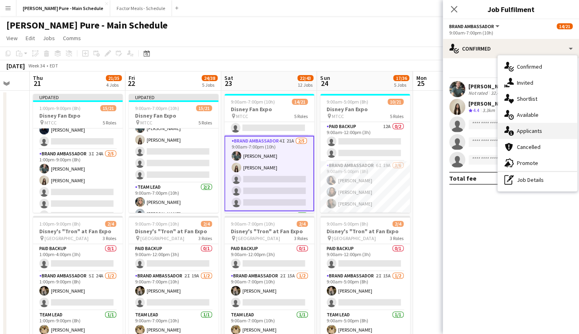
click at [524, 132] on div "single-neutral-actions-information Applicants" at bounding box center [537, 131] width 79 height 16
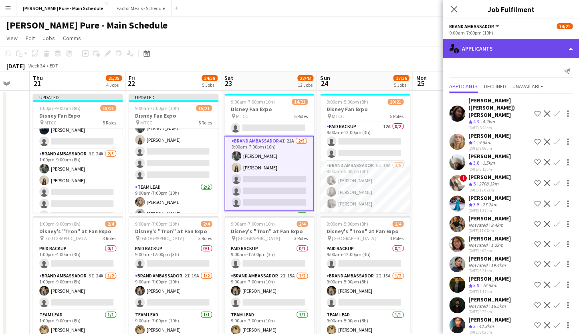
click at [485, 49] on div "single-neutral-actions-information Applicants" at bounding box center [511, 48] width 136 height 19
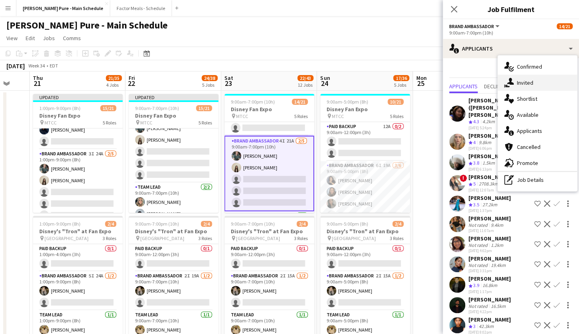
click at [517, 85] on div "single-neutral-actions-share-1 Invited" at bounding box center [537, 83] width 79 height 16
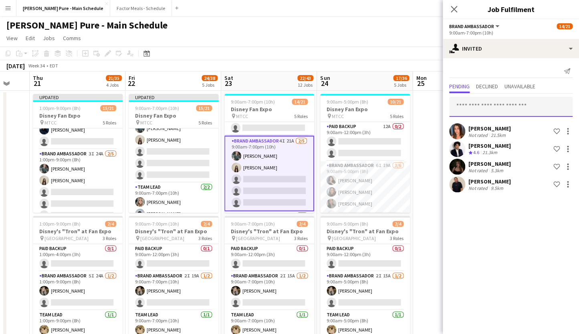
click at [463, 107] on input "text" at bounding box center [510, 107] width 123 height 20
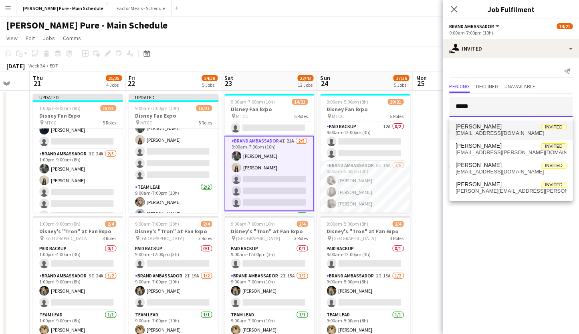
type input "*****"
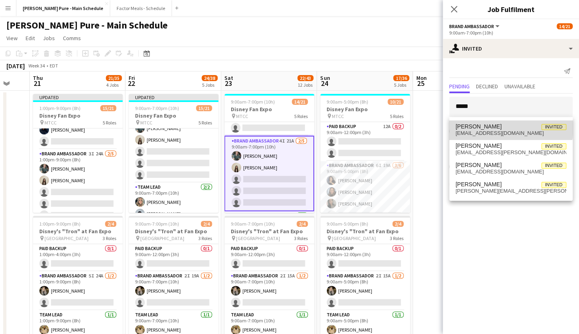
click at [486, 125] on span "[PERSON_NAME]" at bounding box center [479, 126] width 46 height 7
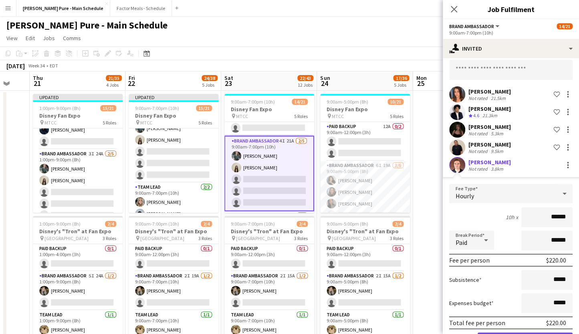
scroll to position [67, 0]
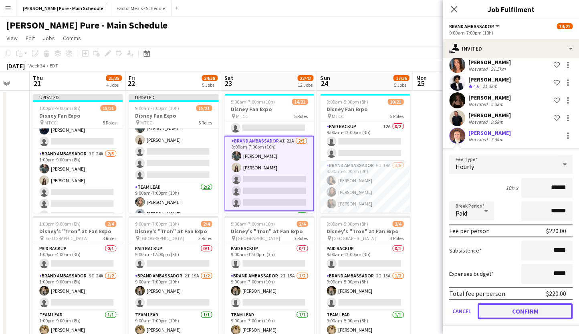
click at [506, 313] on button "Confirm" at bounding box center [525, 311] width 95 height 16
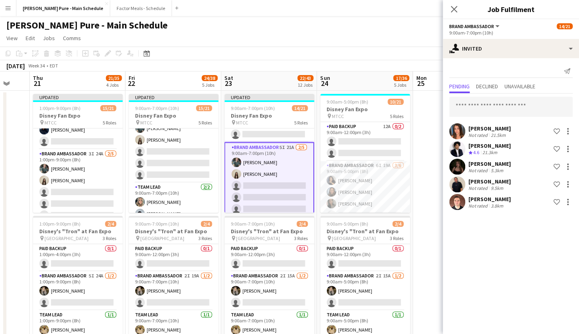
scroll to position [0, 0]
click at [451, 6] on icon at bounding box center [454, 9] width 8 height 8
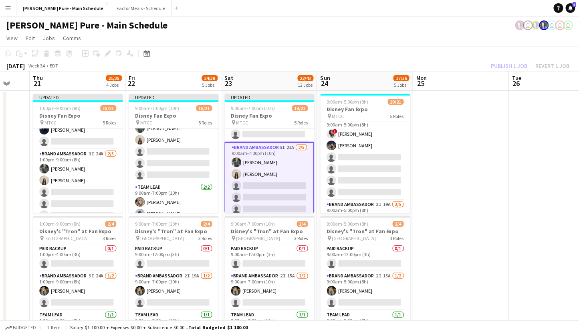
scroll to position [127, 0]
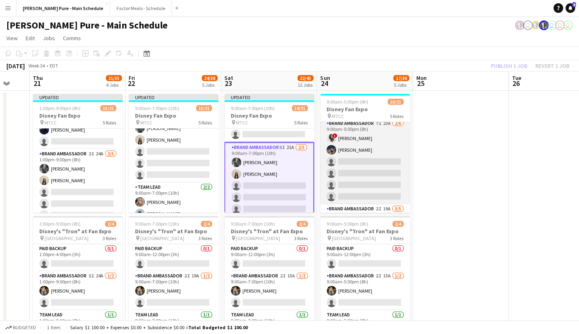
click at [352, 124] on app-card-role "Brand Ambassador 7I 23A 2/6 9:00am-5:00pm (8h) ! Christina Cabral Ritish Nagpal…" at bounding box center [365, 161] width 90 height 85
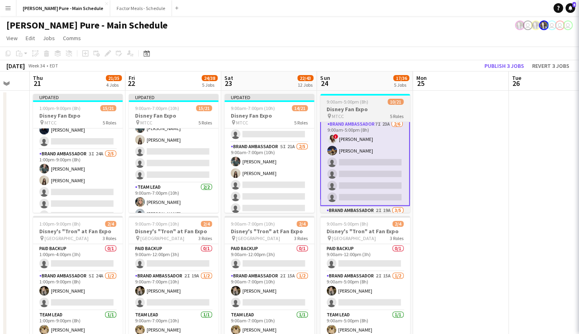
scroll to position [128, 0]
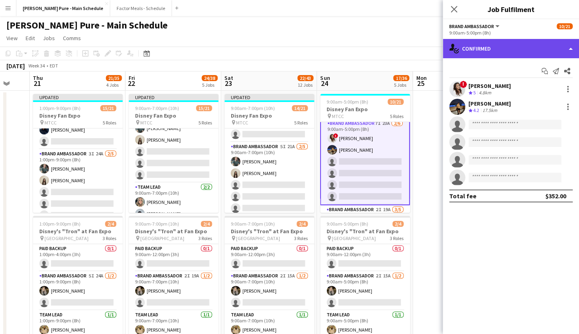
click at [479, 49] on div "single-neutral-actions-check-2 Confirmed" at bounding box center [511, 48] width 136 height 19
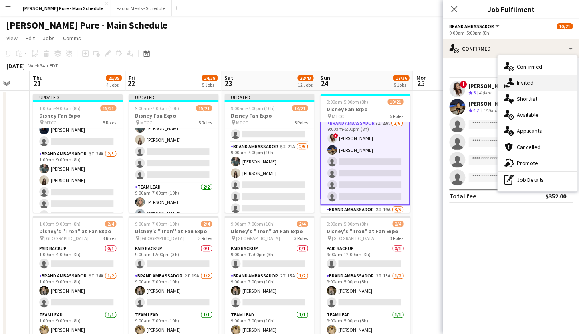
click at [526, 83] on div "single-neutral-actions-share-1 Invited" at bounding box center [537, 83] width 79 height 16
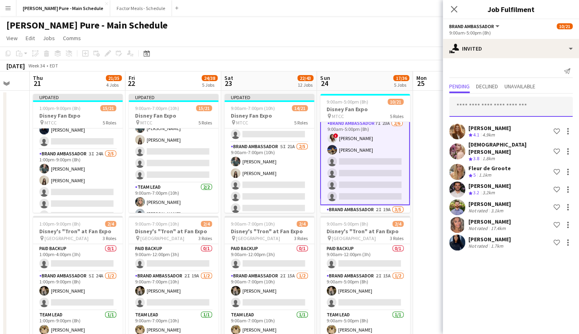
click at [478, 105] on input "text" at bounding box center [510, 107] width 123 height 20
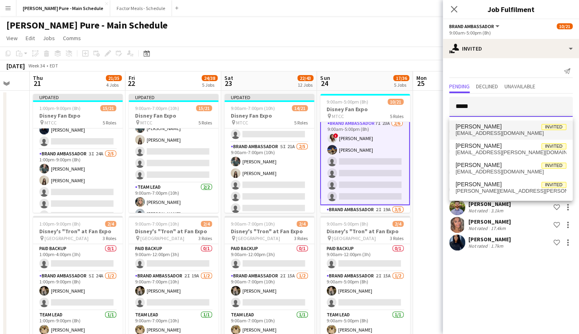
type input "*****"
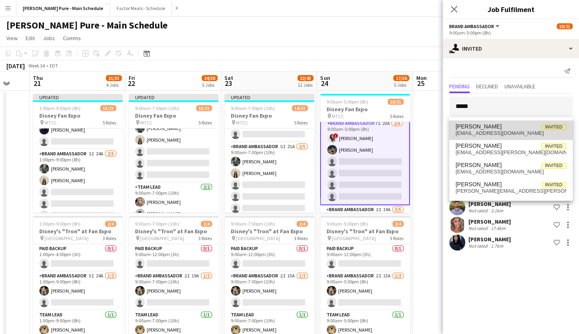
click at [472, 128] on span "[PERSON_NAME]" at bounding box center [479, 126] width 46 height 7
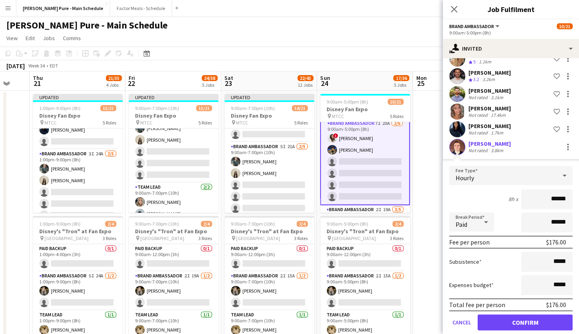
scroll to position [120, 0]
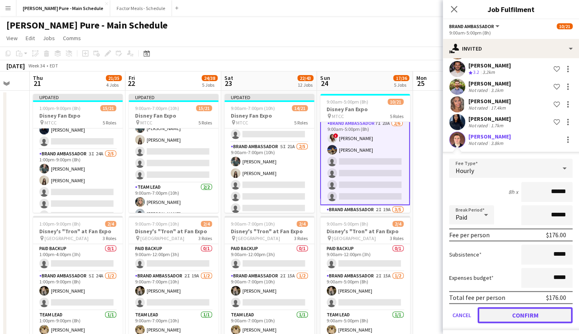
click at [499, 309] on button "Confirm" at bounding box center [525, 315] width 95 height 16
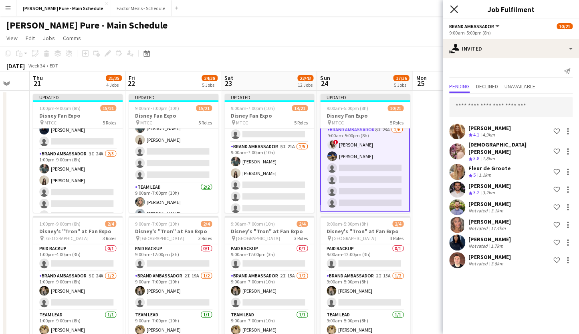
click at [456, 11] on icon at bounding box center [454, 9] width 8 height 8
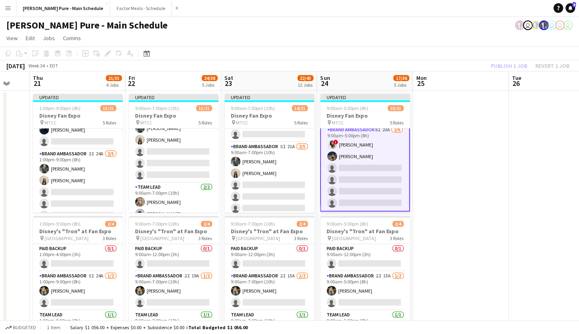
click at [340, 79] on app-board-header-date "Sun 24 17/36 5 Jobs" at bounding box center [365, 80] width 96 height 19
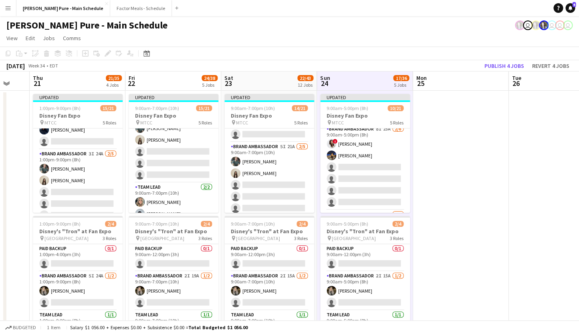
scroll to position [127, 0]
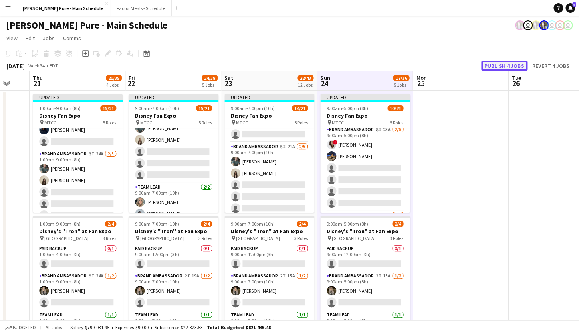
click at [496, 65] on button "Publish 4 jobs" at bounding box center [505, 66] width 46 height 10
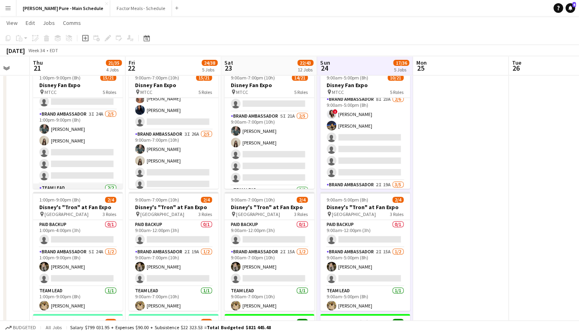
scroll to position [194, 0]
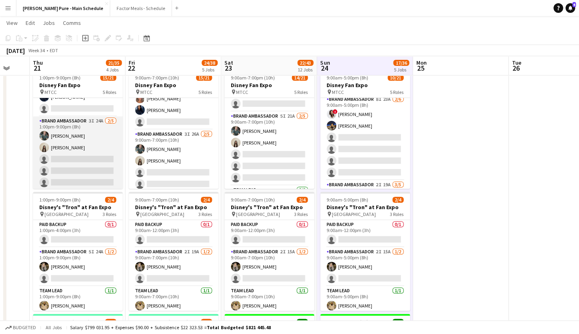
click at [67, 121] on app-card-role "Brand Ambassador 3I 24A 2/5 1:00pm-9:00pm (8h) Dylan Watts Geanie Luu single-ne…" at bounding box center [78, 153] width 90 height 74
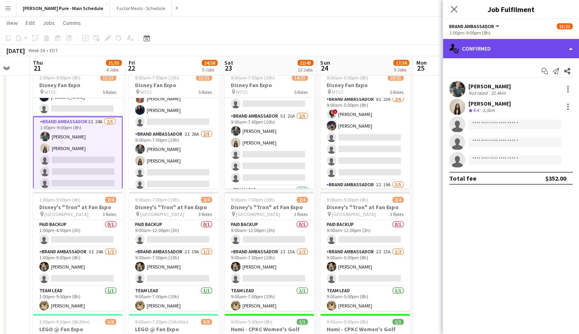
click at [468, 45] on div "single-neutral-actions-check-2 Confirmed" at bounding box center [511, 48] width 136 height 19
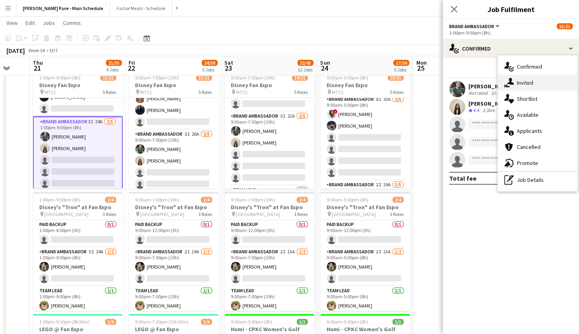
click at [510, 81] on icon at bounding box center [510, 81] width 7 height 7
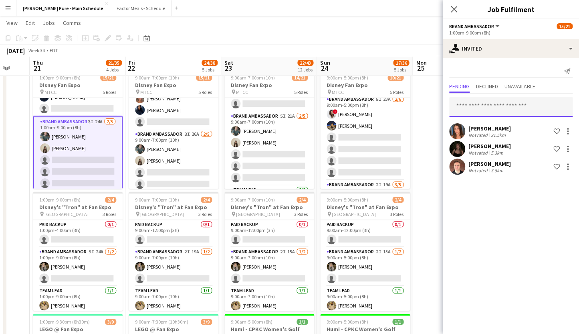
click at [461, 103] on input "text" at bounding box center [510, 107] width 123 height 20
type input "*"
click at [12, 8] on button "Menu" at bounding box center [8, 8] width 16 height 16
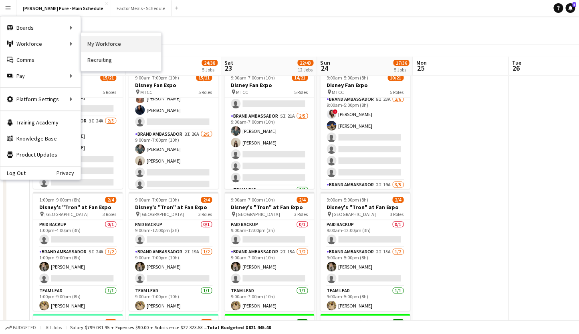
click at [98, 43] on link "My Workforce" at bounding box center [121, 44] width 80 height 16
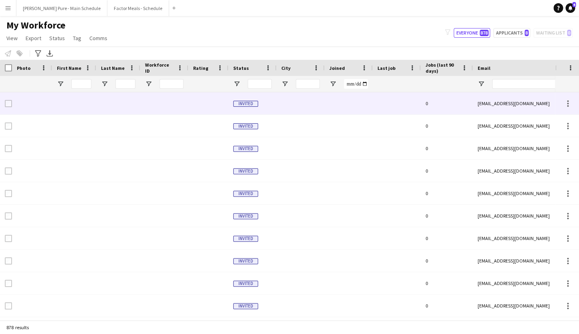
type input "**********"
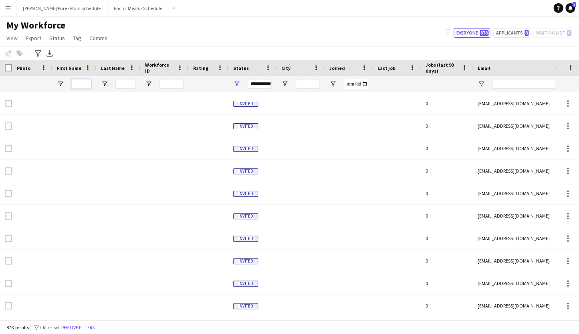
click at [73, 84] on input "First Name Filter Input" at bounding box center [81, 84] width 20 height 10
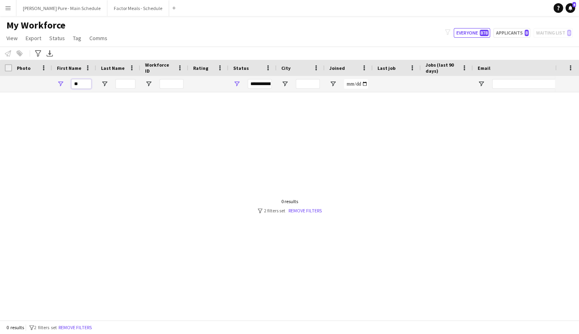
type input "*"
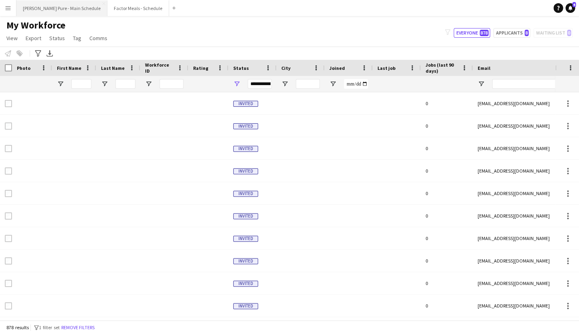
click at [62, 10] on button "[PERSON_NAME] Pure - Main Schedule Close" at bounding box center [61, 8] width 91 height 16
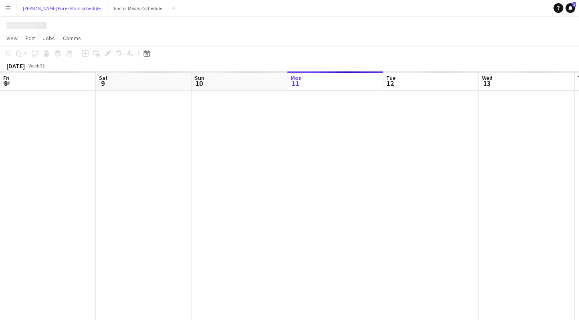
scroll to position [0, 192]
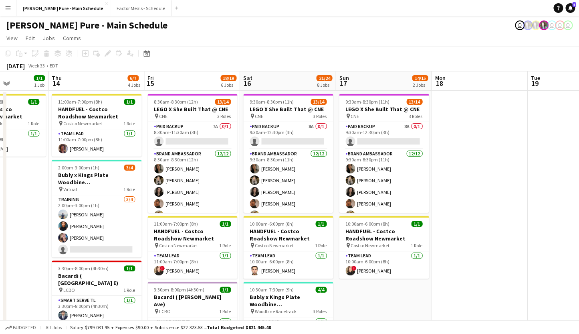
drag, startPoint x: 447, startPoint y: 175, endPoint x: 112, endPoint y: 194, distance: 335.3
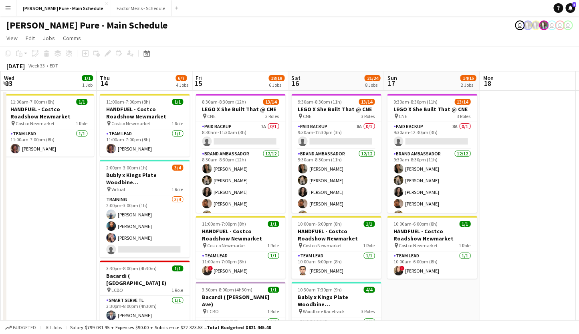
drag, startPoint x: 473, startPoint y: 177, endPoint x: 138, endPoint y: 147, distance: 336.5
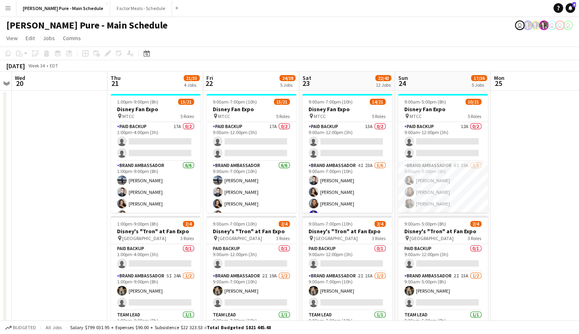
drag, startPoint x: 364, startPoint y: 162, endPoint x: 87, endPoint y: 142, distance: 277.4
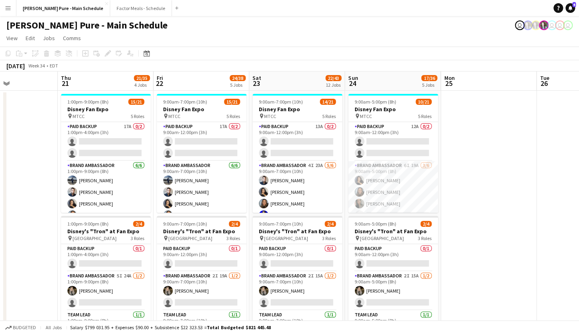
drag, startPoint x: 351, startPoint y: 194, endPoint x: 302, endPoint y: 191, distance: 49.4
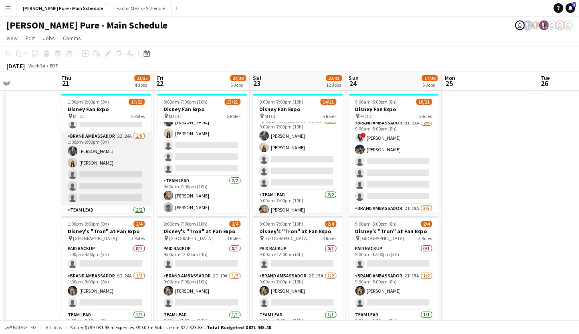
scroll to position [200, 0]
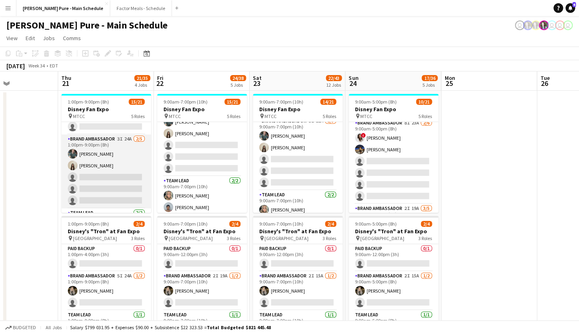
click at [86, 146] on app-card-role "Brand Ambassador 3I 24A 2/5 1:00pm-9:00pm (8h) Dylan Watts Geanie Luu single-ne…" at bounding box center [106, 171] width 90 height 74
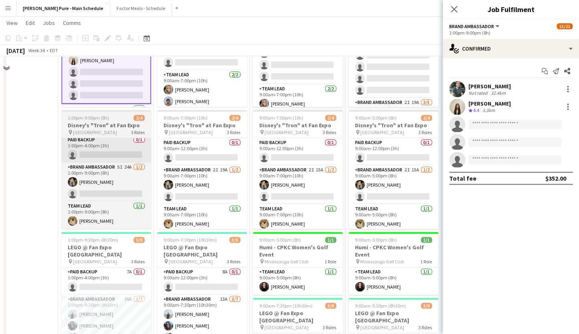
scroll to position [66, 0]
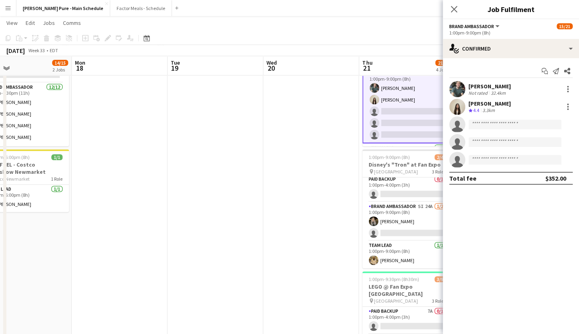
drag, startPoint x: 20, startPoint y: 215, endPoint x: 320, endPoint y: 178, distance: 303.0
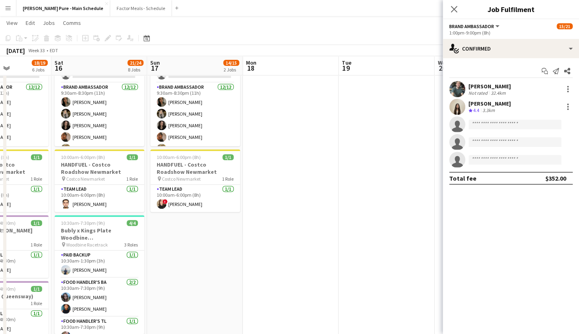
drag, startPoint x: 130, startPoint y: 169, endPoint x: 527, endPoint y: 112, distance: 401.4
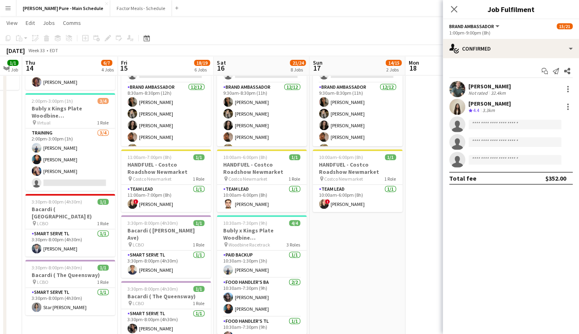
scroll to position [0, 362]
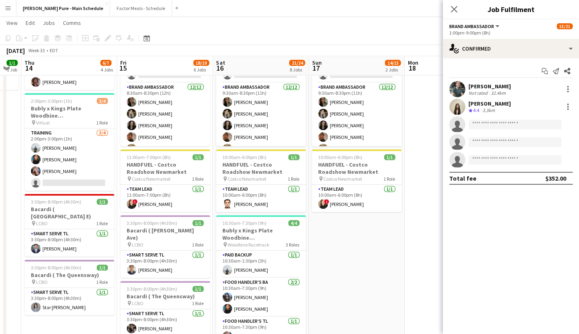
drag, startPoint x: 138, startPoint y: 112, endPoint x: 204, endPoint y: 71, distance: 77.4
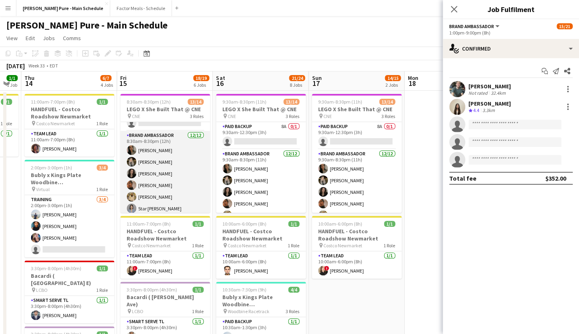
scroll to position [0, 0]
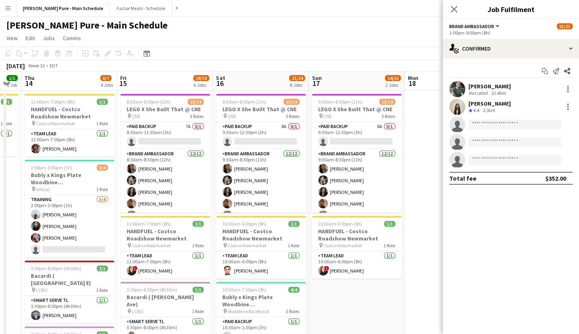
click at [449, 4] on app-icon "Close pop-in" at bounding box center [454, 9] width 10 height 10
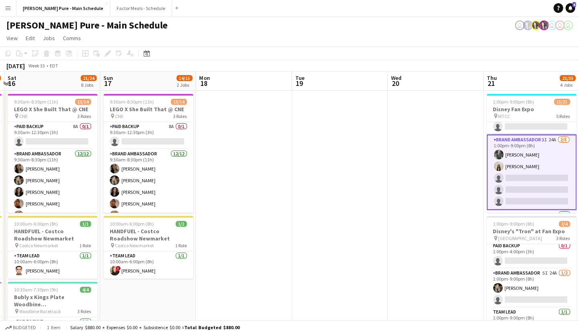
drag, startPoint x: 415, startPoint y: 133, endPoint x: 254, endPoint y: 125, distance: 161.0
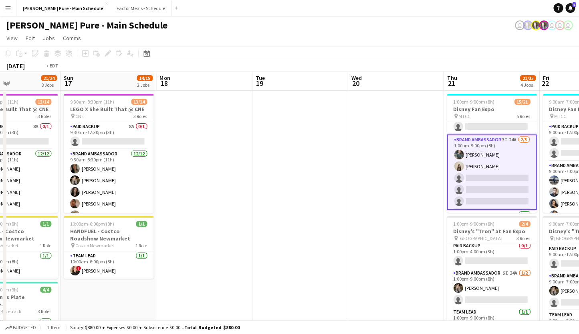
scroll to position [0, 278]
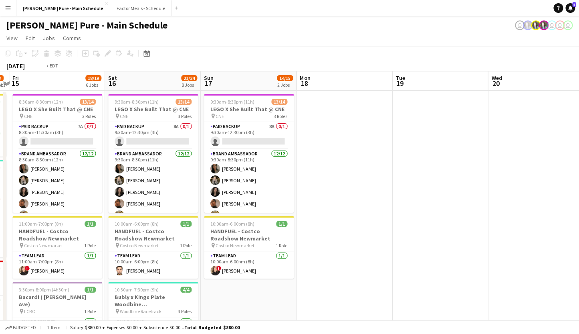
drag, startPoint x: 433, startPoint y: 146, endPoint x: 150, endPoint y: 136, distance: 284.0
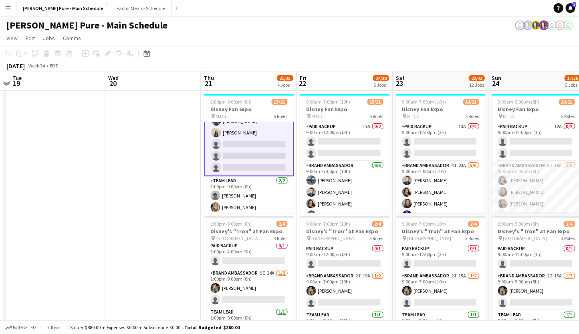
scroll to position [195, 0]
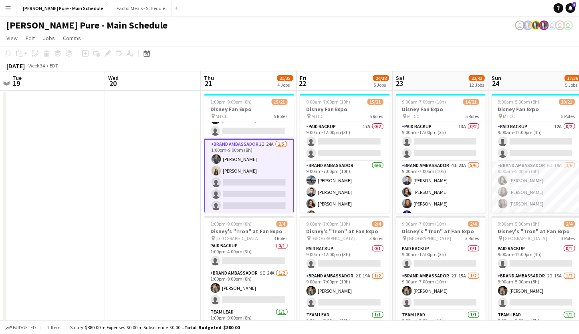
click at [243, 174] on app-card-role "Brand Ambassador 3I 24A 2/5 1:00pm-9:00pm (8h) Dylan Watts Geanie Luu single-ne…" at bounding box center [249, 176] width 90 height 75
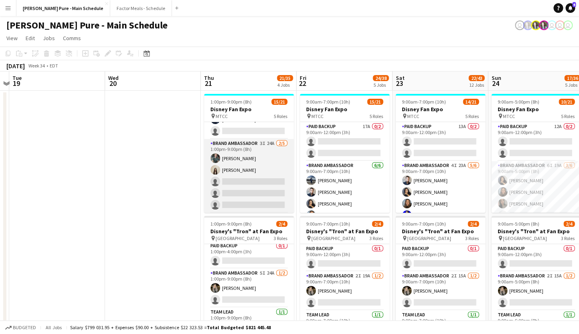
click at [227, 148] on app-card-role "Brand Ambassador 3I 24A 2/5 1:00pm-9:00pm (8h) Dylan Watts Geanie Luu single-ne…" at bounding box center [249, 176] width 90 height 74
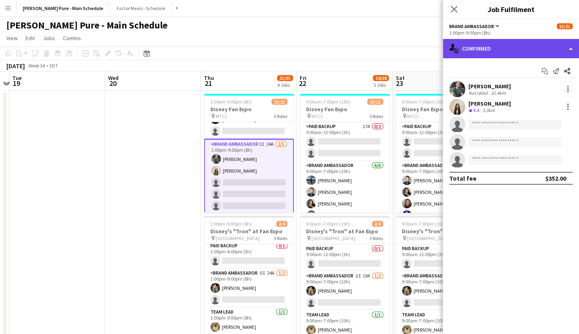
click at [492, 49] on div "single-neutral-actions-check-2 Confirmed" at bounding box center [511, 48] width 136 height 19
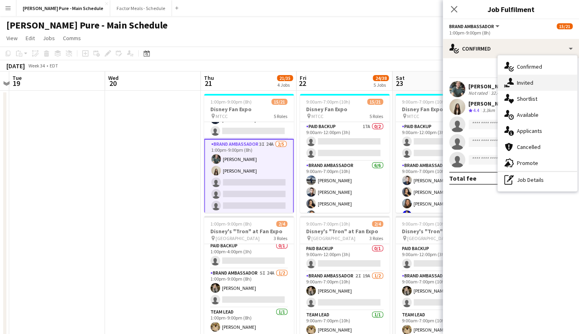
click at [515, 85] on div "single-neutral-actions-share-1 Invited" at bounding box center [537, 83] width 79 height 16
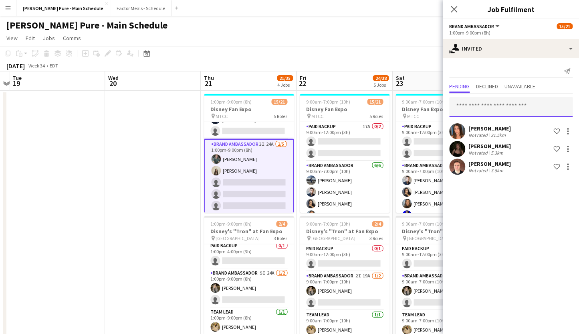
click at [482, 109] on input "text" at bounding box center [510, 107] width 123 height 20
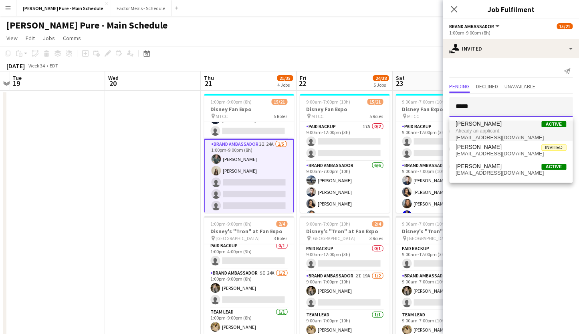
type input "*****"
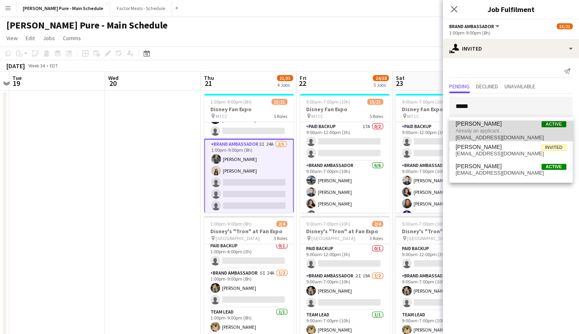
click at [500, 133] on span "Already an applicant." at bounding box center [511, 130] width 111 height 7
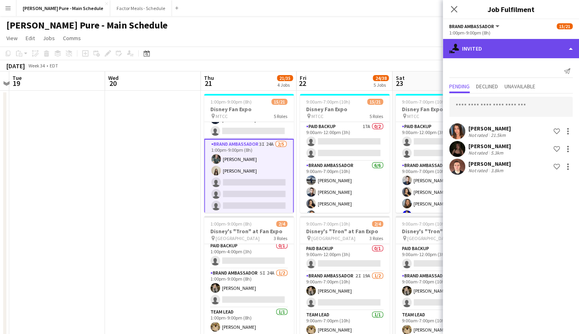
click at [472, 51] on div "single-neutral-actions-share-1 Invited" at bounding box center [511, 48] width 136 height 19
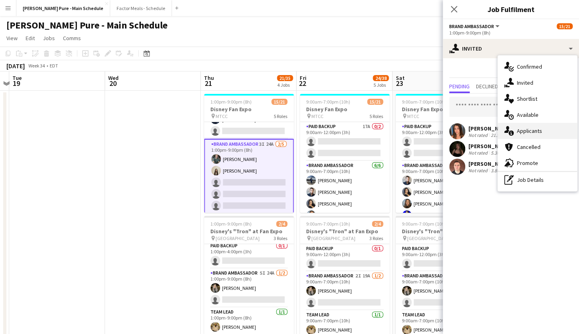
click at [530, 129] on div "single-neutral-actions-information Applicants" at bounding box center [537, 131] width 79 height 16
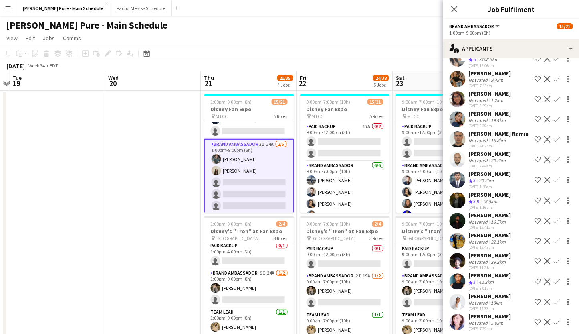
scroll to position [154, 0]
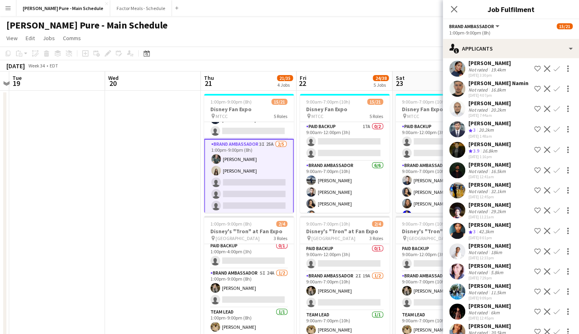
click at [558, 248] on app-icon "Confirm" at bounding box center [557, 251] width 6 height 6
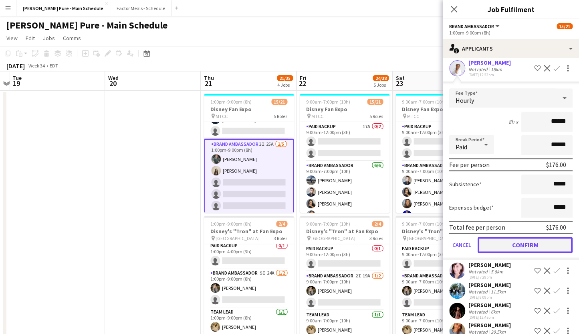
click at [514, 237] on button "Confirm" at bounding box center [525, 245] width 95 height 16
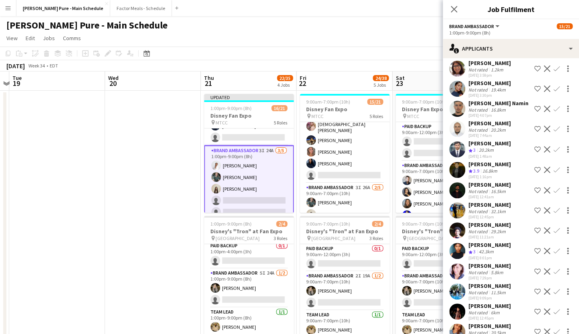
scroll to position [232, 0]
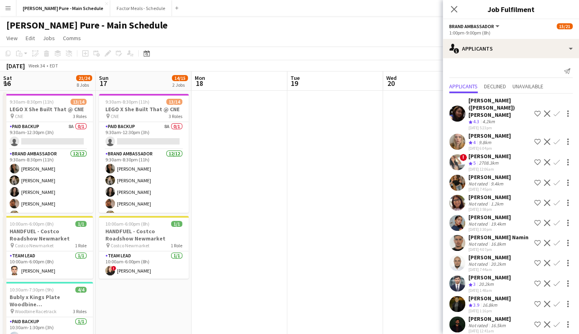
scroll to position [134, 0]
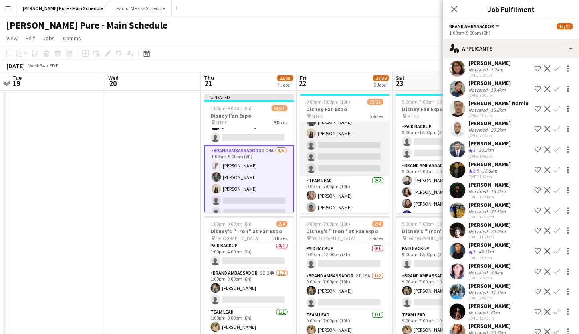
click at [337, 129] on app-card-role "Brand Ambassador 3I 26A [DATE] 9:00am-7:00pm (10h) [PERSON_NAME] [PERSON_NAME] …" at bounding box center [345, 139] width 90 height 74
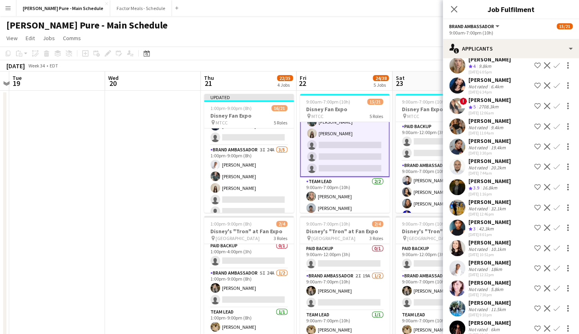
scroll to position [79, 0]
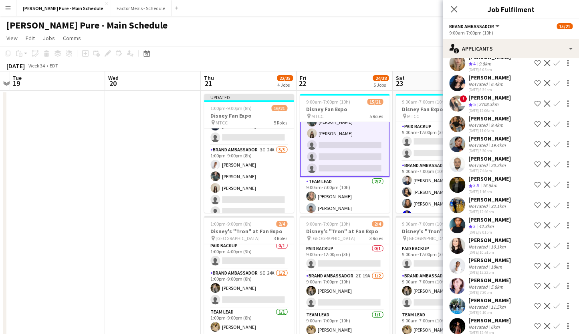
click at [558, 262] on app-icon "Confirm" at bounding box center [557, 265] width 6 height 6
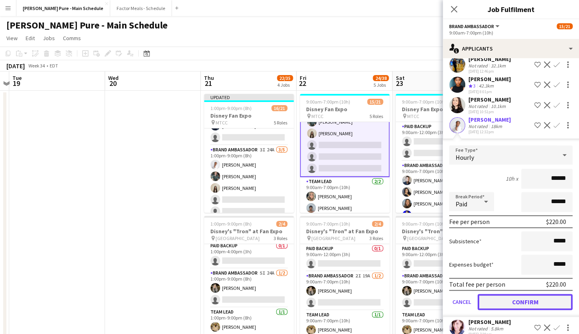
click at [521, 294] on button "Confirm" at bounding box center [525, 301] width 95 height 16
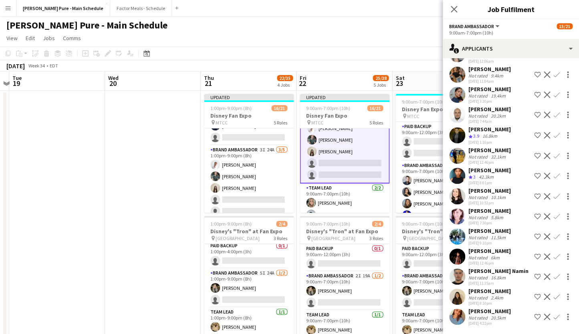
scroll to position [121, 0]
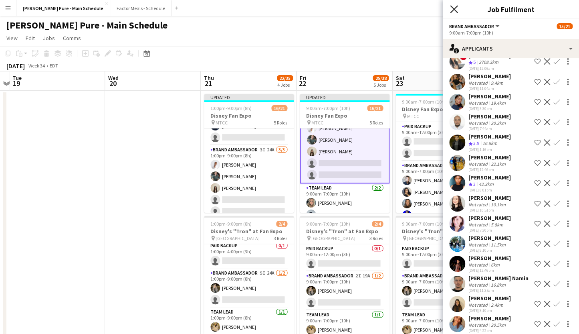
click at [455, 10] on icon at bounding box center [454, 9] width 8 height 8
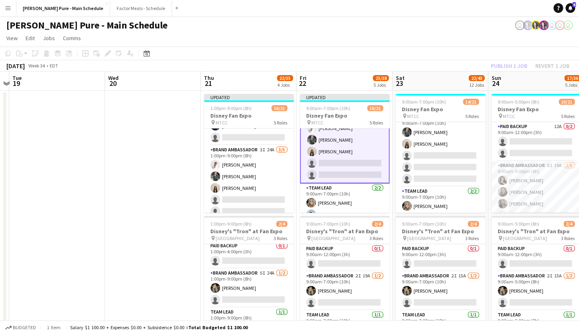
scroll to position [208, 0]
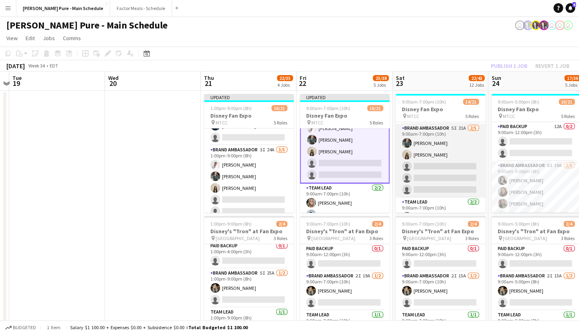
click at [426, 136] on app-card-role "Brand Ambassador 5I 21A [DATE] 9:00am-7:00pm (10h) [PERSON_NAME] [PERSON_NAME] …" at bounding box center [441, 160] width 90 height 74
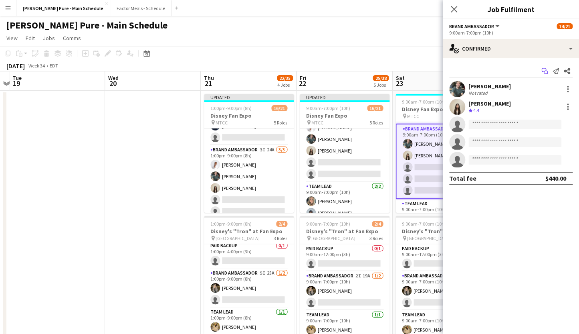
scroll to position [232, 0]
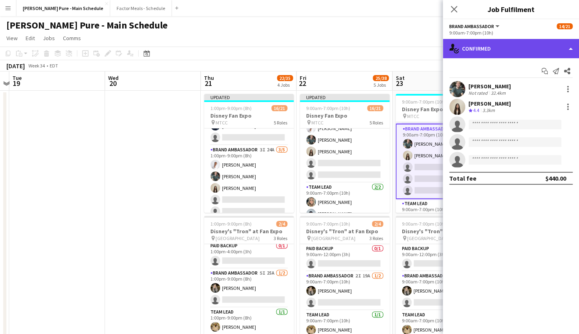
click at [532, 46] on div "single-neutral-actions-check-2 Confirmed" at bounding box center [511, 48] width 136 height 19
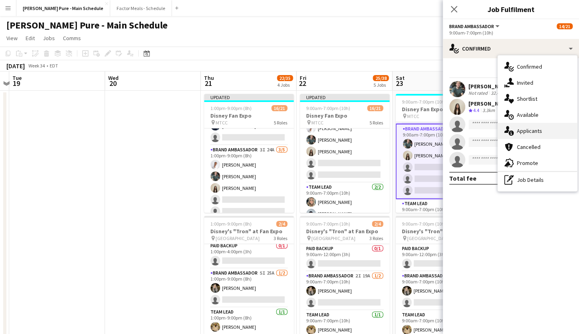
click at [532, 131] on div "single-neutral-actions-information Applicants" at bounding box center [537, 131] width 79 height 16
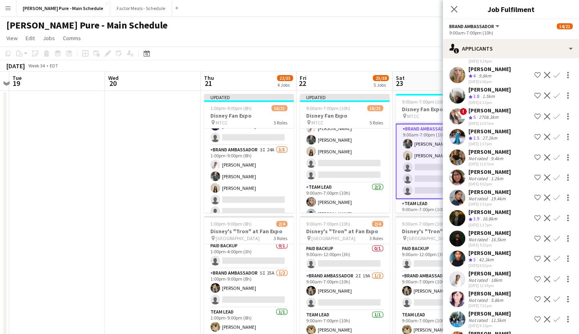
scroll to position [74, 0]
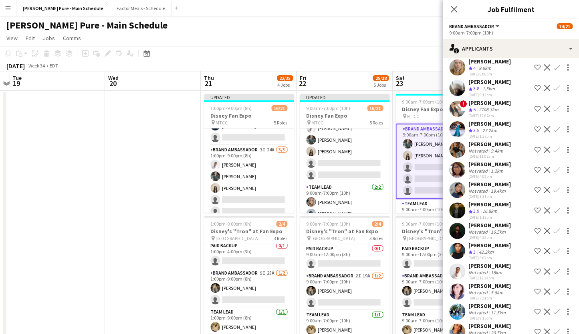
click at [557, 268] on app-icon "Confirm" at bounding box center [557, 271] width 6 height 6
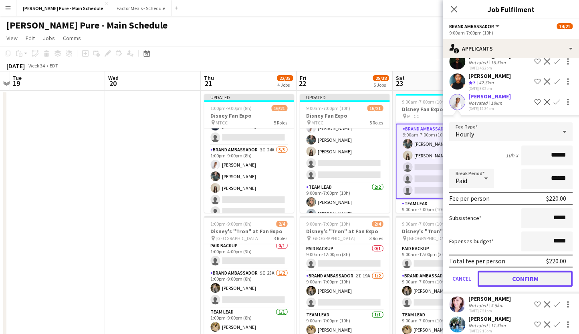
click at [518, 270] on button "Confirm" at bounding box center [525, 278] width 95 height 16
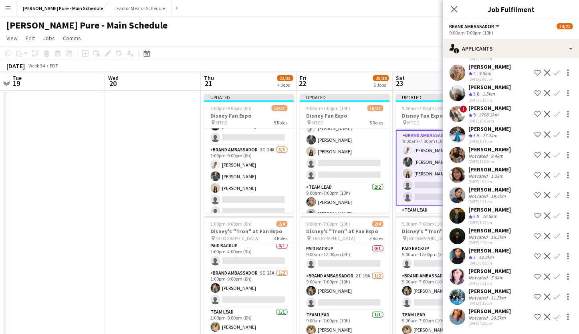
scroll to position [54, 0]
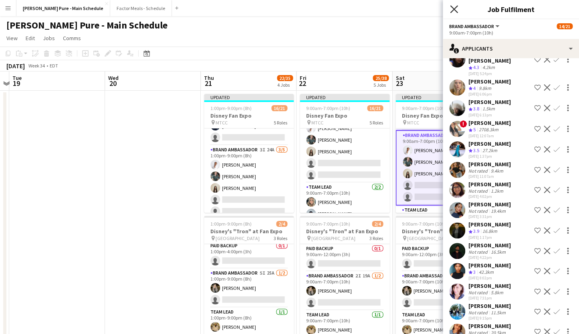
click at [453, 8] on icon at bounding box center [454, 9] width 8 height 8
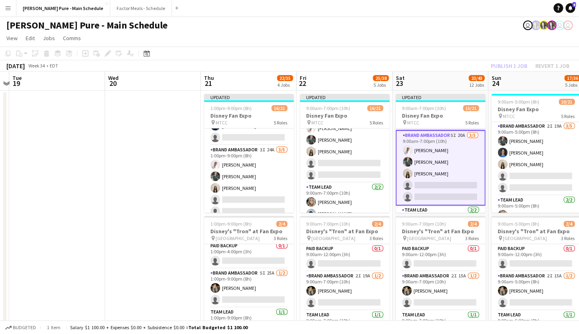
scroll to position [207, 0]
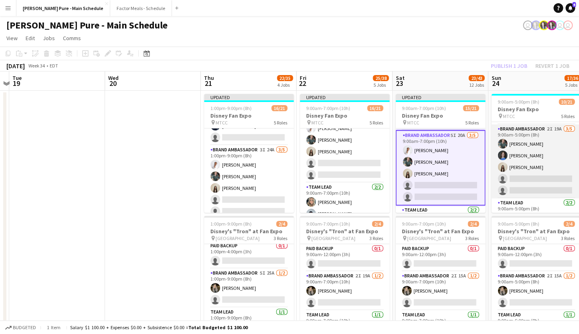
click at [520, 136] on app-card-role "Brand Ambassador 2I 19A [DATE] 9:00am-5:00pm (8h) [PERSON_NAME] [PERSON_NAME] […" at bounding box center [537, 161] width 90 height 74
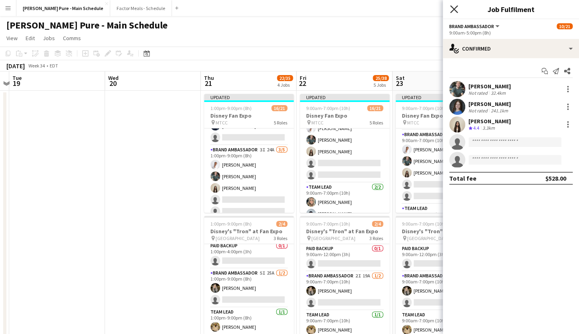
click at [457, 8] on icon "Close pop-in" at bounding box center [454, 9] width 8 height 8
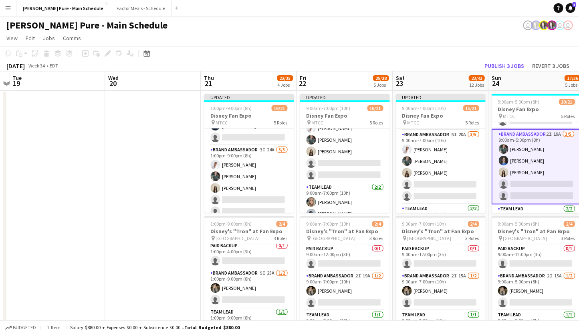
scroll to position [202, 0]
click at [518, 136] on app-card-role "Brand Ambassador 2I 19A [DATE] 9:00am-5:00pm (8h) [PERSON_NAME] [PERSON_NAME] […" at bounding box center [537, 166] width 90 height 75
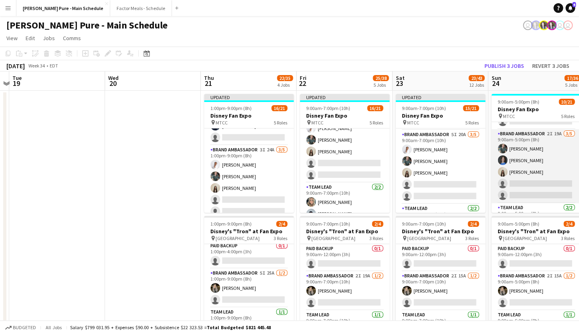
click at [525, 135] on app-card-role "Brand Ambassador 2I 19A [DATE] 9:00am-5:00pm (8h) [PERSON_NAME] [PERSON_NAME] […" at bounding box center [537, 166] width 90 height 74
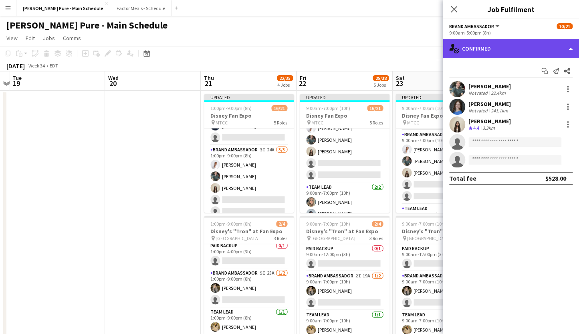
click at [480, 42] on div "single-neutral-actions-check-2 Confirmed" at bounding box center [511, 48] width 136 height 19
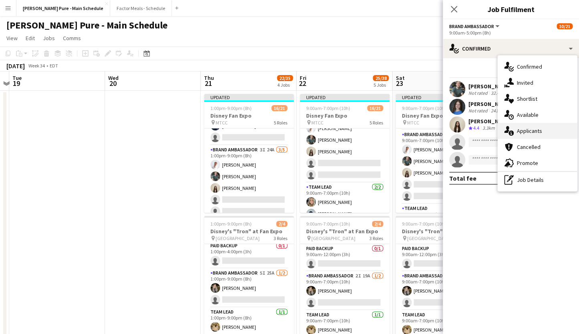
click at [531, 132] on div "single-neutral-actions-information Applicants" at bounding box center [537, 131] width 79 height 16
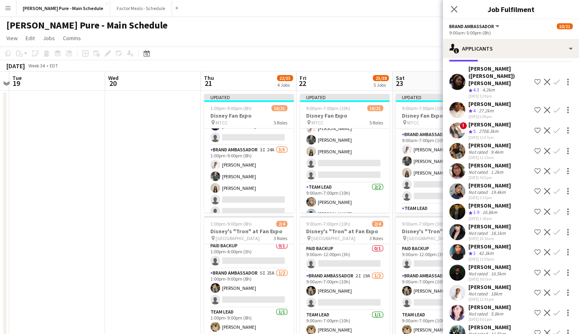
scroll to position [53, 0]
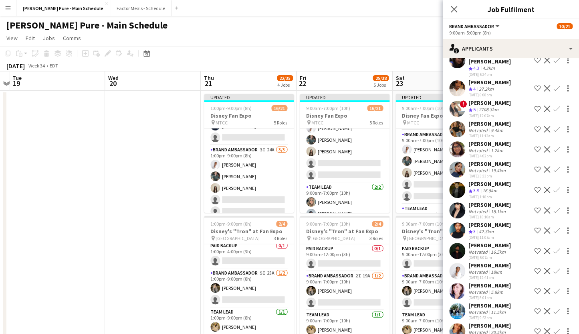
click at [555, 267] on app-icon "Confirm" at bounding box center [557, 270] width 6 height 6
click at [456, 7] on icon "Close pop-in" at bounding box center [454, 9] width 8 height 8
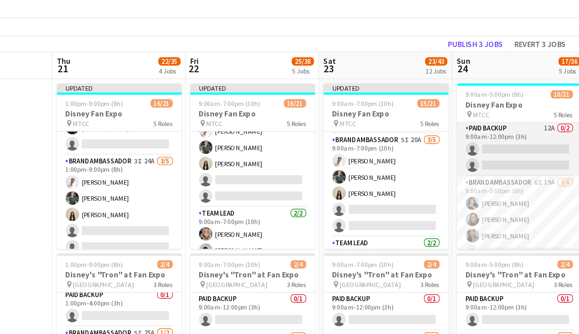
scroll to position [0, 0]
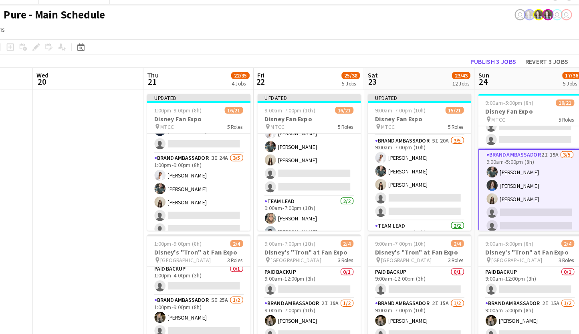
click at [518, 146] on app-card-role "Brand Ambassador 2I 19A [DATE] 9:00am-5:00pm (8h) [PERSON_NAME] [PERSON_NAME] […" at bounding box center [537, 179] width 90 height 75
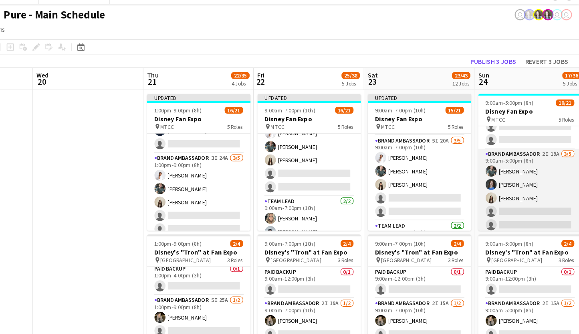
click at [533, 146] on app-card-role "Brand Ambassador 2I 19A [DATE] 9:00am-5:00pm (8h) [PERSON_NAME] [PERSON_NAME] […" at bounding box center [537, 179] width 90 height 74
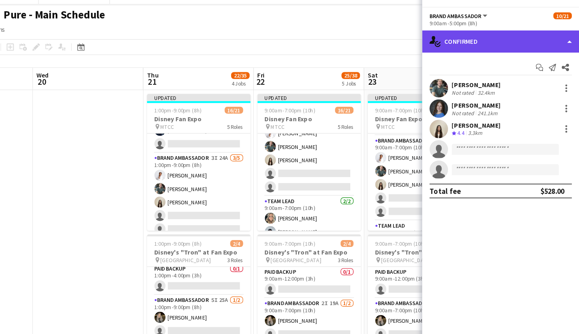
click at [508, 54] on div "single-neutral-actions-check-2 Confirmed" at bounding box center [511, 48] width 136 height 19
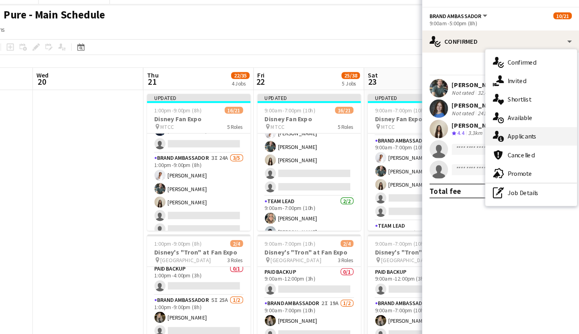
click at [526, 129] on div "single-neutral-actions-information Applicants" at bounding box center [537, 131] width 79 height 16
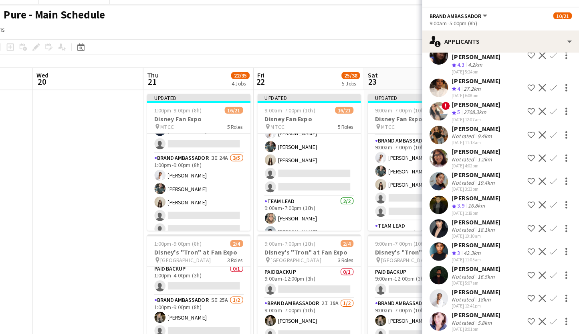
click at [556, 268] on app-icon "Confirm" at bounding box center [557, 271] width 6 height 6
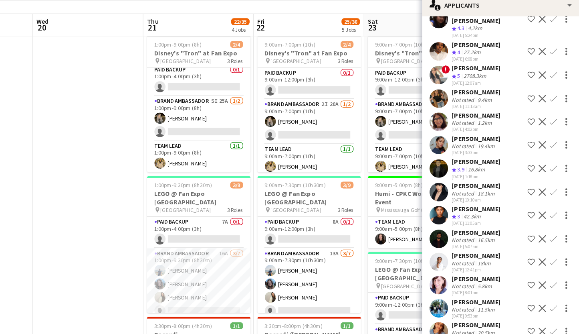
click at [554, 268] on app-icon "Confirm" at bounding box center [557, 271] width 6 height 6
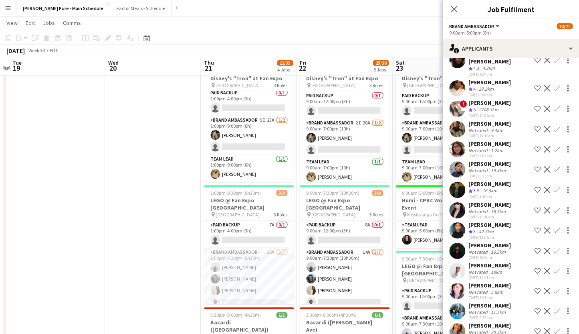
click at [556, 267] on app-icon "Confirm" at bounding box center [557, 270] width 6 height 6
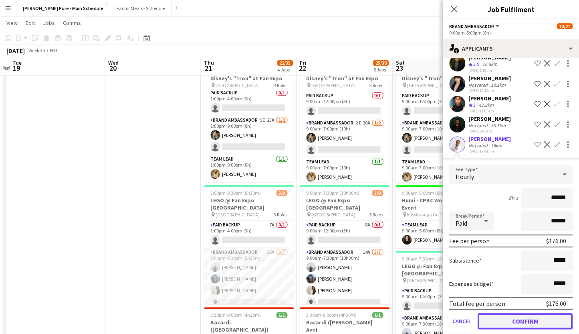
click at [513, 313] on button "Confirm" at bounding box center [525, 321] width 95 height 16
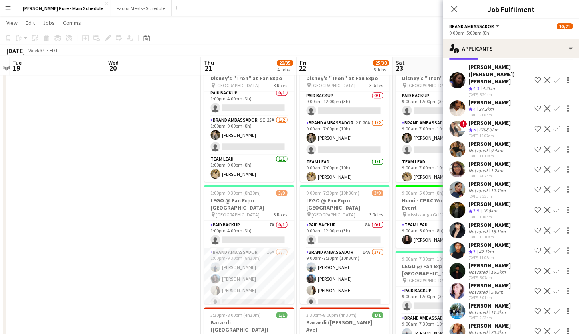
click at [454, 4] on div "Close pop-in" at bounding box center [454, 9] width 22 height 18
click at [454, 10] on icon at bounding box center [454, 9] width 8 height 8
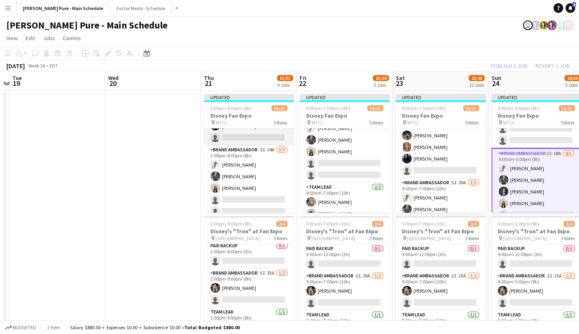
click at [207, 143] on app-card-role "Brand Ambassador 7I 36A [DATE] 1:00pm-9:00pm (8h) ! [PERSON_NAME] [PERSON_NAME]…" at bounding box center [249, 101] width 90 height 88
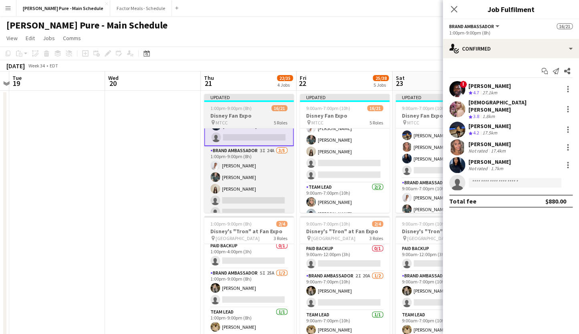
click at [224, 96] on div "Updated" at bounding box center [249, 97] width 90 height 6
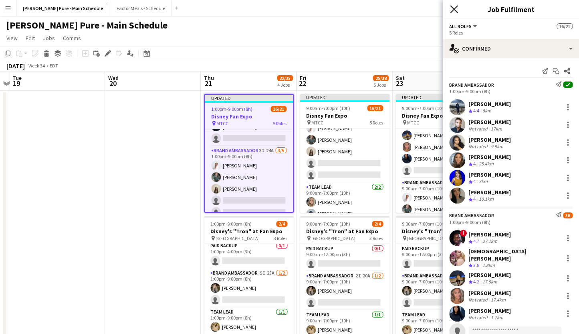
click at [456, 8] on icon at bounding box center [454, 9] width 8 height 8
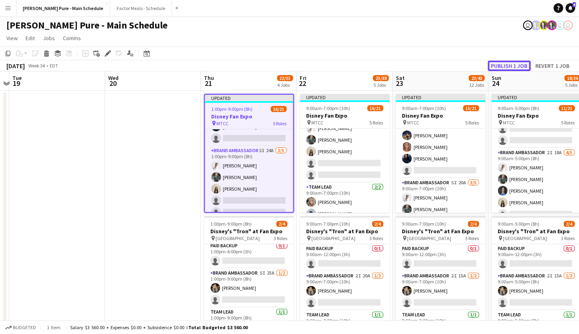
click at [513, 66] on button "Publish 1 job" at bounding box center [509, 66] width 43 height 10
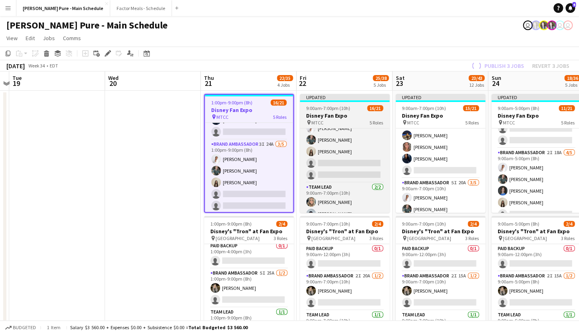
click at [332, 96] on div "Updated" at bounding box center [345, 97] width 90 height 6
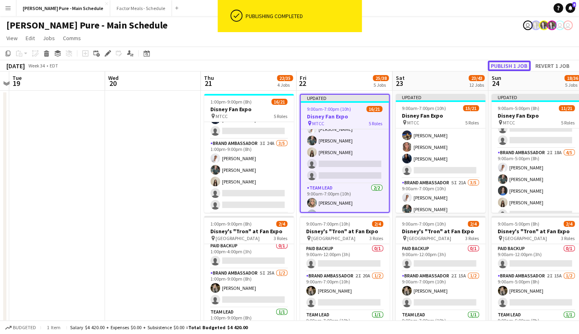
click at [509, 65] on button "Publish 1 job" at bounding box center [509, 66] width 43 height 10
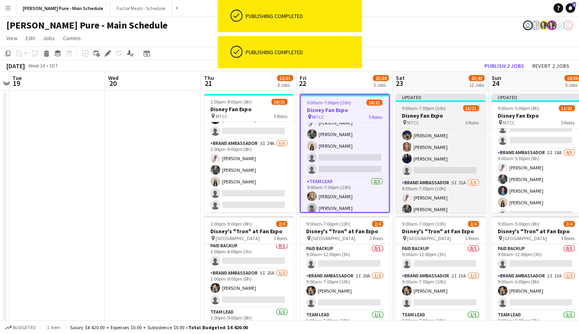
click at [431, 95] on div "Updated" at bounding box center [441, 97] width 90 height 6
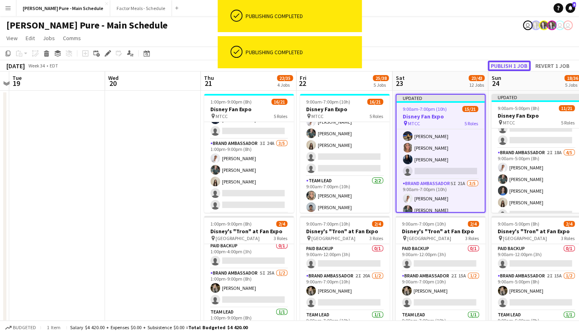
click at [520, 65] on button "Publish 1 job" at bounding box center [509, 66] width 43 height 10
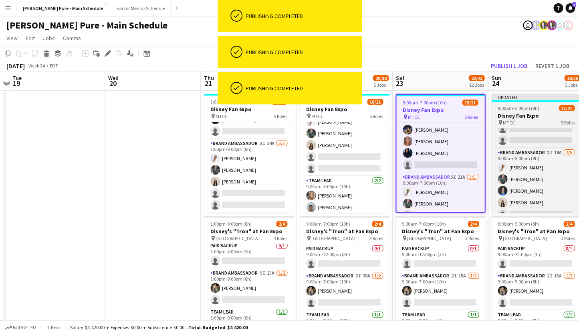
click at [516, 96] on div "Updated" at bounding box center [537, 97] width 90 height 6
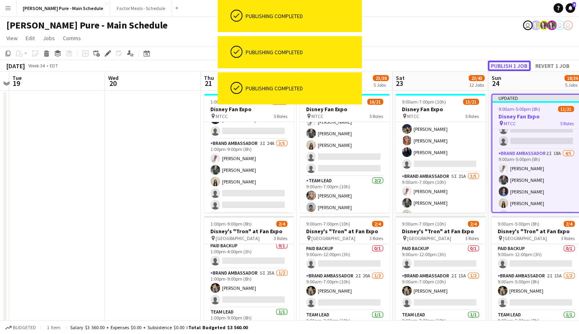
click at [514, 64] on button "Publish 1 job" at bounding box center [509, 66] width 43 height 10
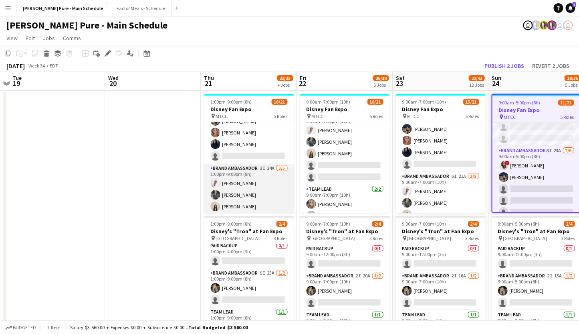
scroll to position [169, 0]
click at [246, 167] on app-card-role "Brand Ambassador 3I 24A [DATE] 1:00pm-9:00pm (8h) [PERSON_NAME] [PERSON_NAME] […" at bounding box center [249, 202] width 90 height 74
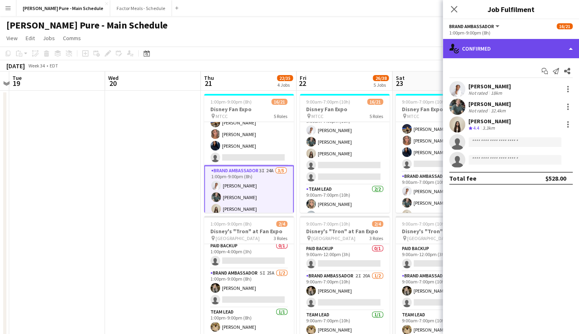
click at [471, 54] on div "single-neutral-actions-check-2 Confirmed" at bounding box center [511, 48] width 136 height 19
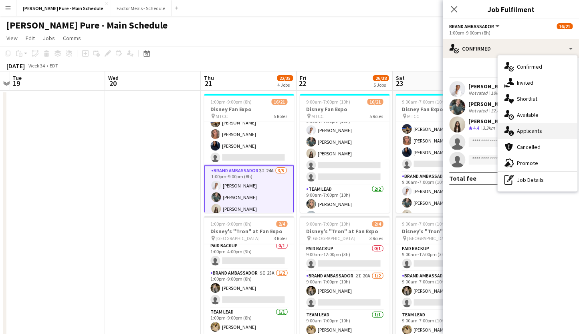
click at [530, 132] on div "single-neutral-actions-information Applicants" at bounding box center [537, 131] width 79 height 16
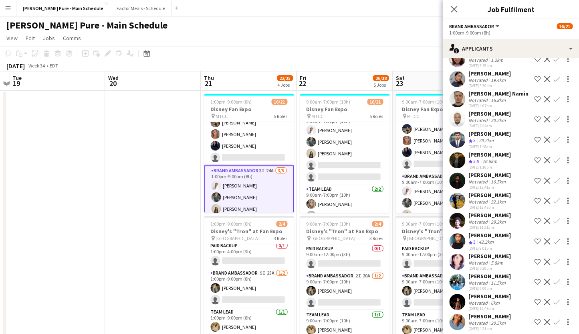
scroll to position [154, 0]
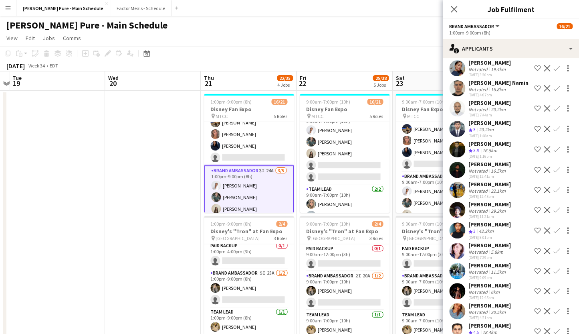
click at [486, 281] on div "[PERSON_NAME]" at bounding box center [490, 284] width 42 height 7
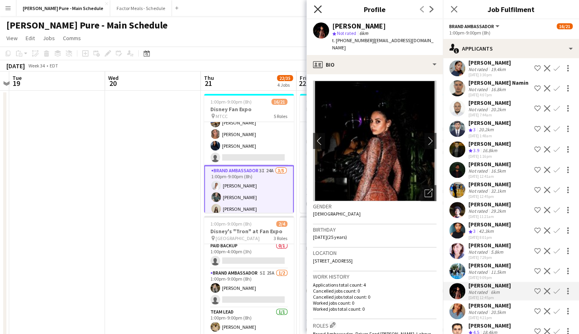
click at [315, 8] on icon "Close pop-in" at bounding box center [318, 9] width 8 height 8
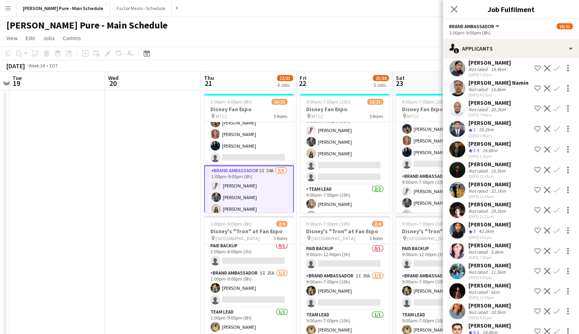
click at [556, 287] on app-icon "Confirm" at bounding box center [557, 290] width 6 height 6
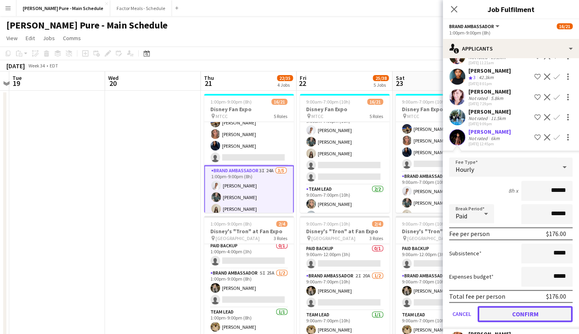
click at [538, 306] on button "Confirm" at bounding box center [525, 314] width 95 height 16
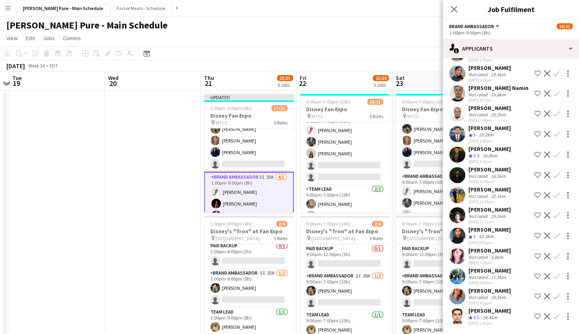
scroll to position [134, 0]
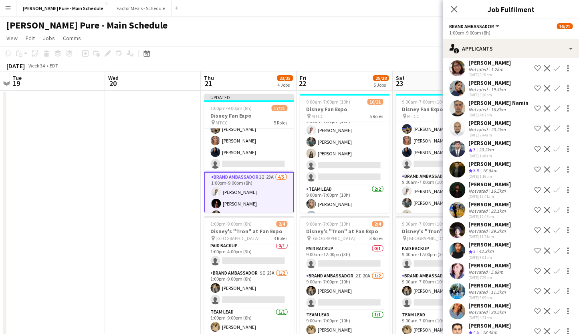
click at [454, 8] on icon "Close pop-in" at bounding box center [454, 9] width 6 height 6
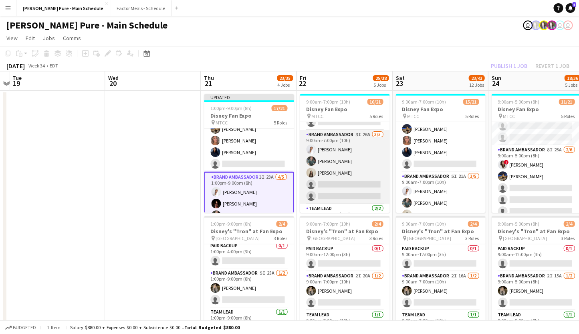
scroll to position [198, 0]
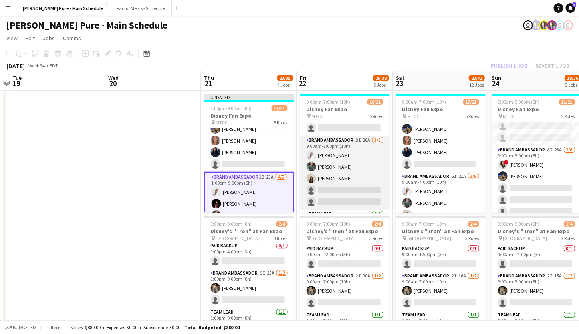
click at [338, 142] on app-card-role "Brand Ambassador 3I 26A [DATE] 9:00am-7:00pm (10h) [PERSON_NAME] [PERSON_NAME] …" at bounding box center [345, 173] width 90 height 74
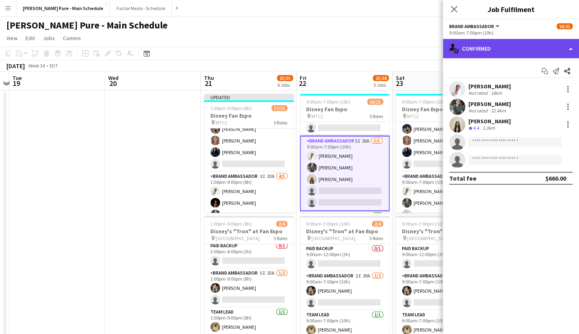
click at [508, 51] on div "single-neutral-actions-check-2 Confirmed" at bounding box center [511, 48] width 136 height 19
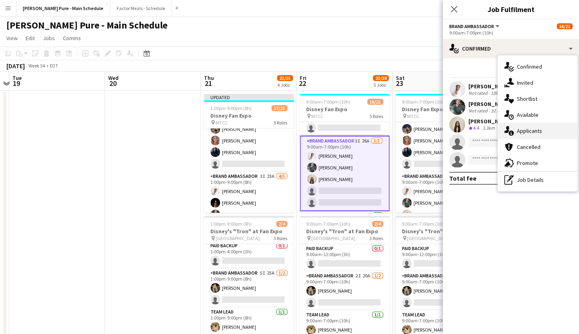
click at [541, 132] on div "single-neutral-actions-information Applicants" at bounding box center [537, 131] width 79 height 16
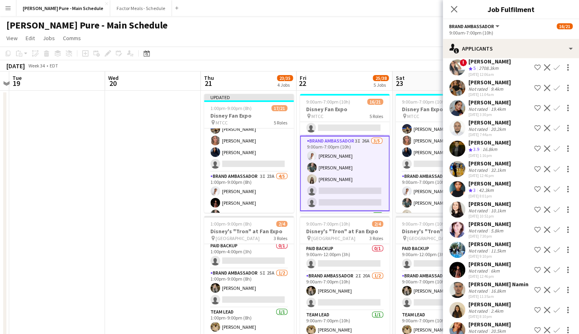
scroll to position [114, 0]
click at [555, 267] on app-icon "Confirm" at bounding box center [557, 270] width 6 height 6
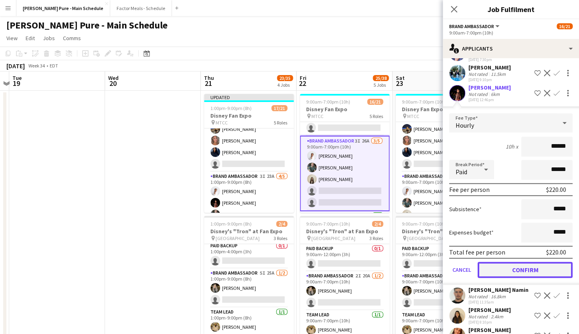
click at [530, 266] on button "Confirm" at bounding box center [525, 269] width 95 height 16
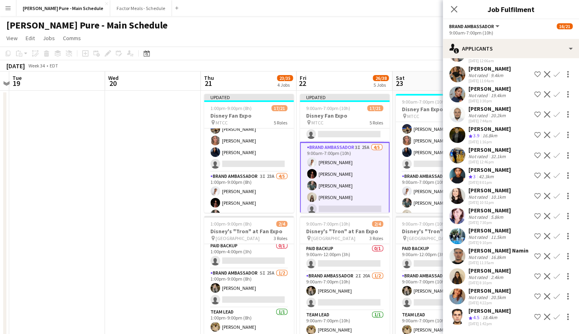
scroll to position [121, 0]
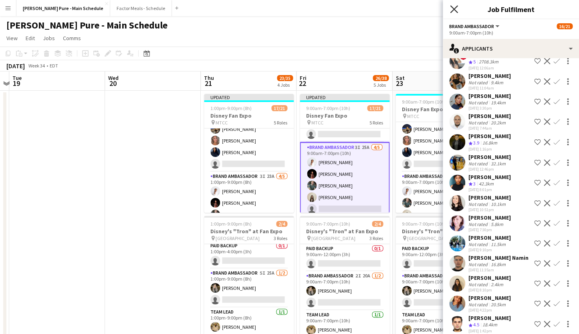
click at [452, 6] on icon "Close pop-in" at bounding box center [454, 9] width 8 height 8
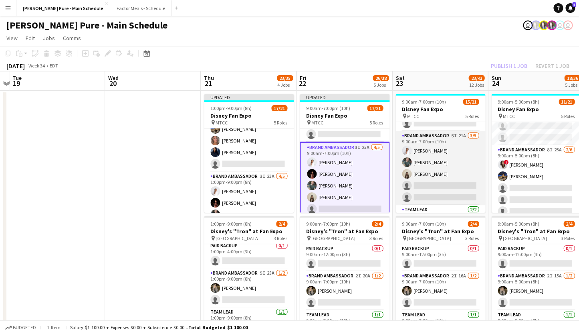
scroll to position [195, 0]
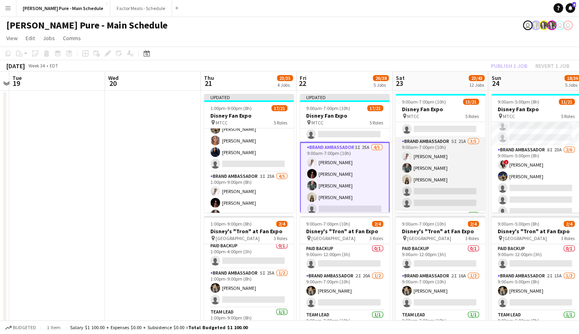
click at [426, 145] on app-card-role "Brand Ambassador 5I 21A [DATE] 9:00am-7:00pm (10h) [PERSON_NAME] [PERSON_NAME] …" at bounding box center [441, 174] width 90 height 74
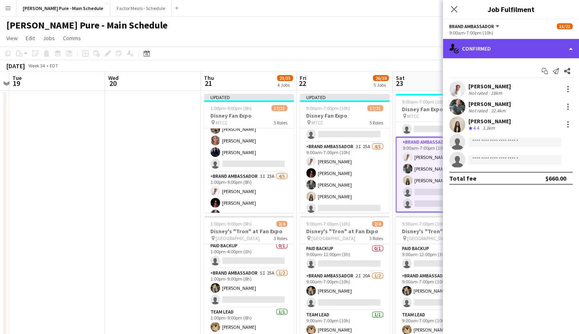
click at [520, 51] on div "single-neutral-actions-check-2 Confirmed" at bounding box center [511, 48] width 136 height 19
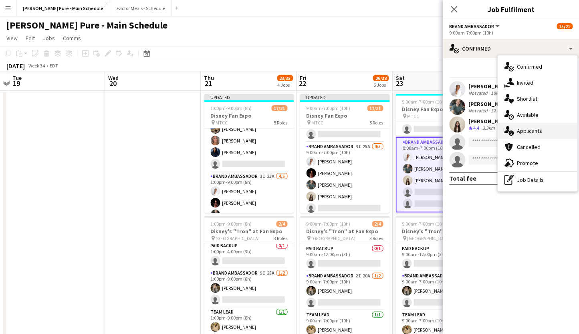
click at [547, 131] on div "single-neutral-actions-information Applicants" at bounding box center [537, 131] width 79 height 16
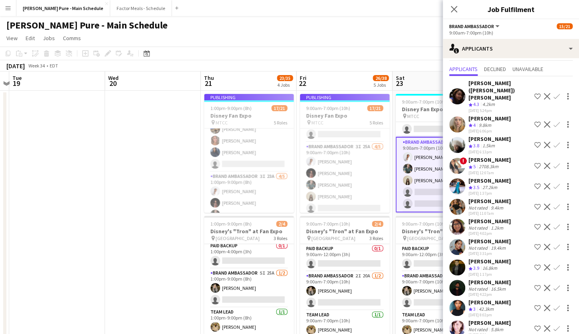
scroll to position [0, 0]
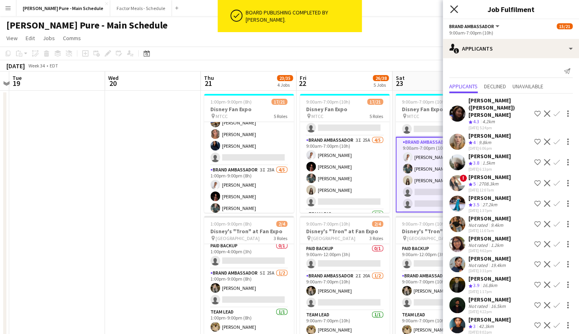
click at [453, 9] on icon at bounding box center [454, 9] width 8 height 8
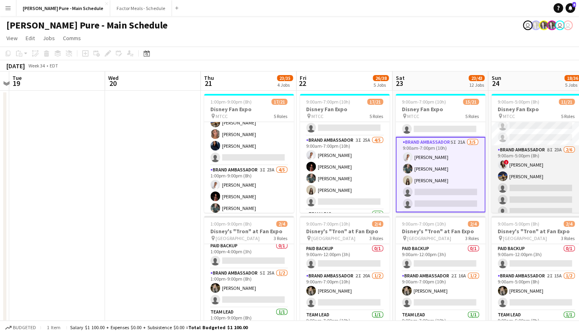
click at [526, 158] on app-card-role "Brand Ambassador 8I 23A [DATE] 9:00am-5:00pm (8h) ! [PERSON_NAME] [PERSON_NAME]…" at bounding box center [537, 187] width 90 height 85
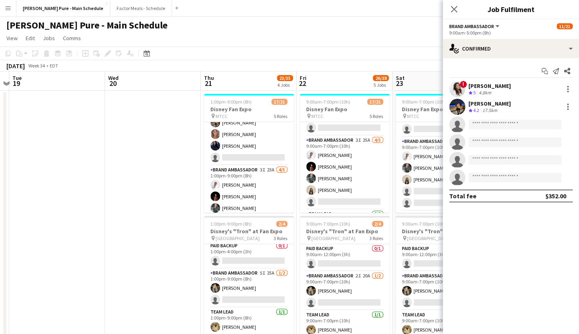
scroll to position [4, 0]
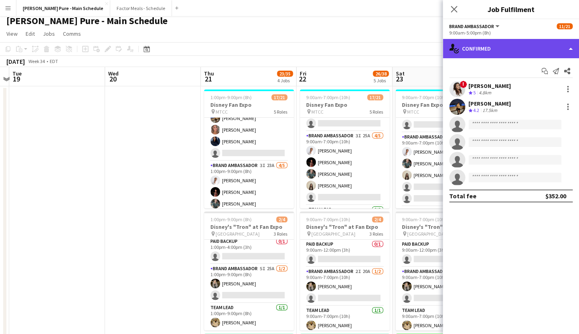
click at [480, 48] on div "single-neutral-actions-check-2 Confirmed" at bounding box center [511, 48] width 136 height 19
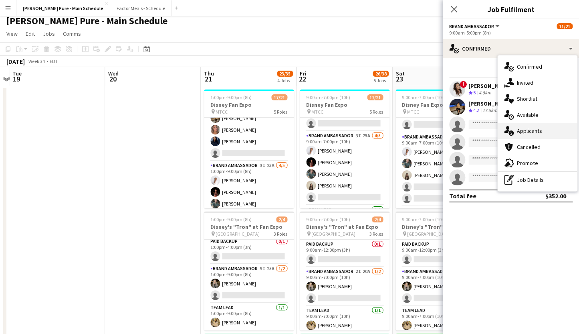
click at [535, 131] on div "single-neutral-actions-information Applicants" at bounding box center [537, 131] width 79 height 16
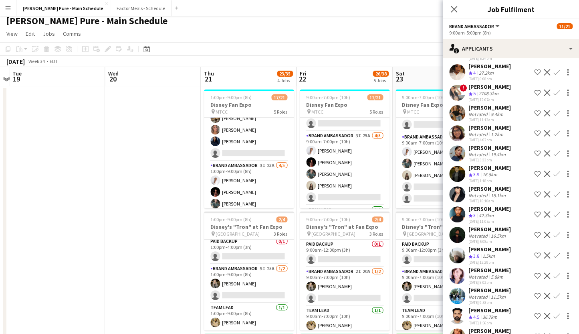
scroll to position [74, 0]
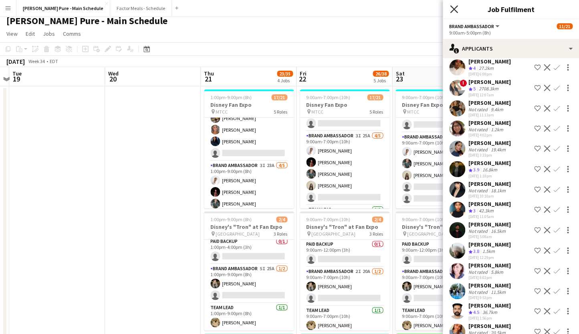
click at [453, 9] on icon at bounding box center [454, 9] width 8 height 8
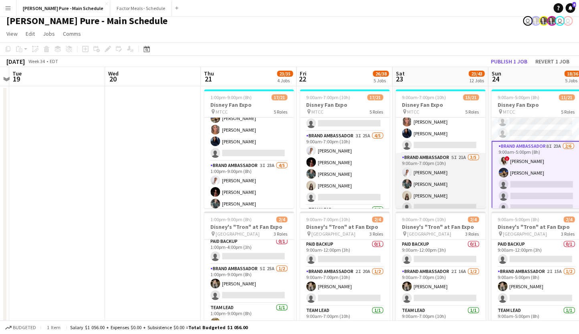
scroll to position [168, 0]
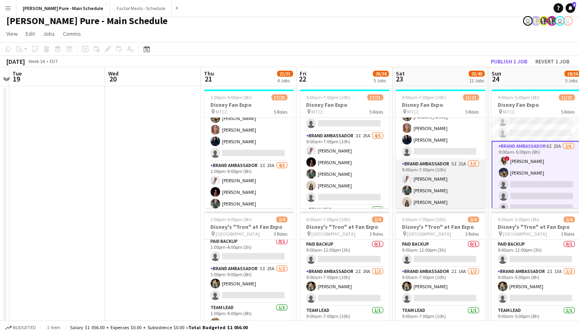
click at [425, 174] on app-card-role "Brand Ambassador 5I 21A [DATE] 9:00am-7:00pm (10h) [PERSON_NAME] [PERSON_NAME] …" at bounding box center [441, 196] width 90 height 74
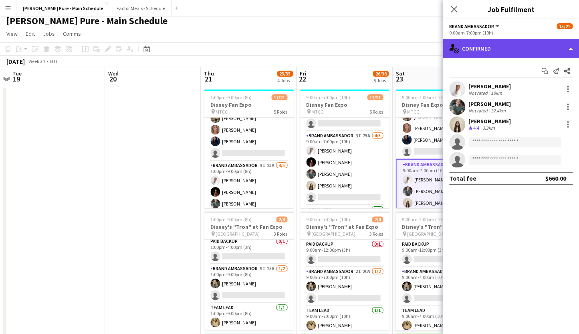
click at [474, 51] on div "single-neutral-actions-check-2 Confirmed" at bounding box center [511, 48] width 136 height 19
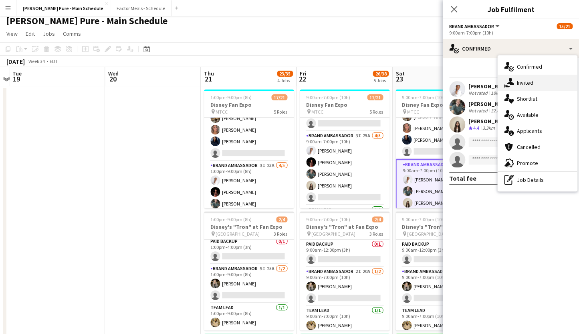
click at [513, 83] on icon at bounding box center [510, 81] width 7 height 7
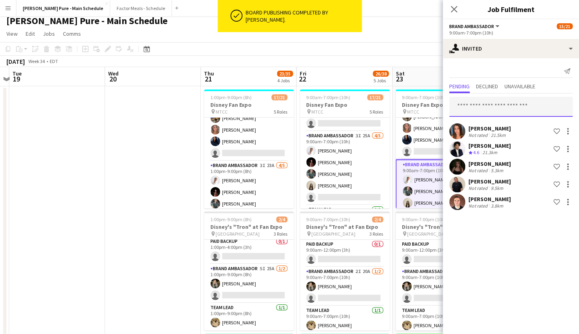
click at [466, 107] on input "text" at bounding box center [510, 107] width 123 height 20
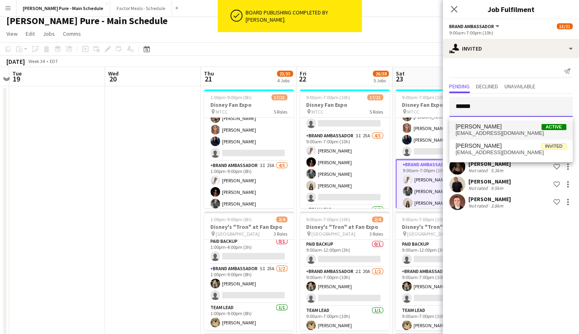
type input "******"
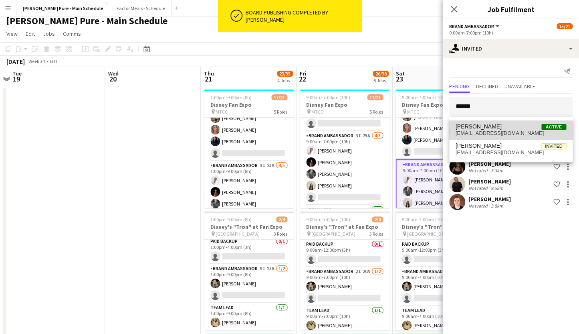
click at [496, 133] on span "[EMAIL_ADDRESS][DOMAIN_NAME]" at bounding box center [511, 133] width 111 height 6
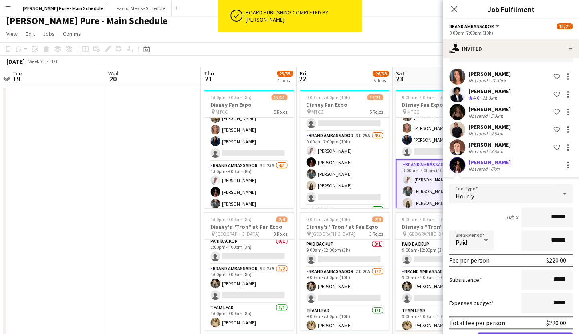
scroll to position [85, 0]
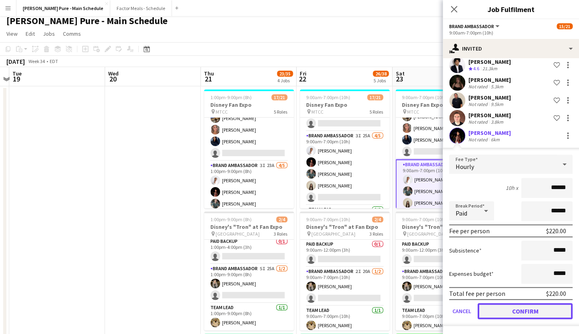
click at [505, 313] on button "Confirm" at bounding box center [525, 311] width 95 height 16
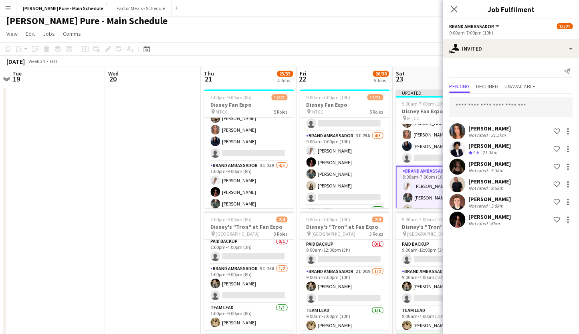
scroll to position [0, 0]
click at [454, 8] on icon "Close pop-in" at bounding box center [454, 9] width 8 height 8
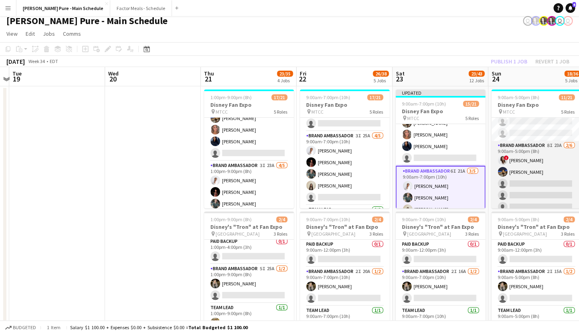
click at [523, 152] on app-card-role "Brand Ambassador 8I 23A [DATE] 9:00am-5:00pm (8h) ! [PERSON_NAME] [PERSON_NAME]…" at bounding box center [537, 183] width 90 height 85
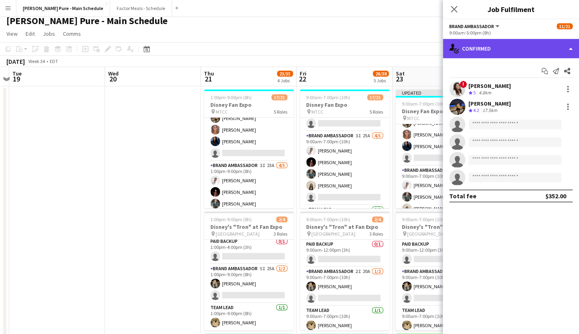
click at [486, 54] on div "single-neutral-actions-check-2 Confirmed" at bounding box center [511, 48] width 136 height 19
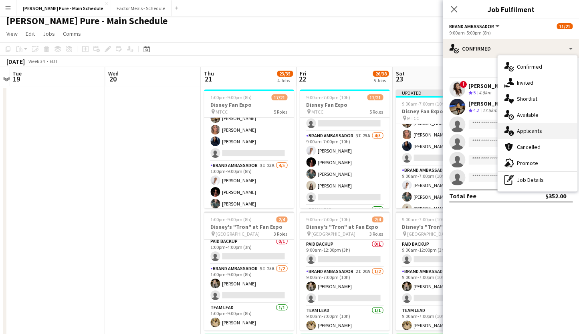
click at [521, 130] on div "single-neutral-actions-information Applicants" at bounding box center [537, 131] width 79 height 16
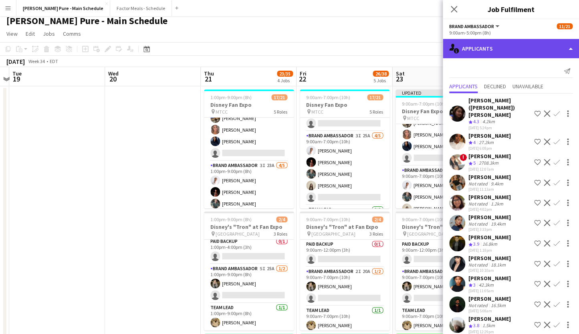
click at [479, 47] on div "single-neutral-actions-information Applicants" at bounding box center [511, 48] width 136 height 19
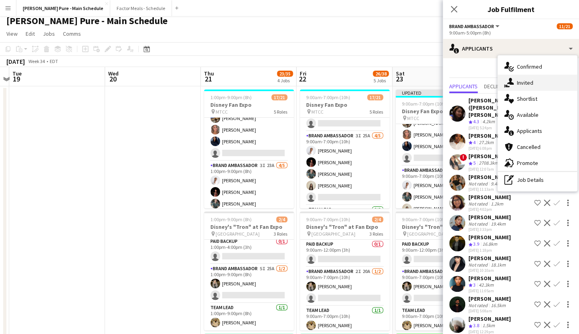
click at [531, 89] on div "single-neutral-actions-share-1 Invited" at bounding box center [537, 83] width 79 height 16
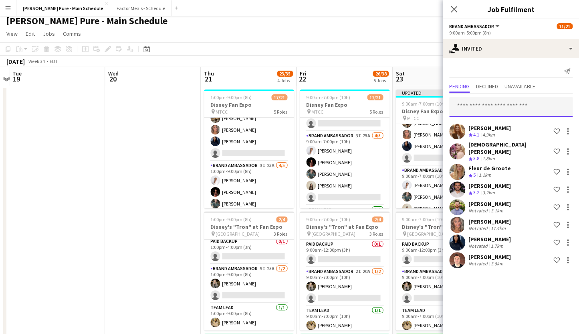
click at [469, 107] on input "text" at bounding box center [510, 107] width 123 height 20
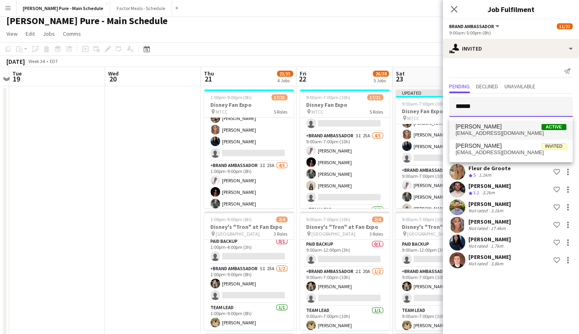
type input "******"
click at [478, 129] on span "[PERSON_NAME]" at bounding box center [479, 126] width 46 height 7
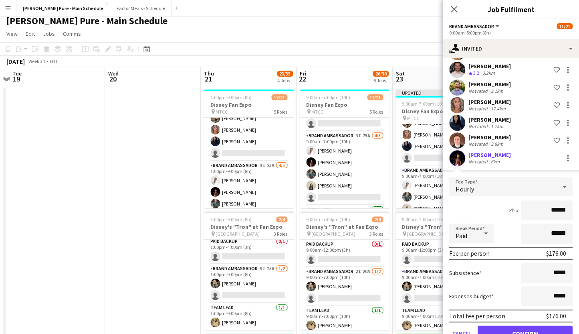
scroll to position [128, 0]
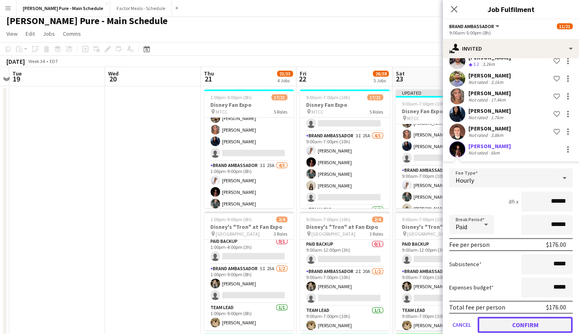
click at [496, 326] on button "Confirm" at bounding box center [525, 324] width 95 height 16
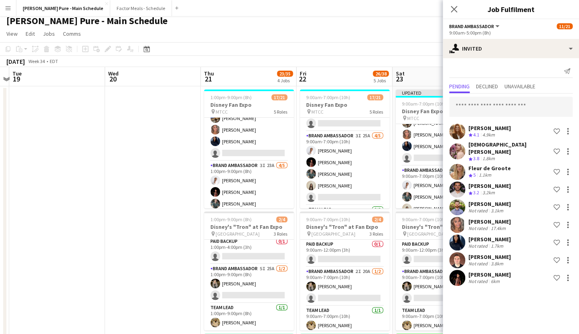
scroll to position [0, 0]
click at [455, 8] on icon "Close pop-in" at bounding box center [454, 9] width 8 height 8
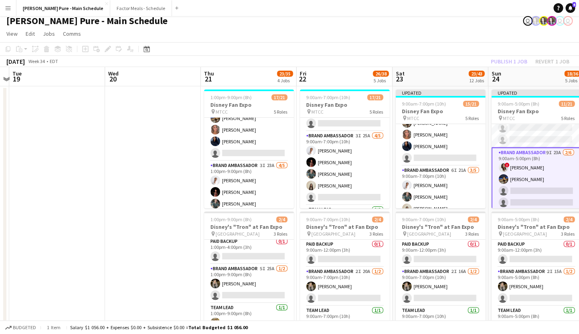
click at [436, 64] on div "[DATE] Week 34 • EDT Publish 1 job Revert 1 job" at bounding box center [289, 61] width 579 height 11
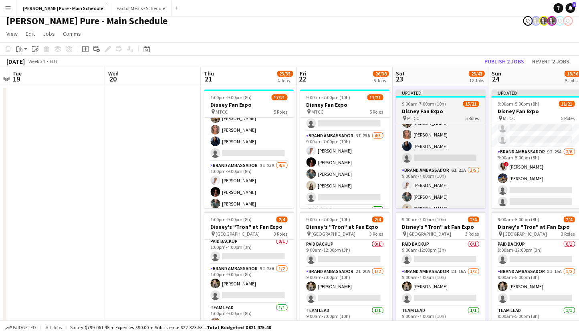
click at [441, 92] on div "Updated" at bounding box center [441, 92] width 90 height 6
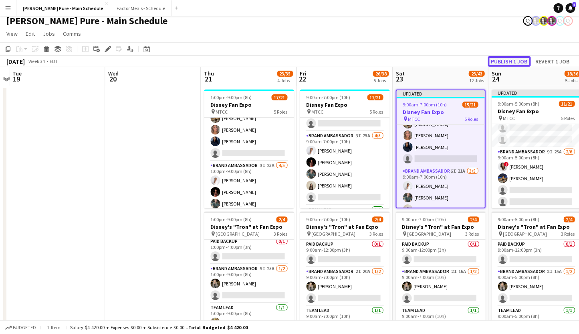
click at [508, 61] on button "Publish 1 job" at bounding box center [509, 61] width 43 height 10
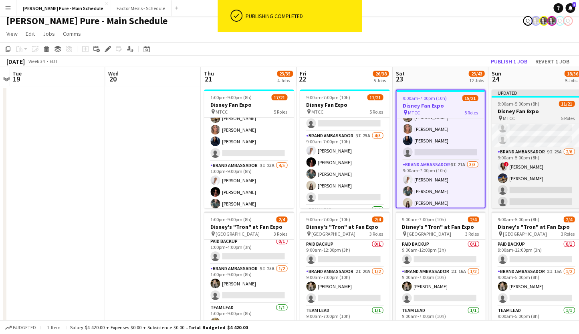
click at [514, 93] on div "Updated" at bounding box center [537, 92] width 90 height 6
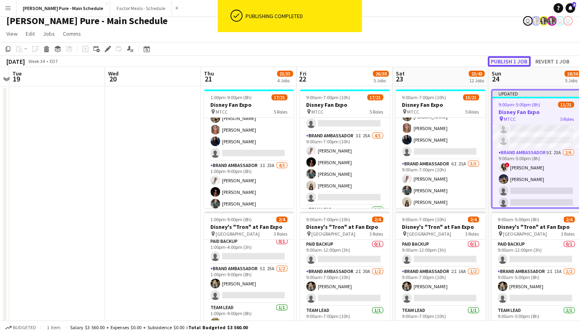
click at [512, 63] on button "Publish 1 job" at bounding box center [509, 61] width 43 height 10
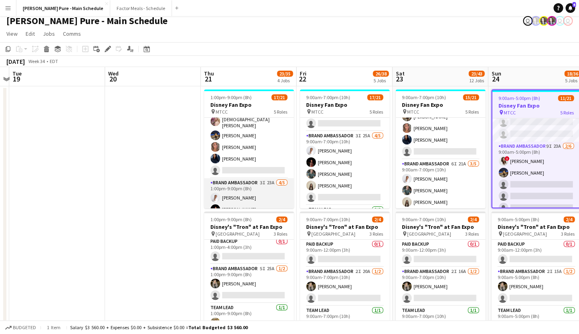
scroll to position [177, 0]
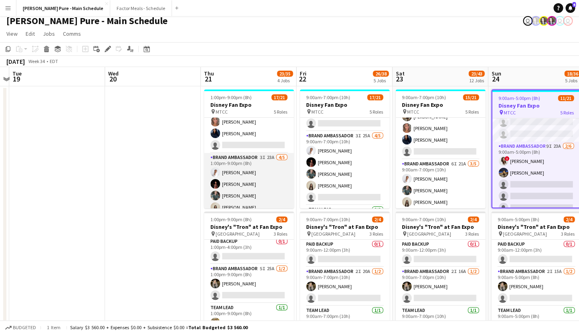
click at [228, 156] on app-card-role "Brand Ambassador 3I 23A [DATE] 1:00pm-9:00pm (8h) [PERSON_NAME] [PERSON_NAME] […" at bounding box center [249, 190] width 90 height 74
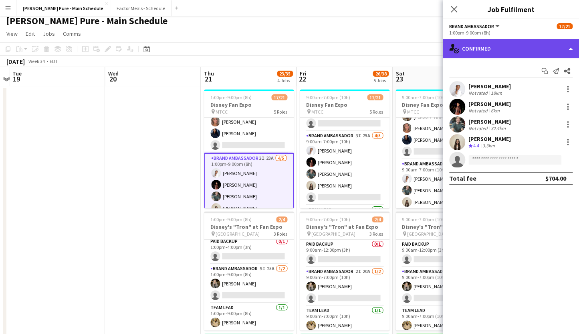
click at [534, 51] on div "single-neutral-actions-check-2 Confirmed" at bounding box center [511, 48] width 136 height 19
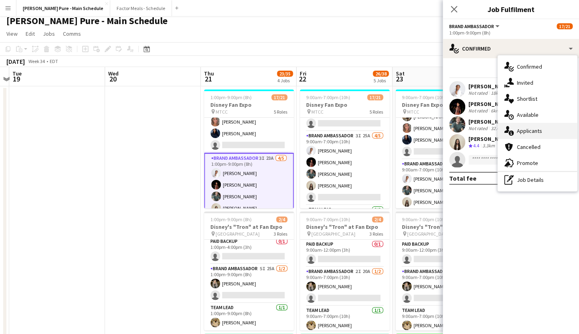
click at [532, 131] on div "single-neutral-actions-information Applicants" at bounding box center [537, 131] width 79 height 16
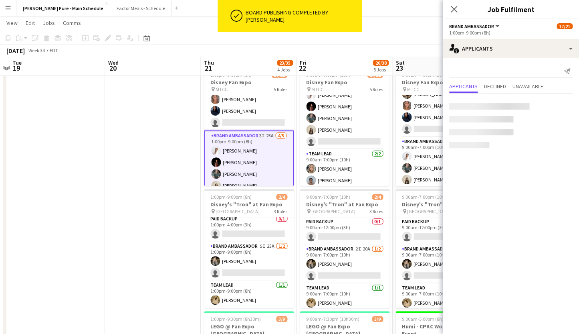
scroll to position [0, 0]
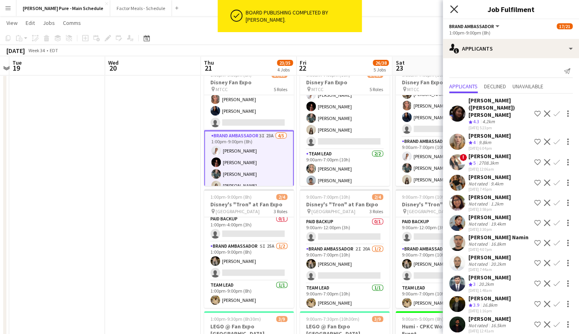
click at [456, 9] on icon "Close pop-in" at bounding box center [454, 9] width 8 height 8
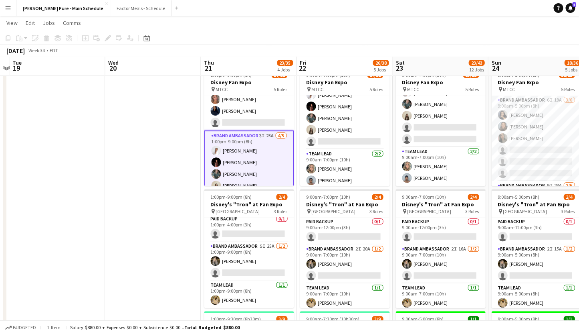
scroll to position [41, 0]
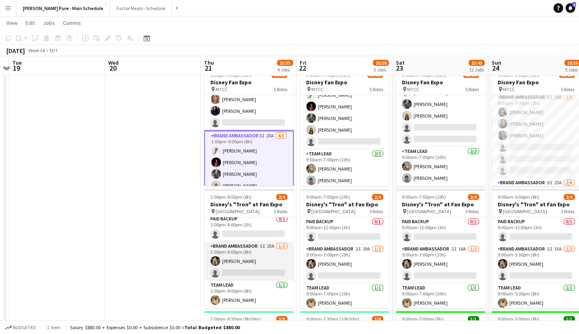
click at [241, 252] on app-card-role "Brand Ambassador 5I 25A [DATE] 1:00pm-9:00pm (8h) [PERSON_NAME] single-neutral-…" at bounding box center [249, 260] width 90 height 39
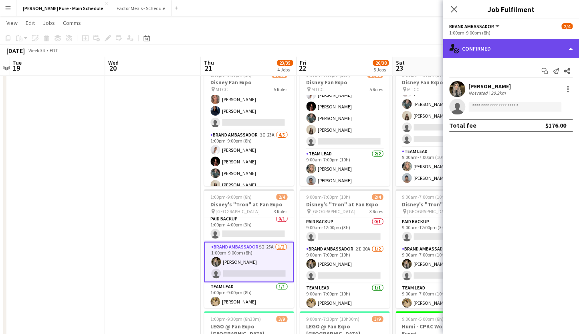
click at [492, 50] on div "single-neutral-actions-check-2 Confirmed" at bounding box center [511, 48] width 136 height 19
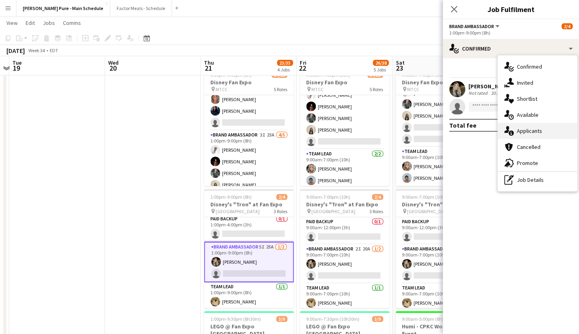
click at [536, 130] on div "single-neutral-actions-information Applicants" at bounding box center [537, 131] width 79 height 16
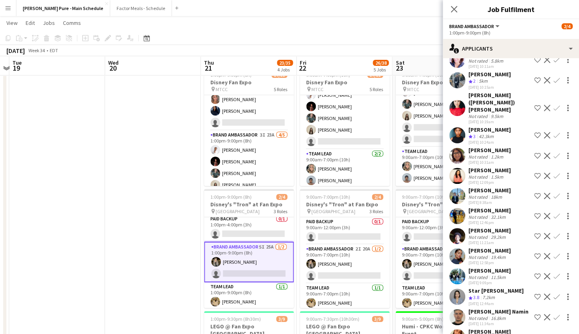
scroll to position [196, 0]
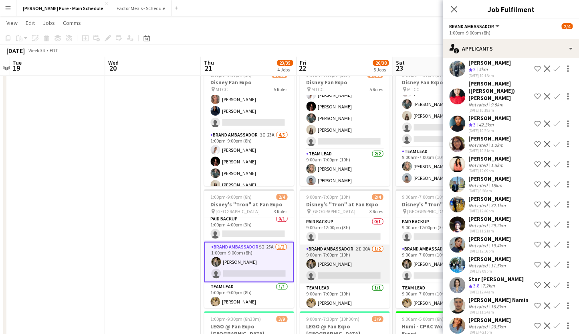
click at [324, 250] on app-card-role "Brand Ambassador 2I 20A [DATE] 9:00am-7:00pm (10h) [PERSON_NAME] single-neutral…" at bounding box center [345, 263] width 90 height 39
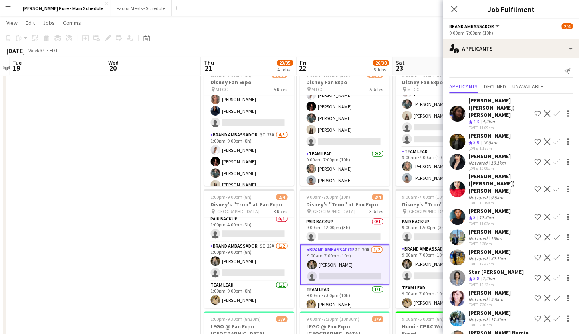
scroll to position [53, 0]
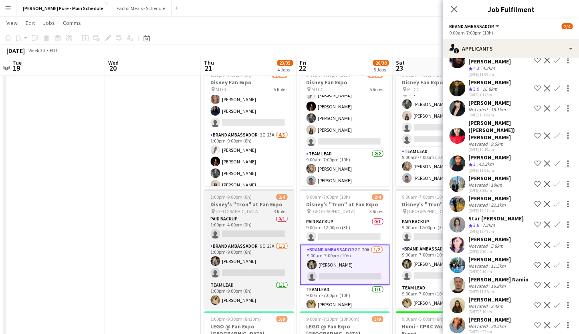
click at [239, 209] on span "[GEOGRAPHIC_DATA]" at bounding box center [238, 211] width 44 height 6
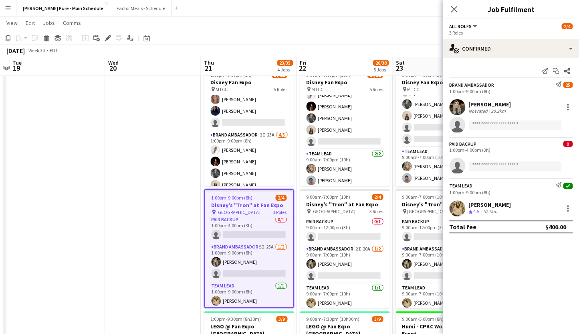
click at [451, 2] on div "Close pop-in" at bounding box center [454, 9] width 22 height 18
click at [454, 8] on icon "Close pop-in" at bounding box center [454, 9] width 8 height 8
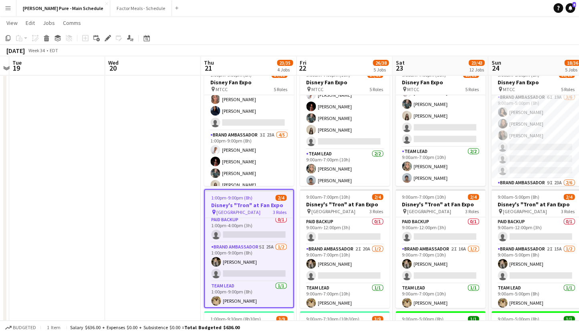
click at [219, 198] on span "1:00pm-9:00pm (8h)" at bounding box center [231, 197] width 41 height 6
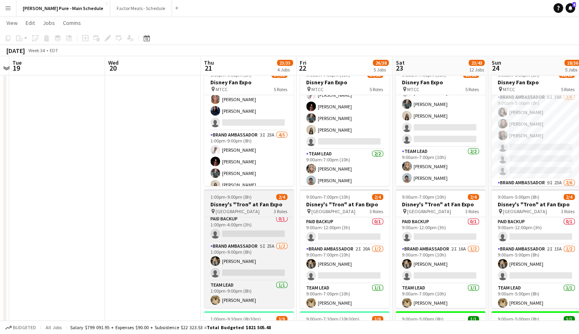
click at [219, 198] on span "1:00pm-9:00pm (8h)" at bounding box center [230, 197] width 41 height 6
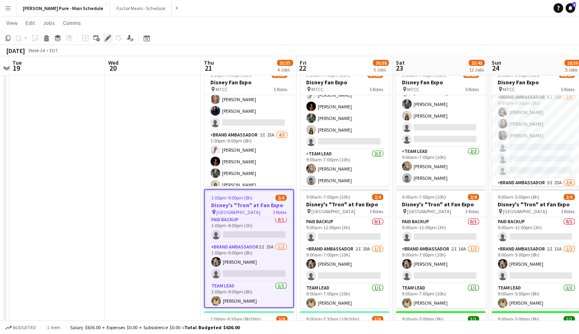
click at [109, 38] on icon "Edit" at bounding box center [108, 38] width 6 height 6
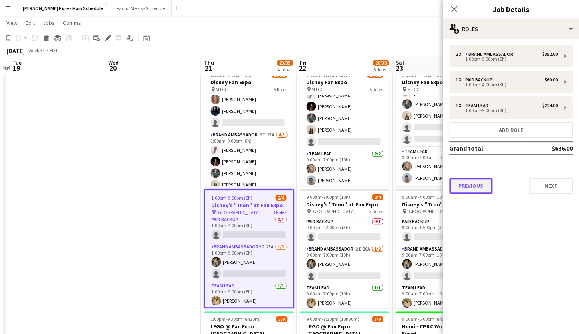
click at [480, 190] on button "Previous" at bounding box center [470, 186] width 43 height 16
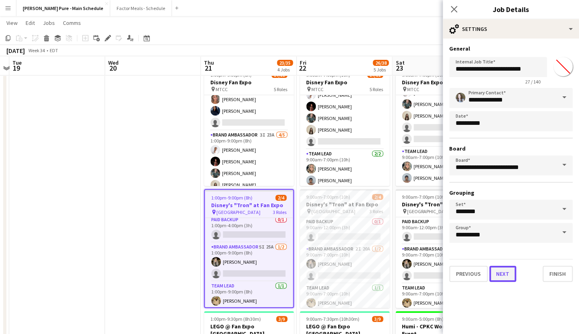
click at [504, 276] on button "Next" at bounding box center [503, 273] width 27 height 16
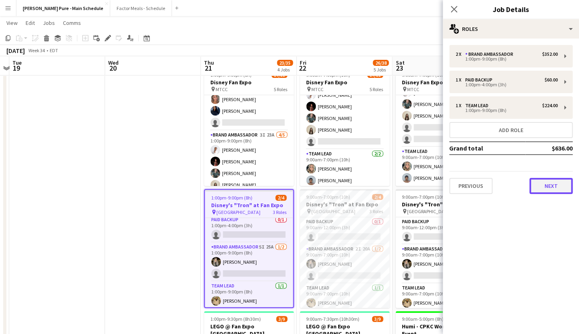
click at [549, 189] on button "Next" at bounding box center [551, 186] width 43 height 16
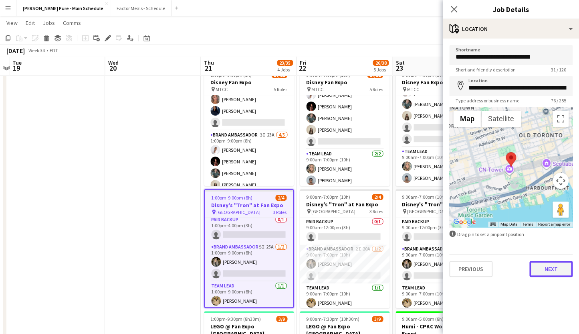
click at [548, 274] on button "Next" at bounding box center [551, 269] width 43 height 16
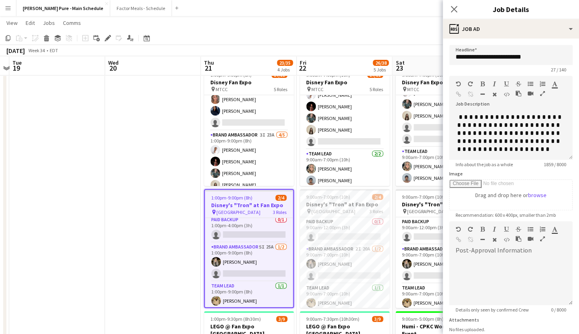
scroll to position [391, 0]
click at [454, 10] on icon "Close pop-in" at bounding box center [454, 9] width 8 height 8
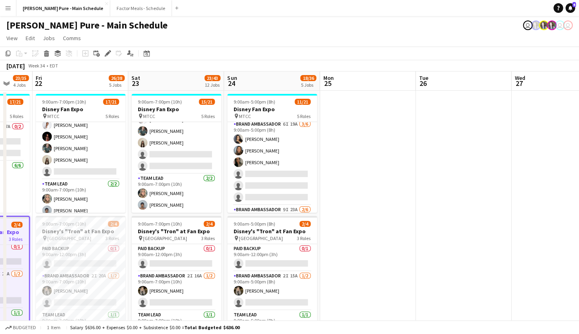
scroll to position [0, 232]
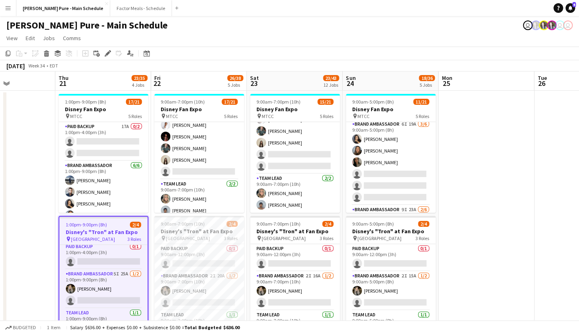
drag, startPoint x: 496, startPoint y: 165, endPoint x: 350, endPoint y: 168, distance: 145.6
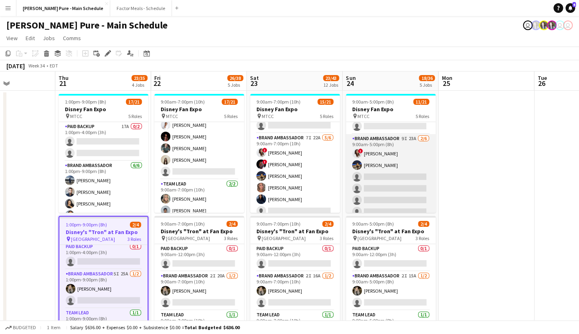
scroll to position [113, 0]
click at [378, 149] on app-card-role "Brand Ambassador 9I 23A [DATE] 9:00am-5:00pm (8h) ! [PERSON_NAME] [PERSON_NAME]…" at bounding box center [391, 175] width 90 height 85
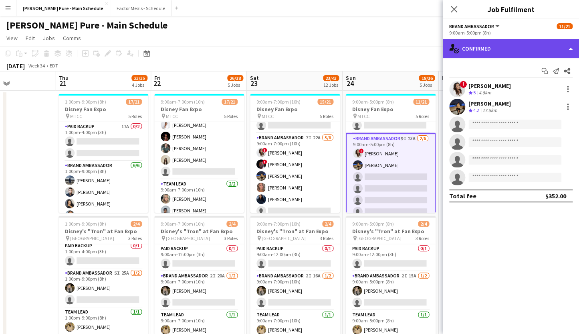
click at [506, 48] on div "single-neutral-actions-check-2 Confirmed" at bounding box center [511, 48] width 136 height 19
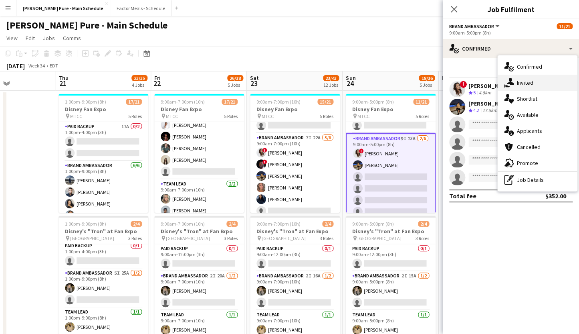
click at [520, 86] on div "single-neutral-actions-share-1 Invited" at bounding box center [537, 83] width 79 height 16
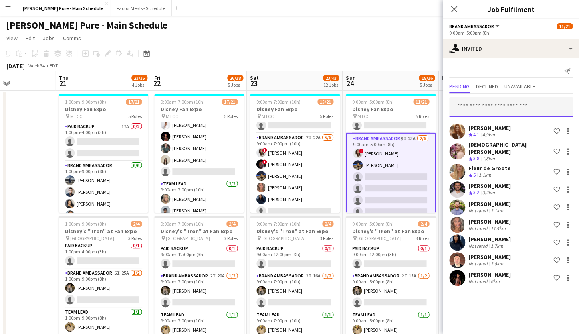
click at [478, 104] on input "text" at bounding box center [510, 107] width 123 height 20
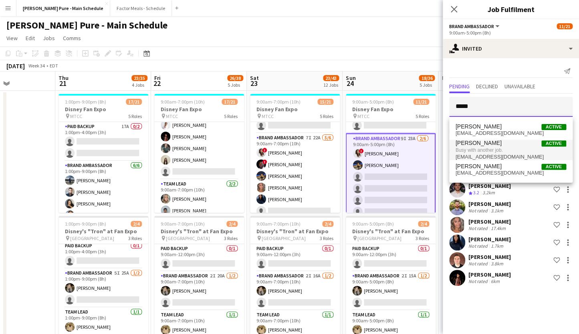
type input "*****"
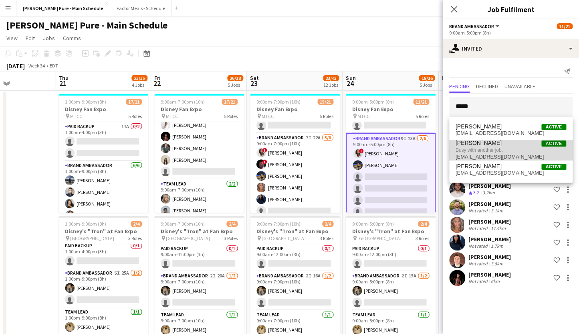
click at [502, 153] on span "Busy with another job." at bounding box center [511, 149] width 111 height 7
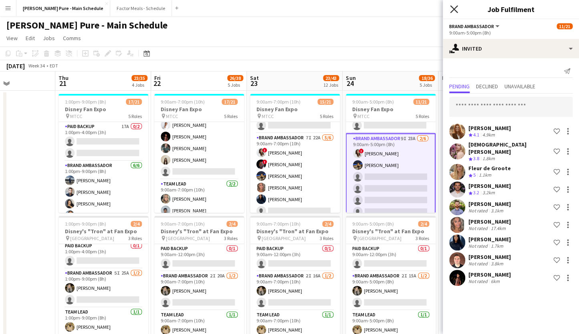
click at [453, 7] on icon "Close pop-in" at bounding box center [454, 9] width 8 height 8
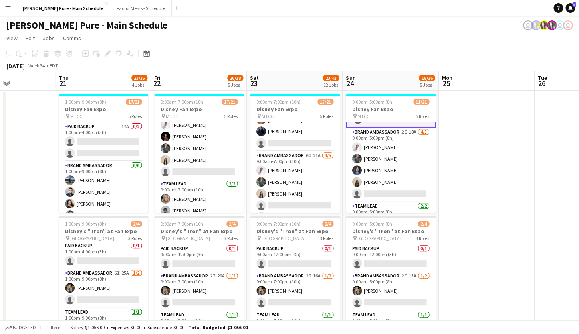
scroll to position [210, 0]
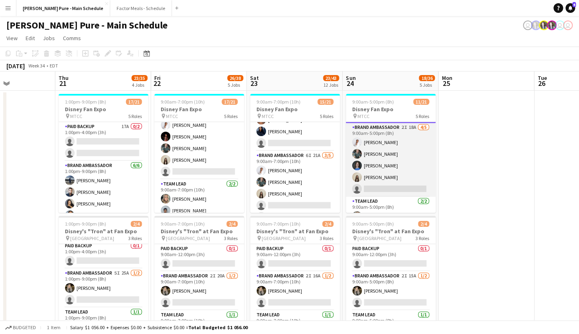
click at [382, 169] on app-card-role "Brand Ambassador 2I 18A [DATE] 9:00am-5:00pm (8h) [PERSON_NAME] [PERSON_NAME] […" at bounding box center [391, 160] width 90 height 74
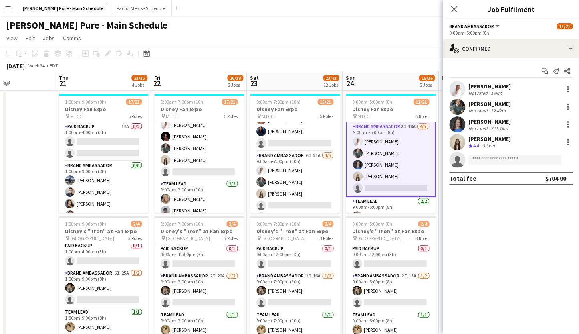
click at [568, 119] on div "[PERSON_NAME] Not rated 241.1km" at bounding box center [511, 124] width 136 height 16
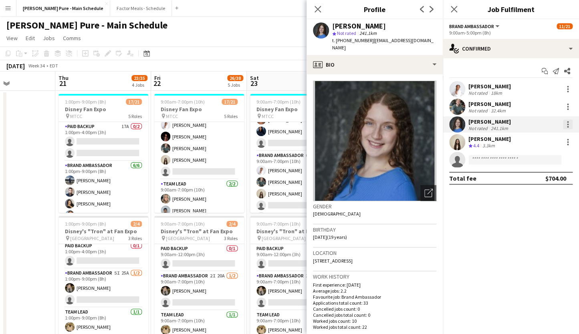
click at [567, 125] on div at bounding box center [568, 124] width 10 height 10
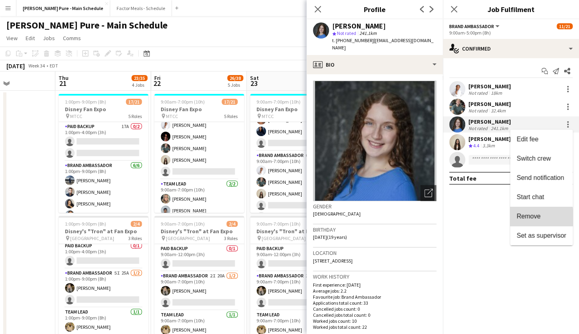
click at [532, 217] on span "Remove" at bounding box center [529, 215] width 24 height 7
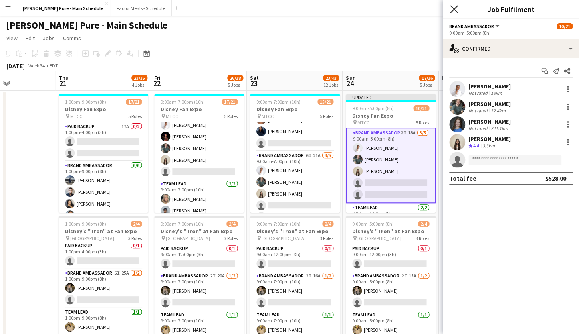
click at [455, 8] on icon at bounding box center [454, 9] width 8 height 8
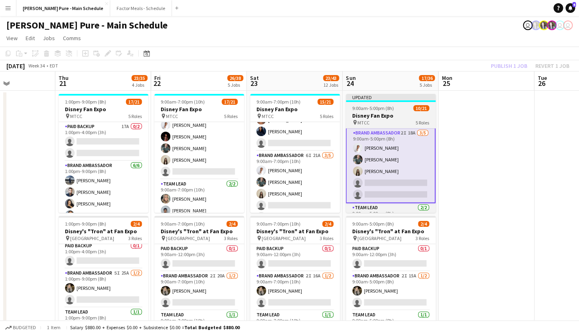
click at [363, 95] on div "Updated" at bounding box center [391, 97] width 90 height 6
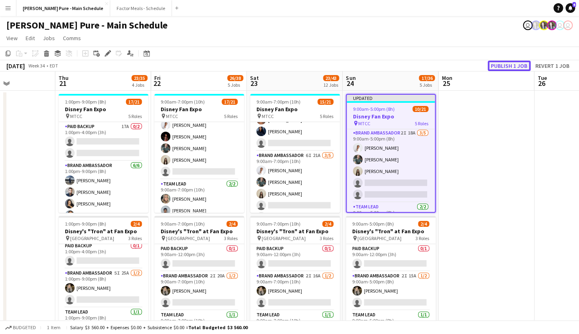
click at [500, 66] on button "Publish 1 job" at bounding box center [509, 66] width 43 height 10
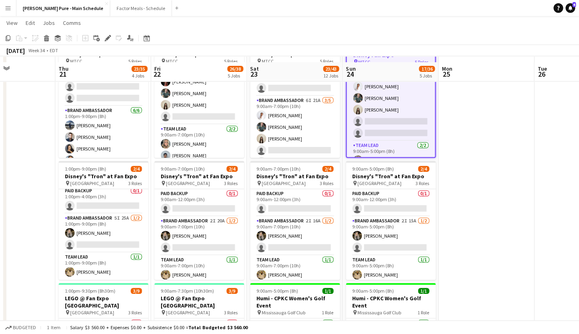
scroll to position [79, 0]
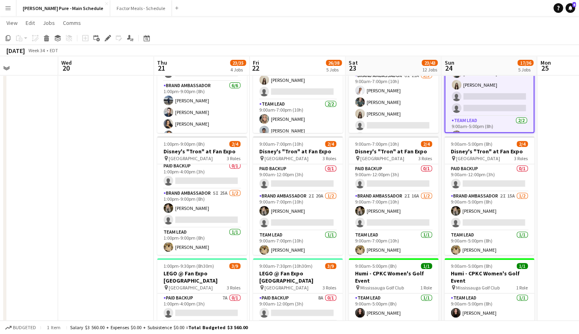
drag, startPoint x: 138, startPoint y: 114, endPoint x: 237, endPoint y: 102, distance: 99.8
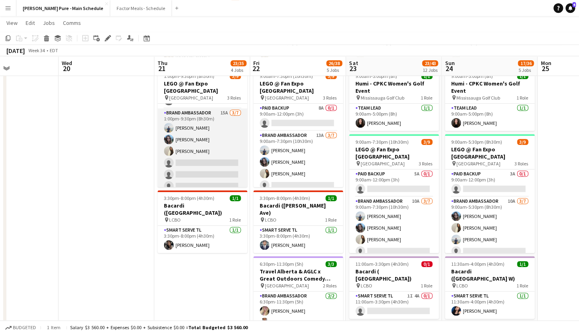
scroll to position [23, 0]
click at [187, 108] on app-card-role "Brand Ambassador 15A [DATE] 1:00pm-9:30pm (8h30m) [PERSON_NAME] [PERSON_NAME] C…" at bounding box center [203, 156] width 90 height 97
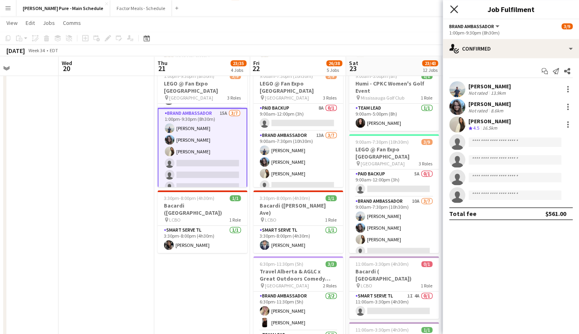
click at [452, 9] on icon "Close pop-in" at bounding box center [454, 9] width 8 height 8
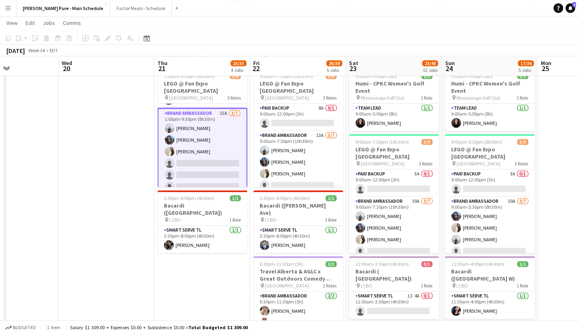
scroll to position [63, 0]
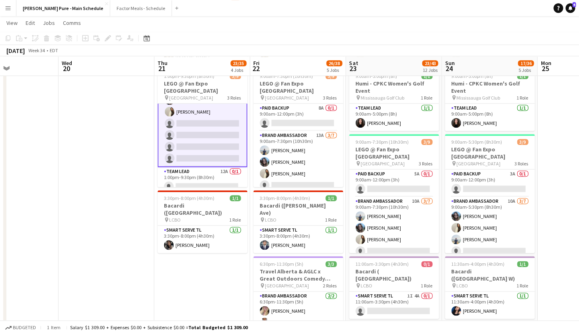
click at [200, 179] on app-card-role "Team Lead 12A 0/1 1:00pm-9:30pm (8h30m) single-neutral-actions" at bounding box center [203, 180] width 90 height 27
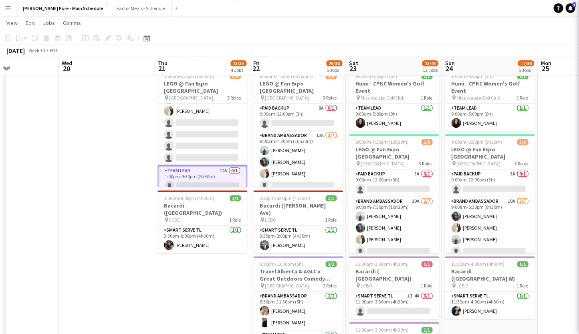
scroll to position [62, 0]
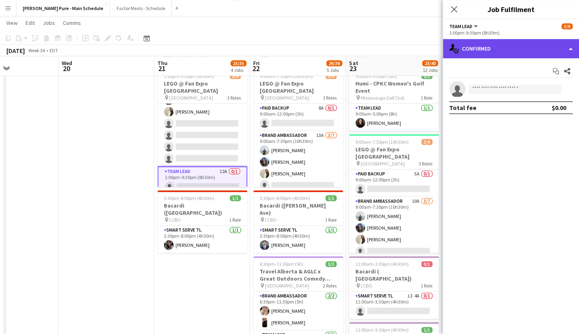
click at [504, 51] on div "single-neutral-actions-check-2 Confirmed" at bounding box center [511, 48] width 136 height 19
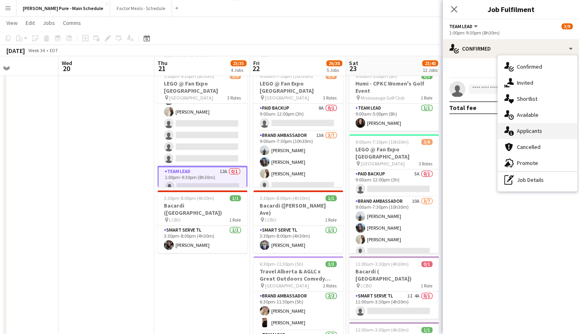
click at [542, 131] on div "single-neutral-actions-information Applicants" at bounding box center [537, 131] width 79 height 16
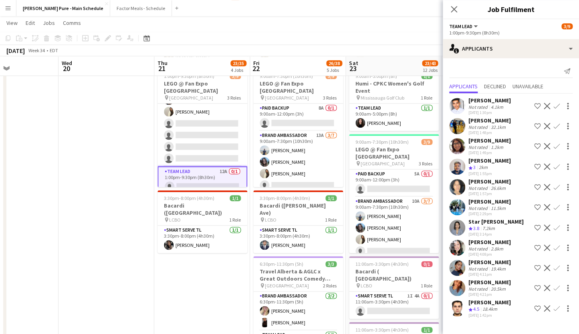
click at [485, 101] on div "[PERSON_NAME]" at bounding box center [490, 100] width 42 height 7
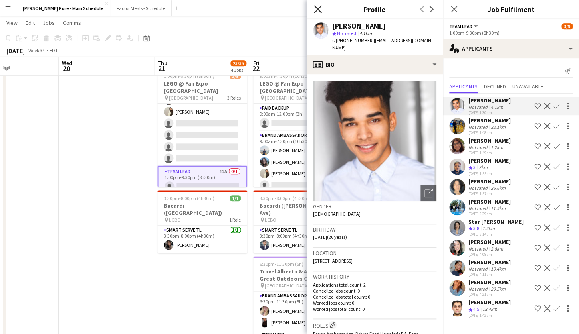
click at [317, 7] on icon "Close pop-in" at bounding box center [318, 9] width 8 height 8
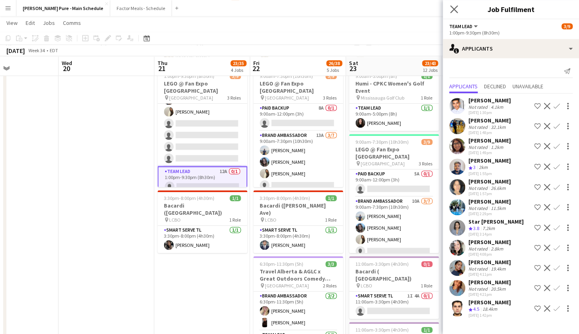
click at [456, 5] on app-icon "Close pop-in" at bounding box center [455, 10] width 12 height 12
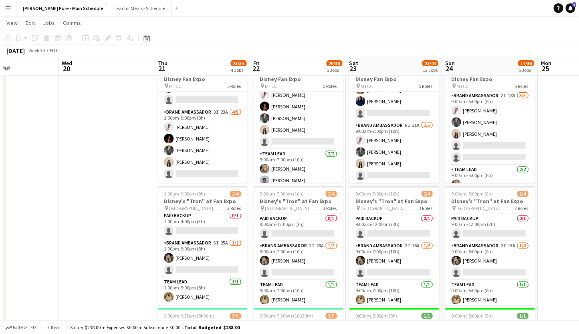
scroll to position [198, 0]
click at [218, 114] on app-card-role "Brand Ambassador 3I 23A [DATE] 1:00pm-9:00pm (8h) [PERSON_NAME] [PERSON_NAME] […" at bounding box center [203, 143] width 90 height 74
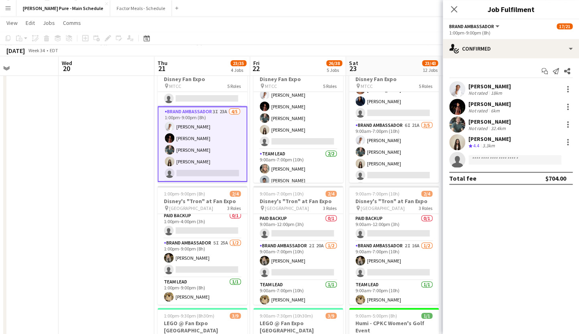
scroll to position [61, 0]
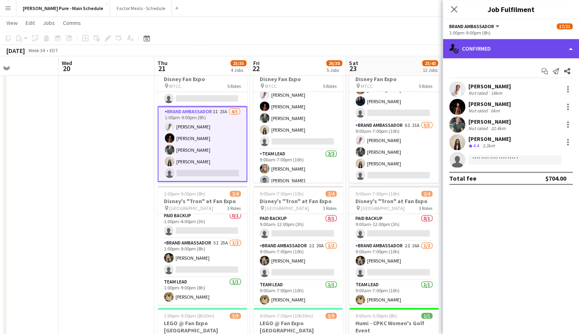
click at [498, 49] on div "single-neutral-actions-check-2 Confirmed" at bounding box center [511, 48] width 136 height 19
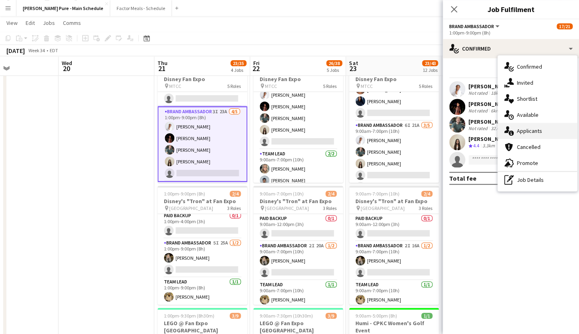
click at [520, 133] on div "single-neutral-actions-information Applicants" at bounding box center [537, 131] width 79 height 16
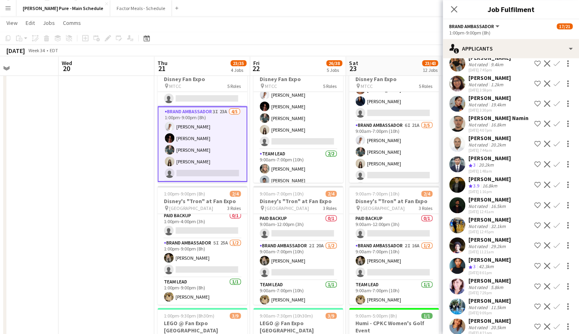
scroll to position [134, 0]
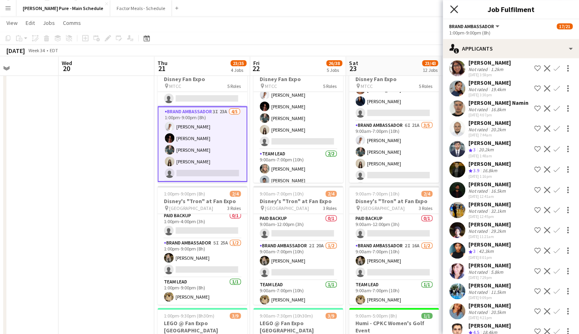
click at [451, 12] on icon at bounding box center [454, 9] width 8 height 8
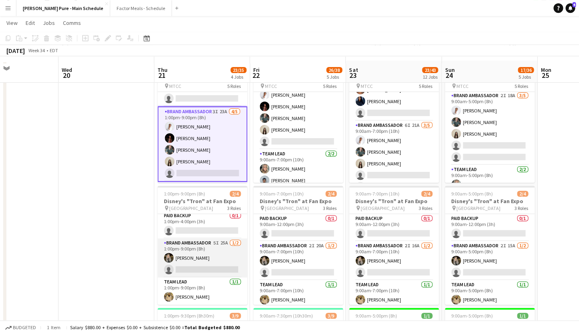
scroll to position [41, 0]
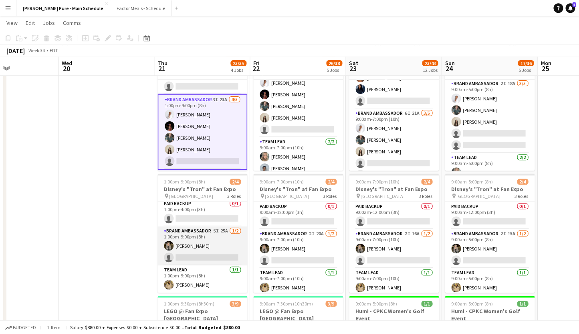
click at [185, 229] on app-card-role "Brand Ambassador 5I 25A [DATE] 1:00pm-9:00pm (8h) [PERSON_NAME] single-neutral-…" at bounding box center [203, 245] width 90 height 39
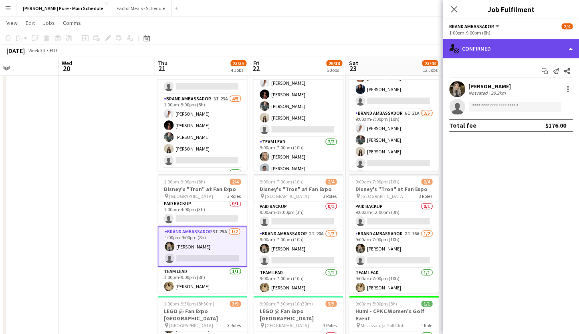
click at [502, 50] on div "single-neutral-actions-check-2 Confirmed" at bounding box center [511, 48] width 136 height 19
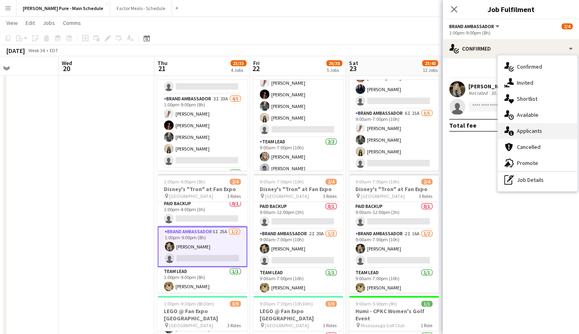
click at [518, 133] on div "single-neutral-actions-information Applicants" at bounding box center [537, 131] width 79 height 16
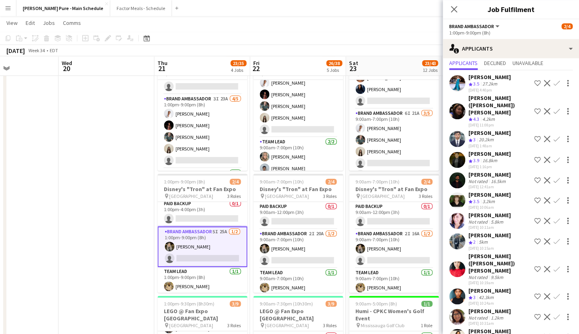
scroll to position [0, 0]
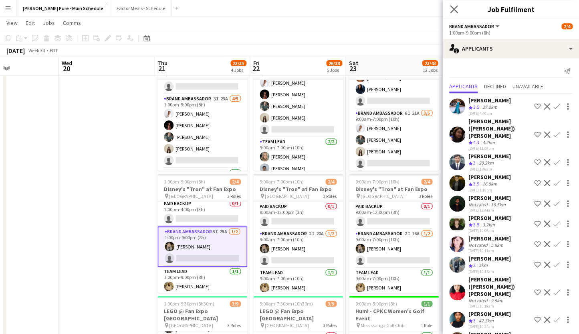
click at [454, 5] on app-icon "Close pop-in" at bounding box center [455, 10] width 12 height 12
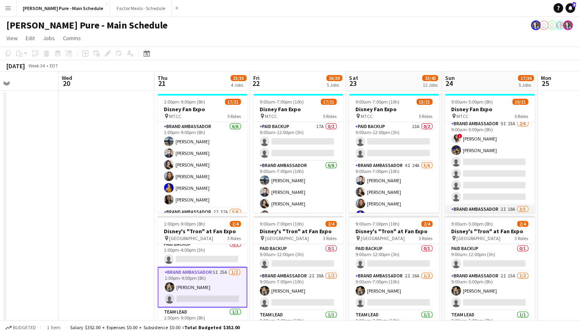
scroll to position [132, 0]
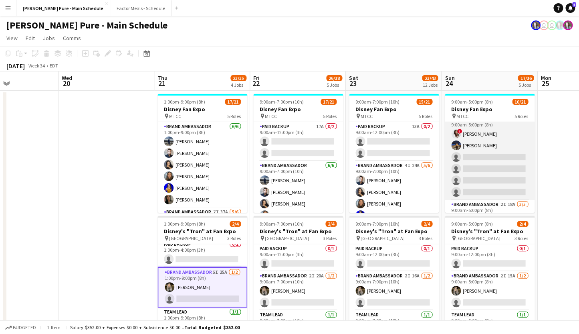
click at [466, 158] on app-card-role "Brand Ambassador 9I 23A [DATE] 9:00am-5:00pm (8h) ! [PERSON_NAME] [PERSON_NAME]…" at bounding box center [490, 156] width 90 height 85
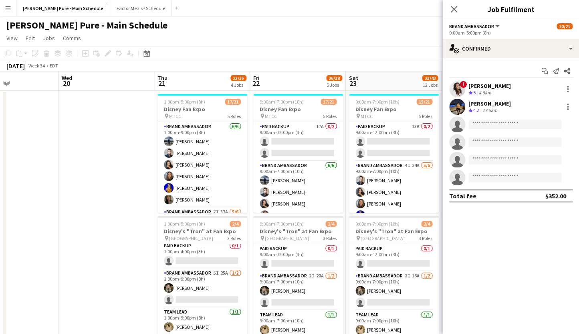
scroll to position [3, 0]
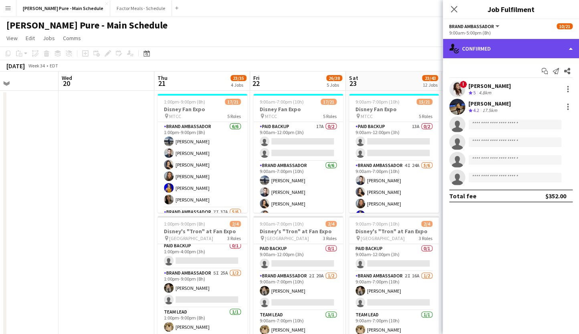
click at [478, 43] on div "single-neutral-actions-check-2 Confirmed" at bounding box center [511, 48] width 136 height 19
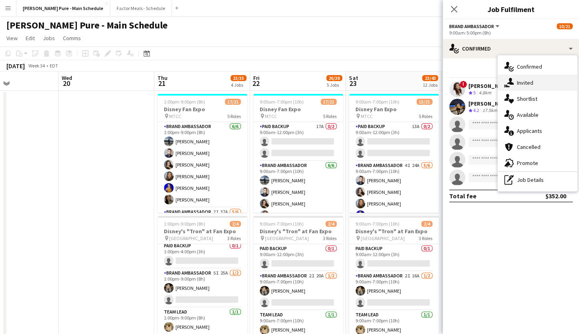
click at [521, 82] on div "single-neutral-actions-share-1 Invited" at bounding box center [537, 83] width 79 height 16
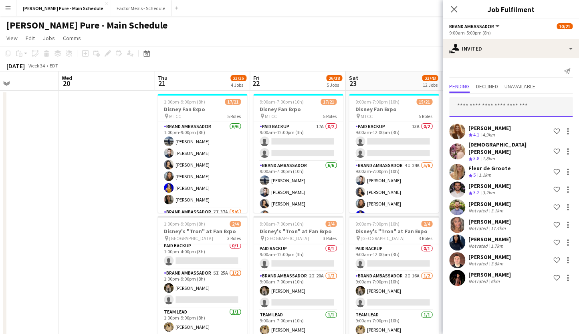
click at [470, 104] on input "text" at bounding box center [510, 107] width 123 height 20
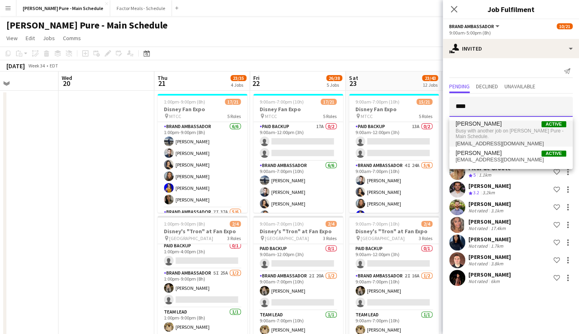
type input "****"
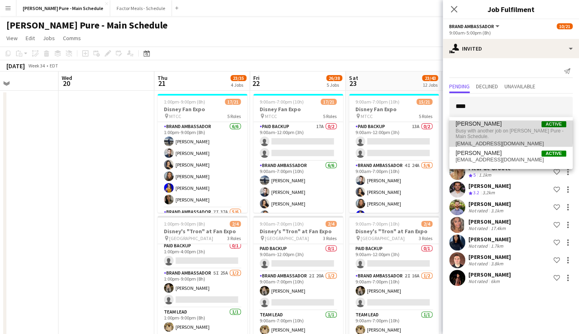
click at [477, 127] on span "Busy with another job on [PERSON_NAME] Pure - Main Schedule." at bounding box center [511, 133] width 111 height 13
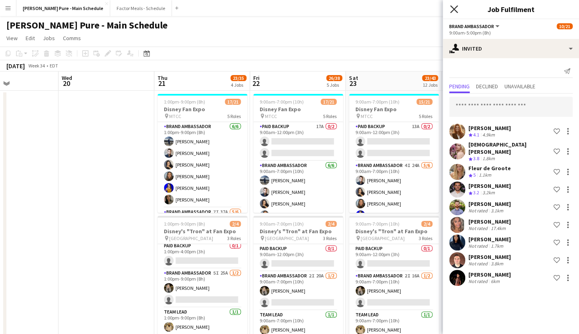
click at [453, 10] on icon at bounding box center [454, 9] width 8 height 8
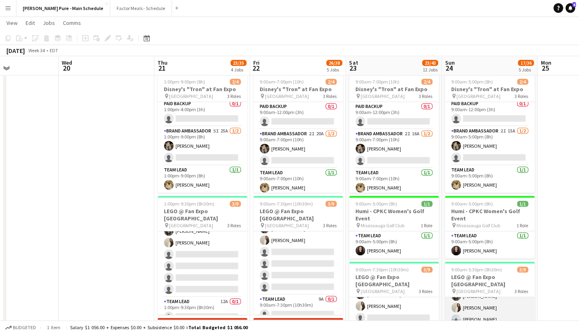
scroll to position [61, 0]
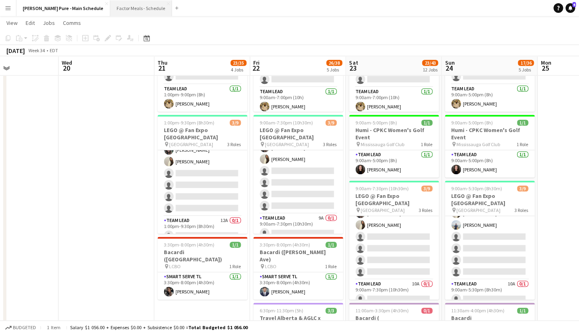
click at [110, 8] on button "Factor Meals - Schedule Close" at bounding box center [141, 8] width 62 height 16
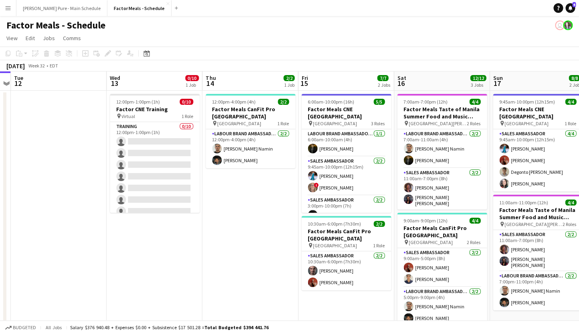
drag, startPoint x: 432, startPoint y: 161, endPoint x: 259, endPoint y: 148, distance: 173.7
click at [259, 148] on app-calendar-viewport "Fri 8 1/1 1 Job Sat 9 5/5 1 Job Sun 10 Mon 11 Tue 12 Wed 13 0/10 1 Job Thu 14 2…" at bounding box center [289, 256] width 579 height 370
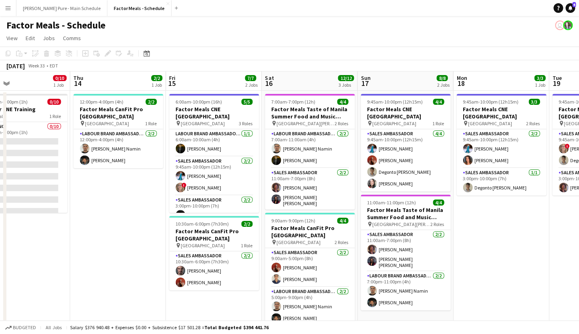
drag, startPoint x: 394, startPoint y: 140, endPoint x: 264, endPoint y: 131, distance: 130.2
click at [264, 131] on app-calendar-viewport "Sun 10 Mon 11 Tue 12 Wed 13 0/10 1 Job Thu 14 2/2 1 Job Fri 15 7/7 2 Jobs Sat 1…" at bounding box center [289, 256] width 579 height 370
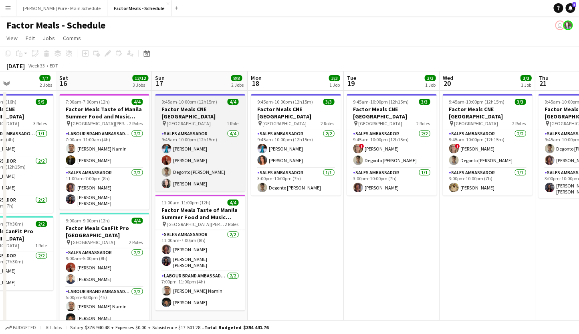
drag, startPoint x: 364, startPoint y: 121, endPoint x: 212, endPoint y: 98, distance: 153.7
click at [159, 112] on app-calendar-viewport "Tue 12 Wed 13 0/10 1 Job Thu 14 2/2 1 Job Fri 15 7/7 2 Jobs Sat 16 12/12 3 Jobs…" at bounding box center [289, 256] width 579 height 370
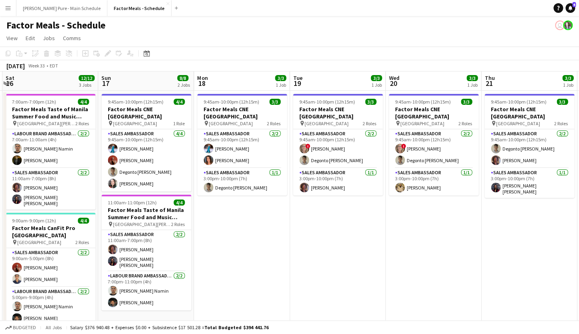
drag, startPoint x: 400, startPoint y: 105, endPoint x: 192, endPoint y: 102, distance: 207.3
click at [192, 102] on app-calendar-viewport "Tue 12 Wed 13 0/10 1 Job Thu 14 2/2 1 Job Fri 15 7/7 2 Jobs Sat 16 12/12 3 Jobs…" at bounding box center [289, 256] width 579 height 370
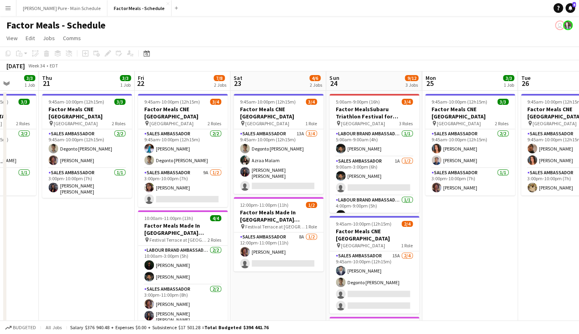
drag, startPoint x: 427, startPoint y: 112, endPoint x: 221, endPoint y: 107, distance: 205.7
click at [221, 107] on app-calendar-viewport "Mon 18 3/3 1 Job Tue 19 3/3 1 Job Wed 20 3/3 1 Job Thu 21 3/3 1 Job Fri 22 7/8 …" at bounding box center [289, 258] width 579 height 375
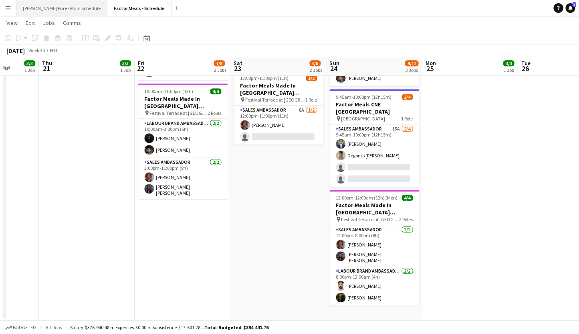
click at [64, 12] on button "[PERSON_NAME] Pure - Main Schedule Close" at bounding box center [61, 8] width 91 height 16
